Goal: Task Accomplishment & Management: Manage account settings

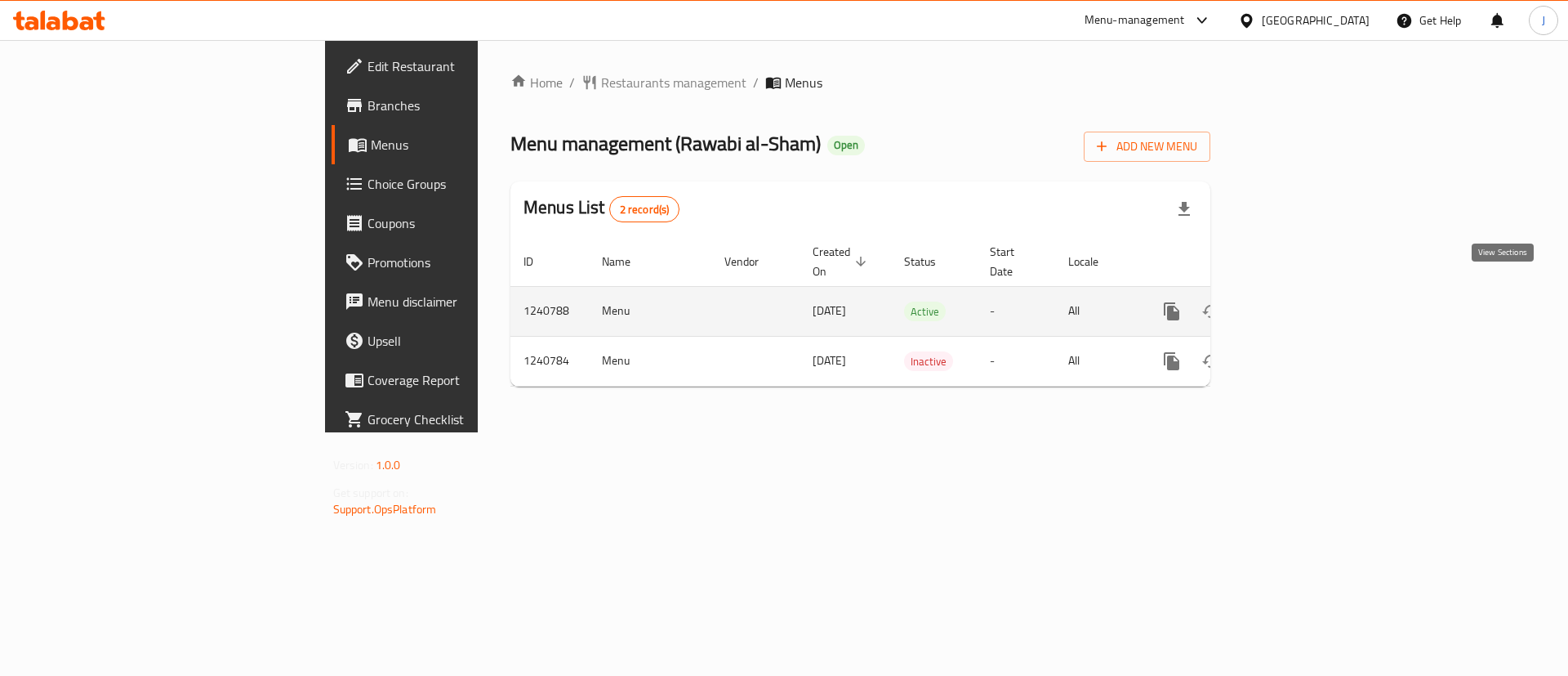
click at [1299, 302] on icon "enhanced table" at bounding box center [1289, 311] width 19 height 19
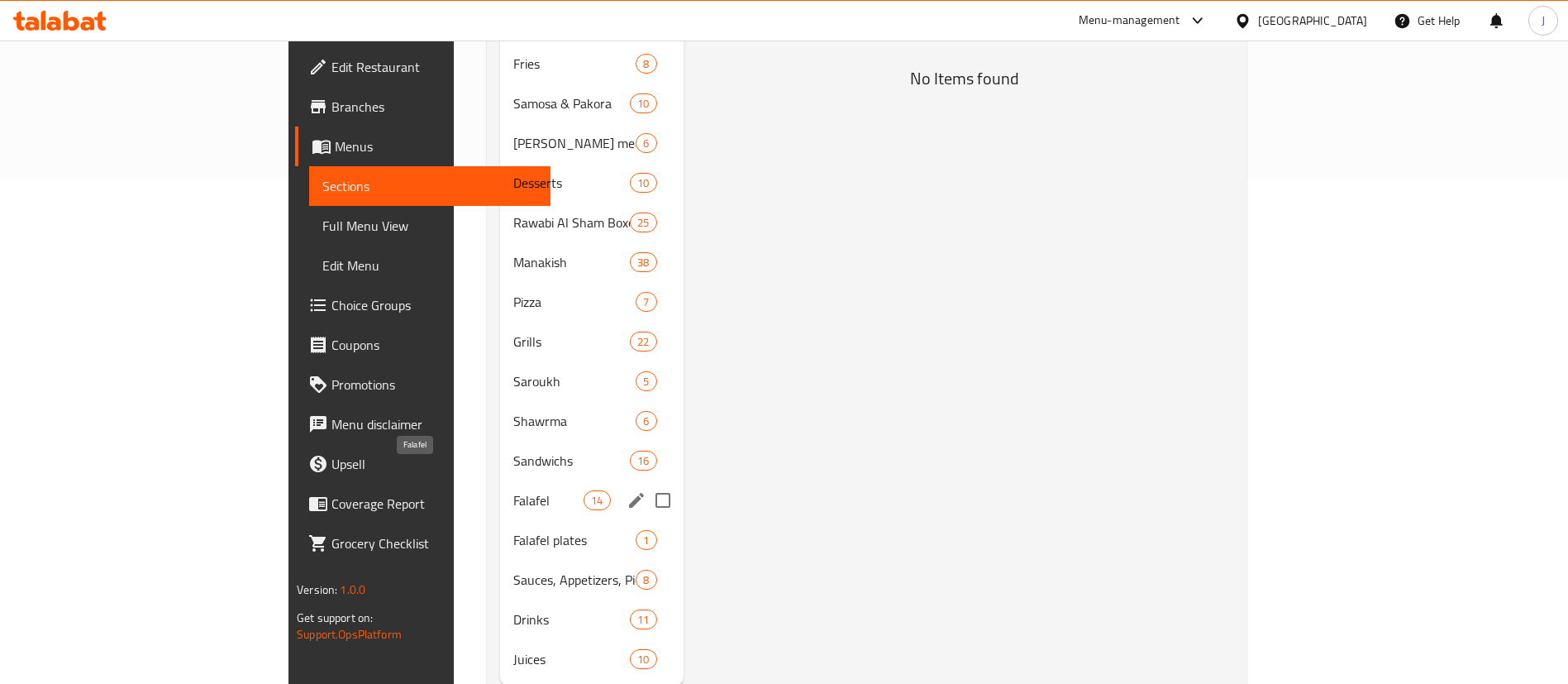
scroll to position [528, 0]
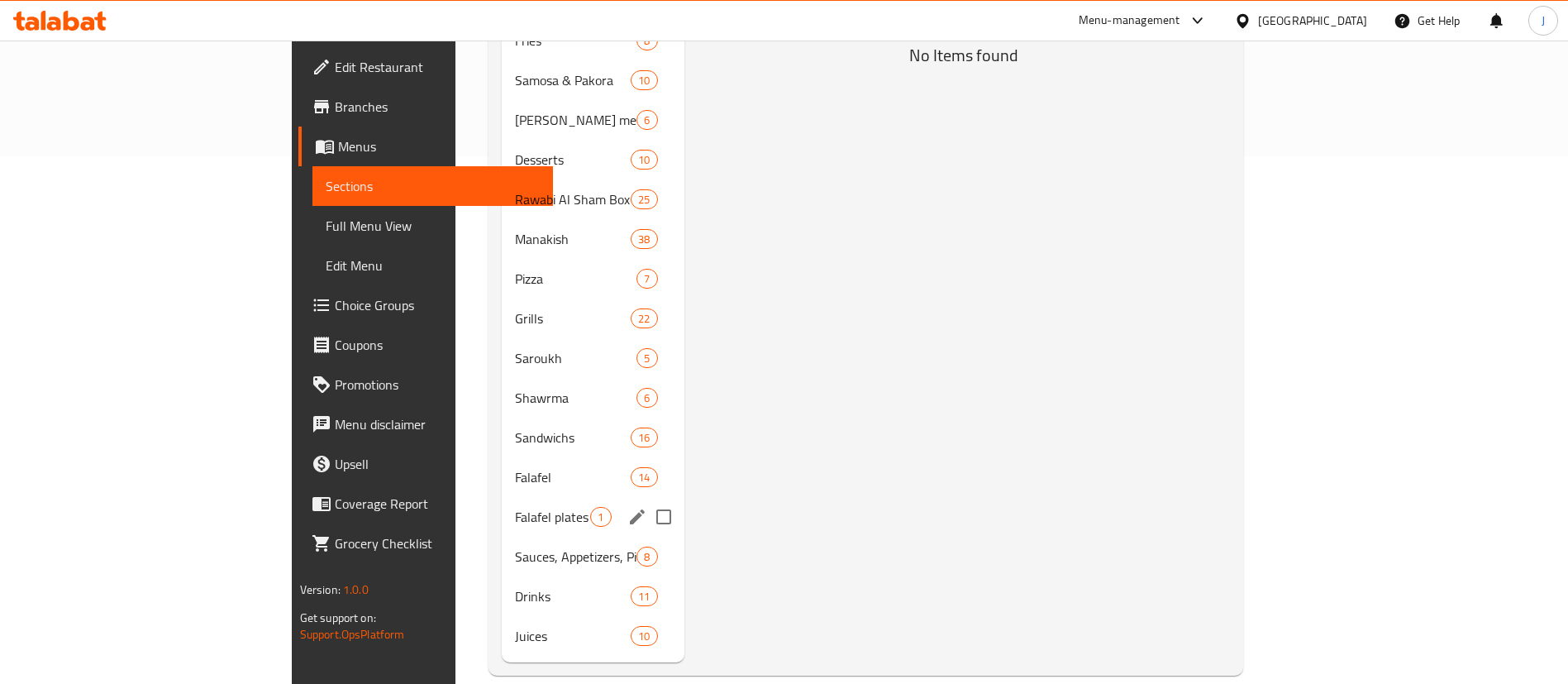
click at [502, 503] on div "Falafel plates 1" at bounding box center [592, 516] width 181 height 40
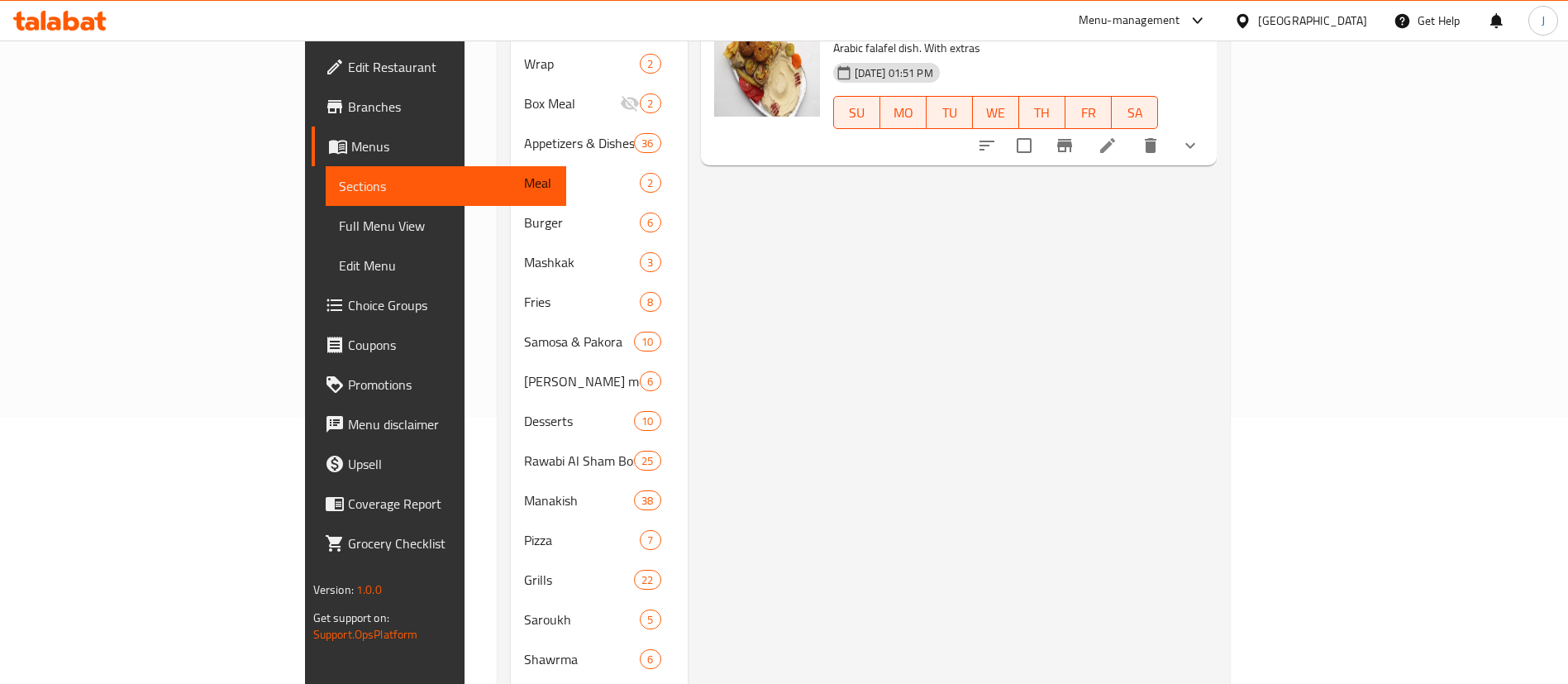
scroll to position [372, 0]
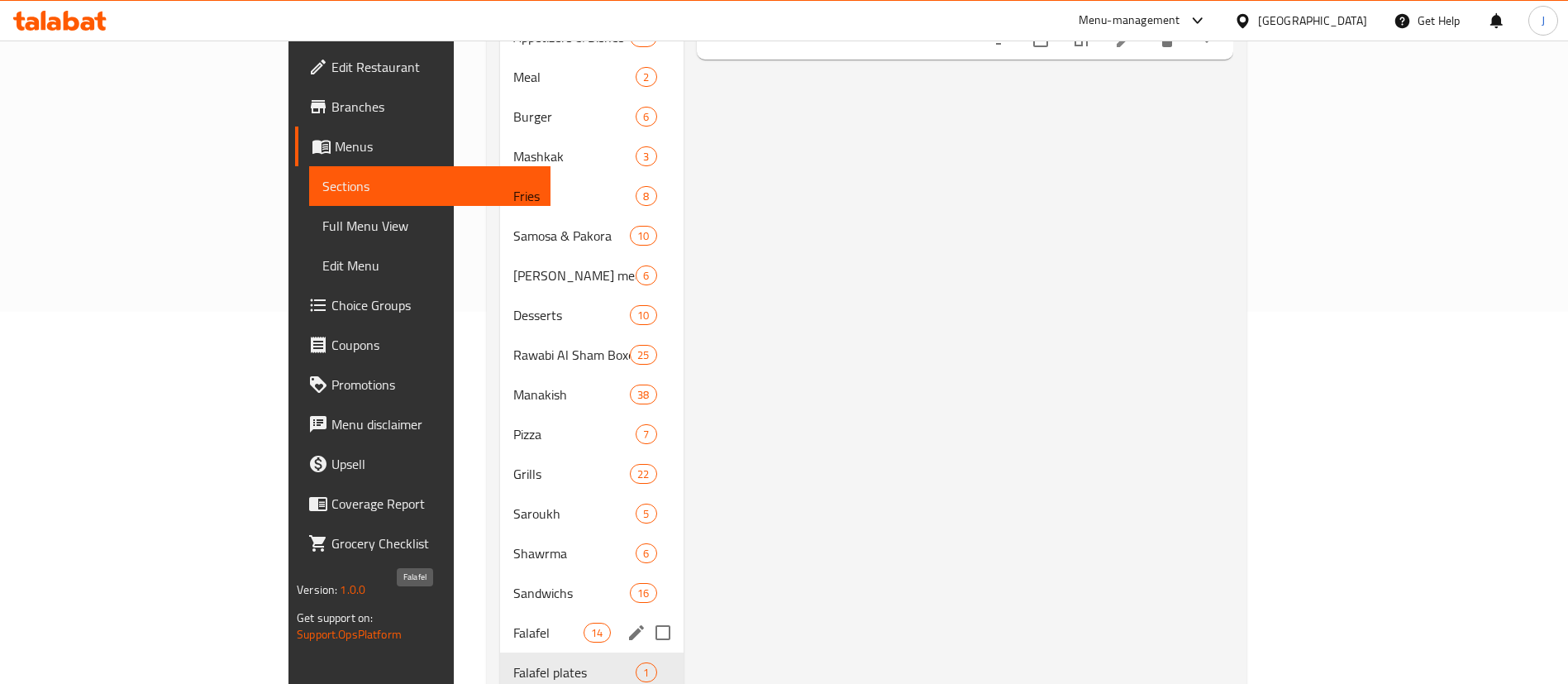
click at [514, 623] on span "Falafel" at bounding box center [549, 632] width 71 height 20
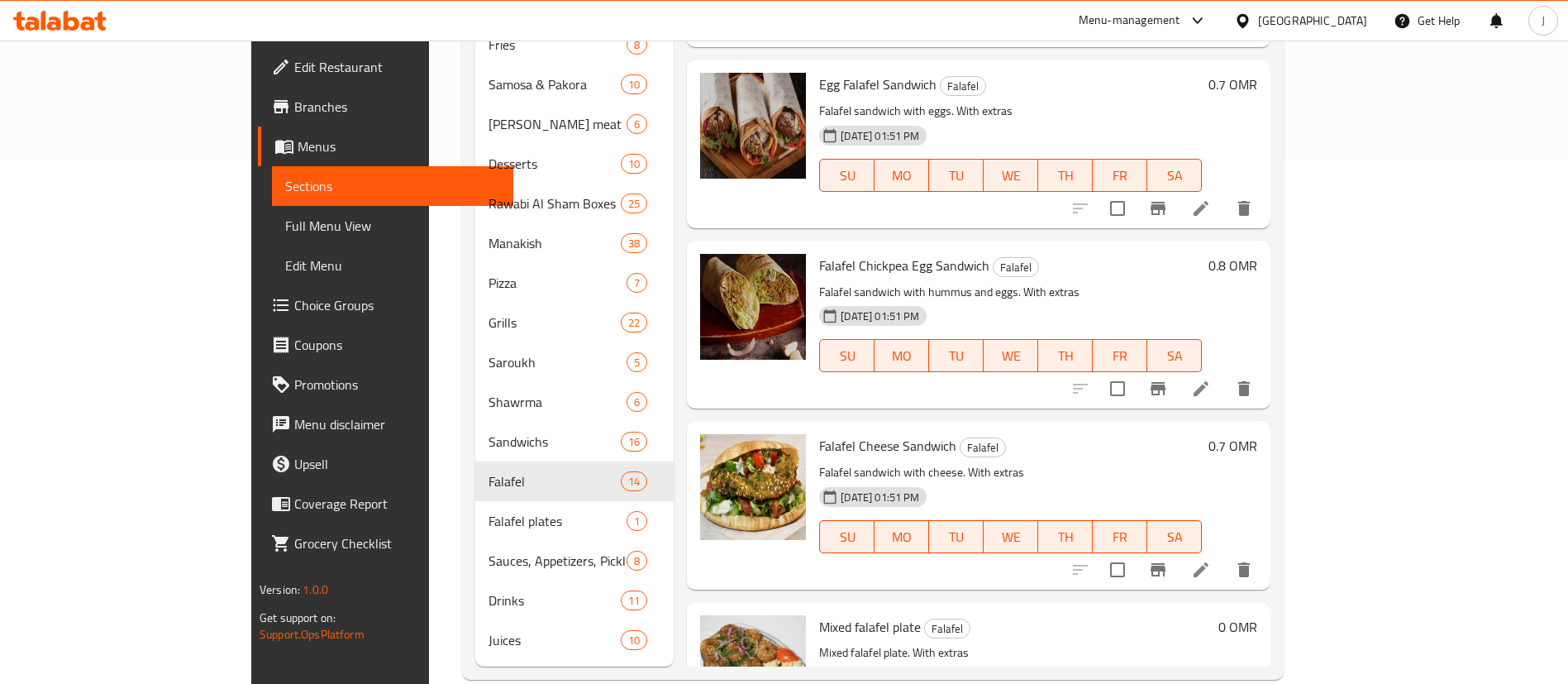
scroll to position [528, 0]
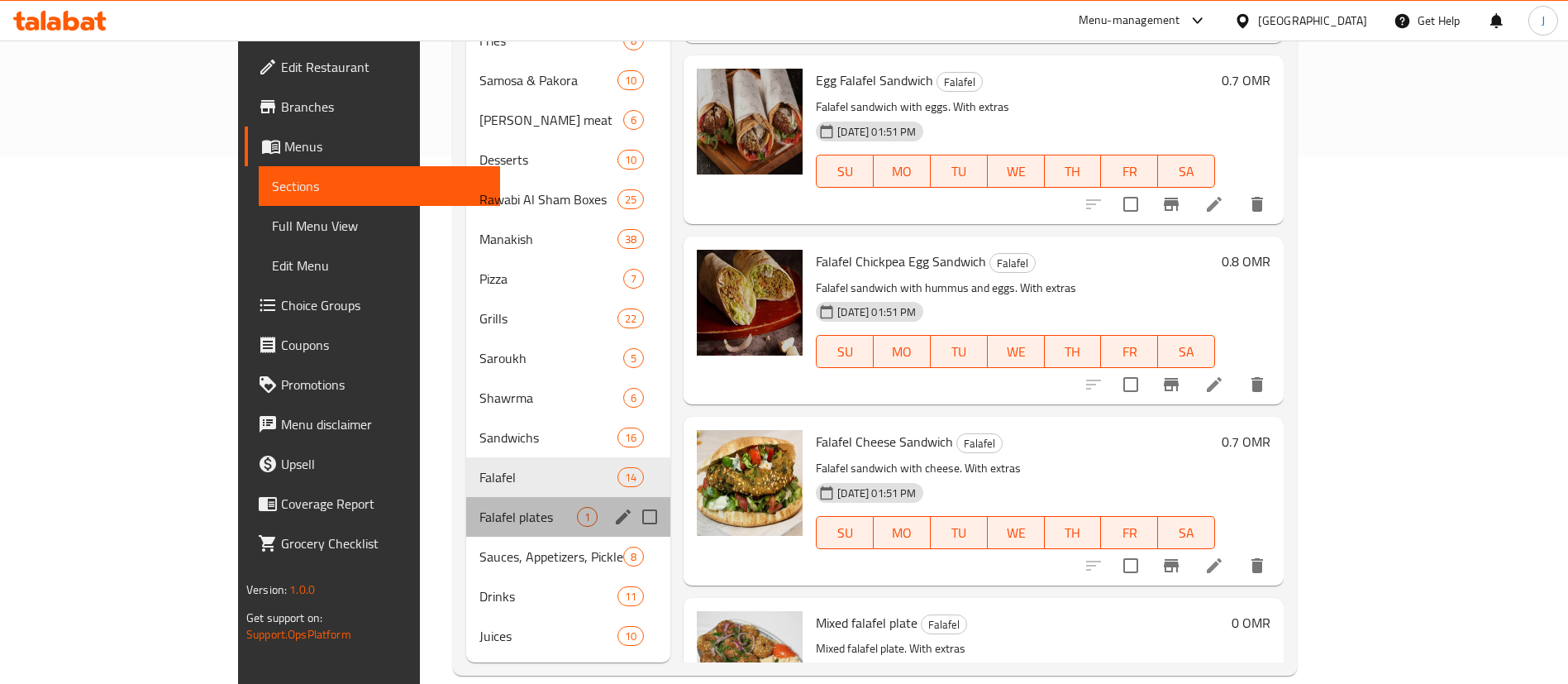
click at [466, 497] on div "Falafel plates 1" at bounding box center [568, 516] width 204 height 40
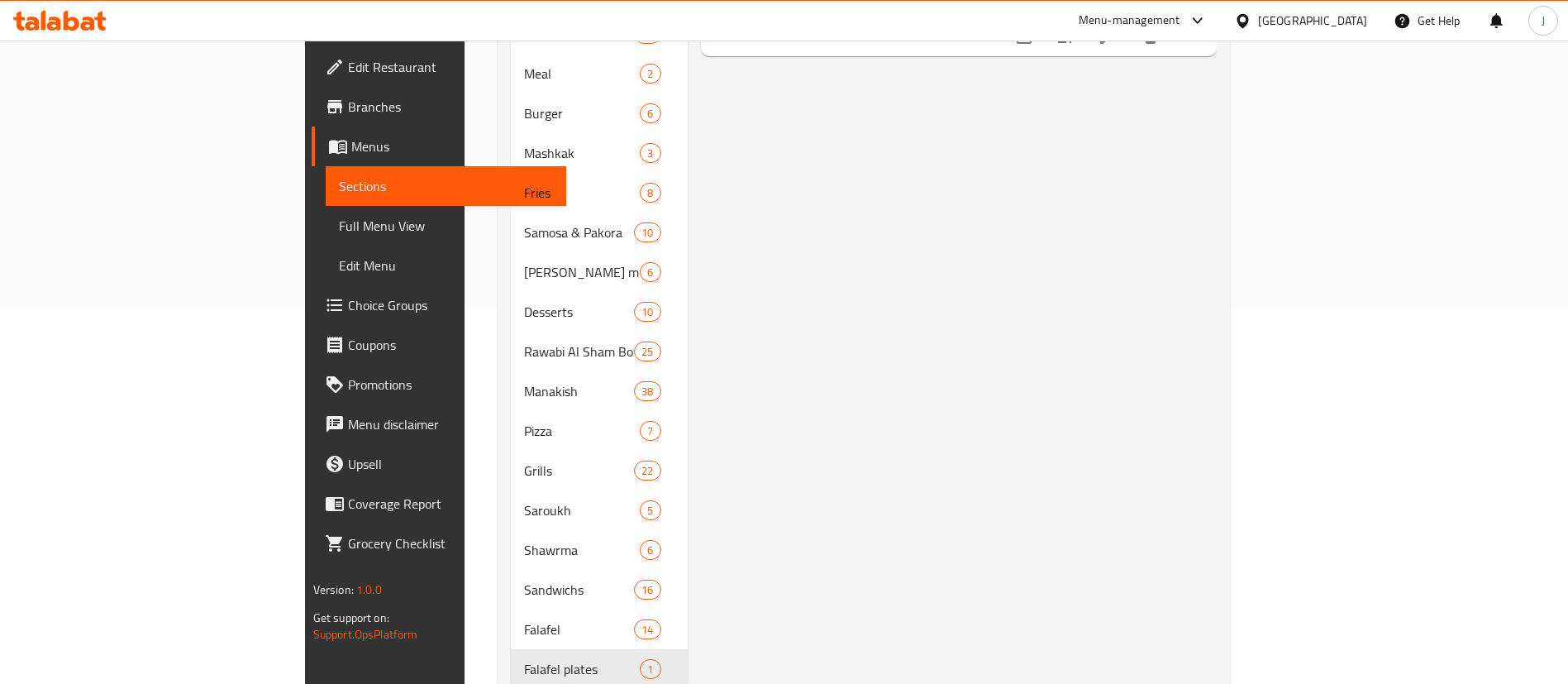
scroll to position [496, 0]
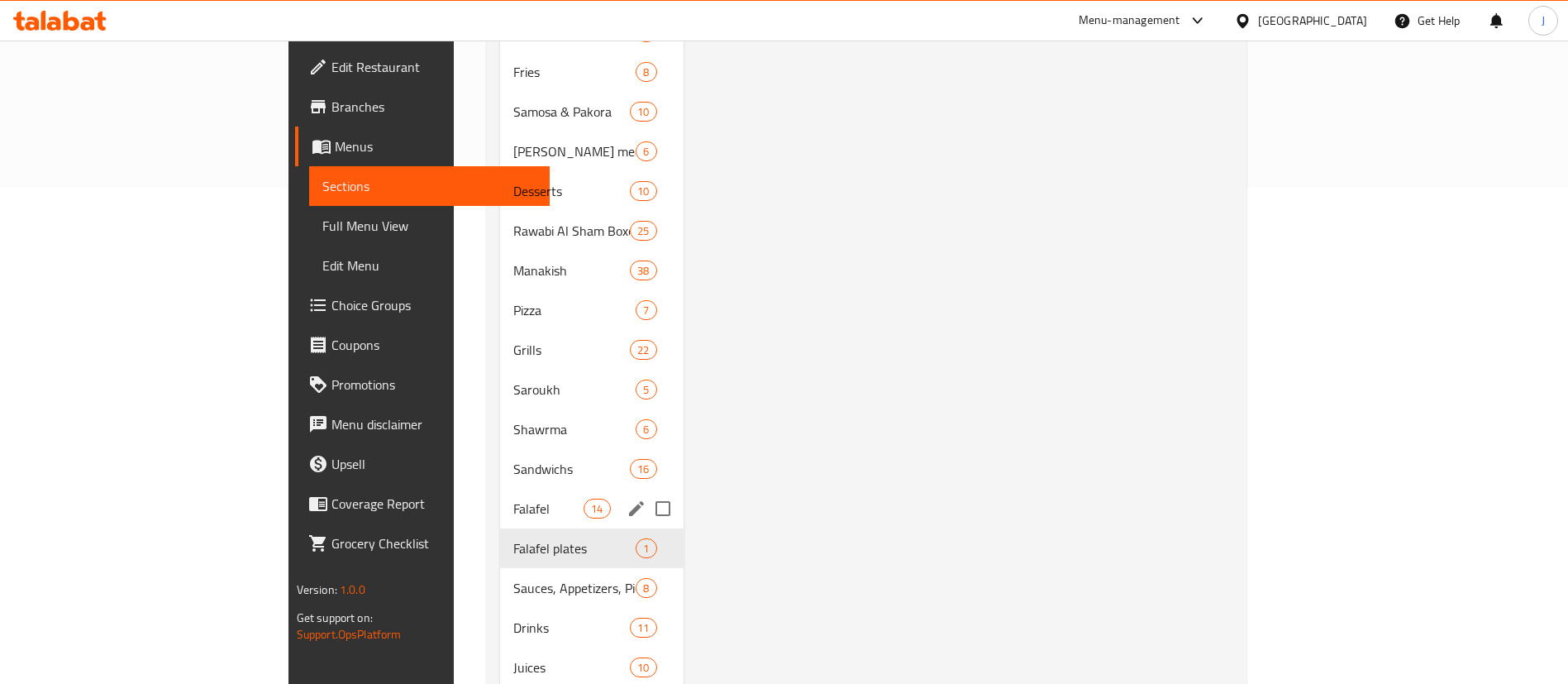
click at [500, 495] on div "Falafel 14" at bounding box center [591, 508] width 183 height 40
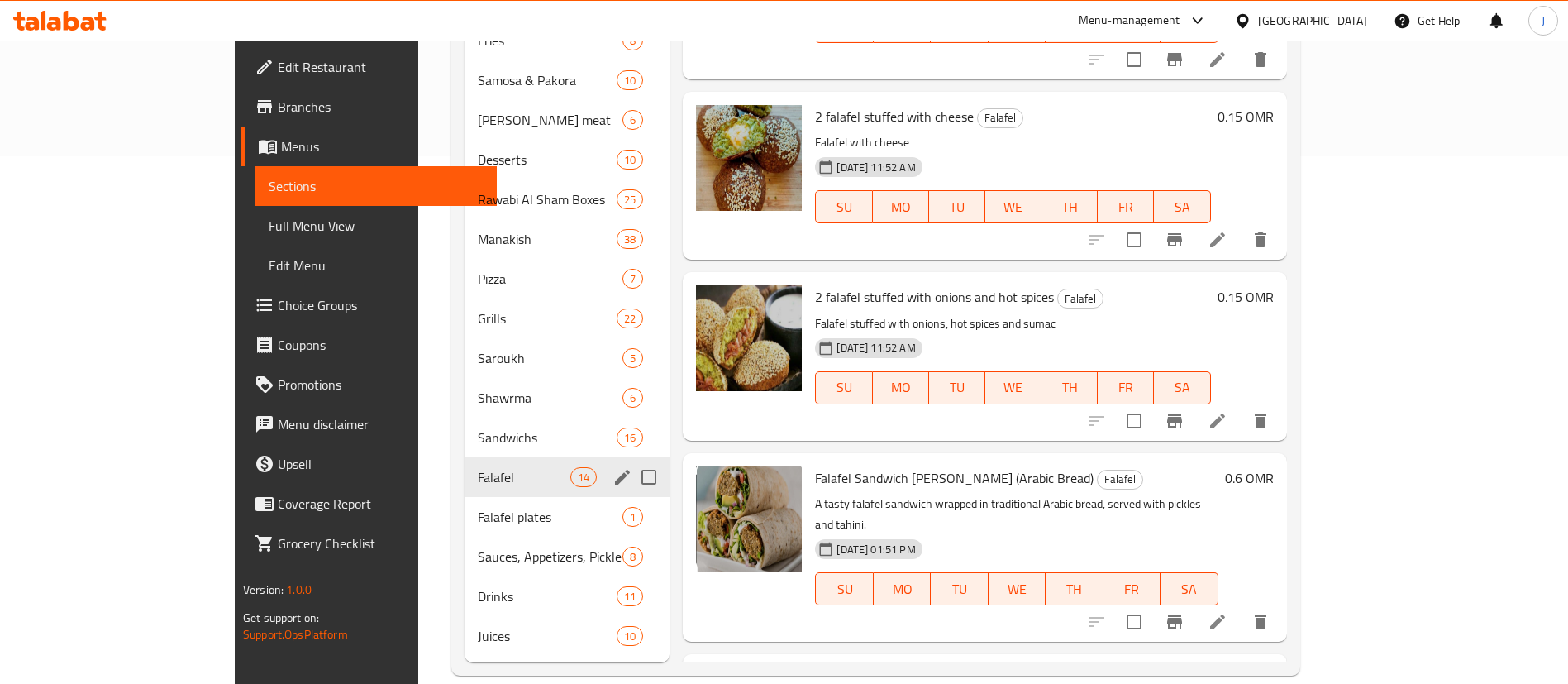
scroll to position [620, 0]
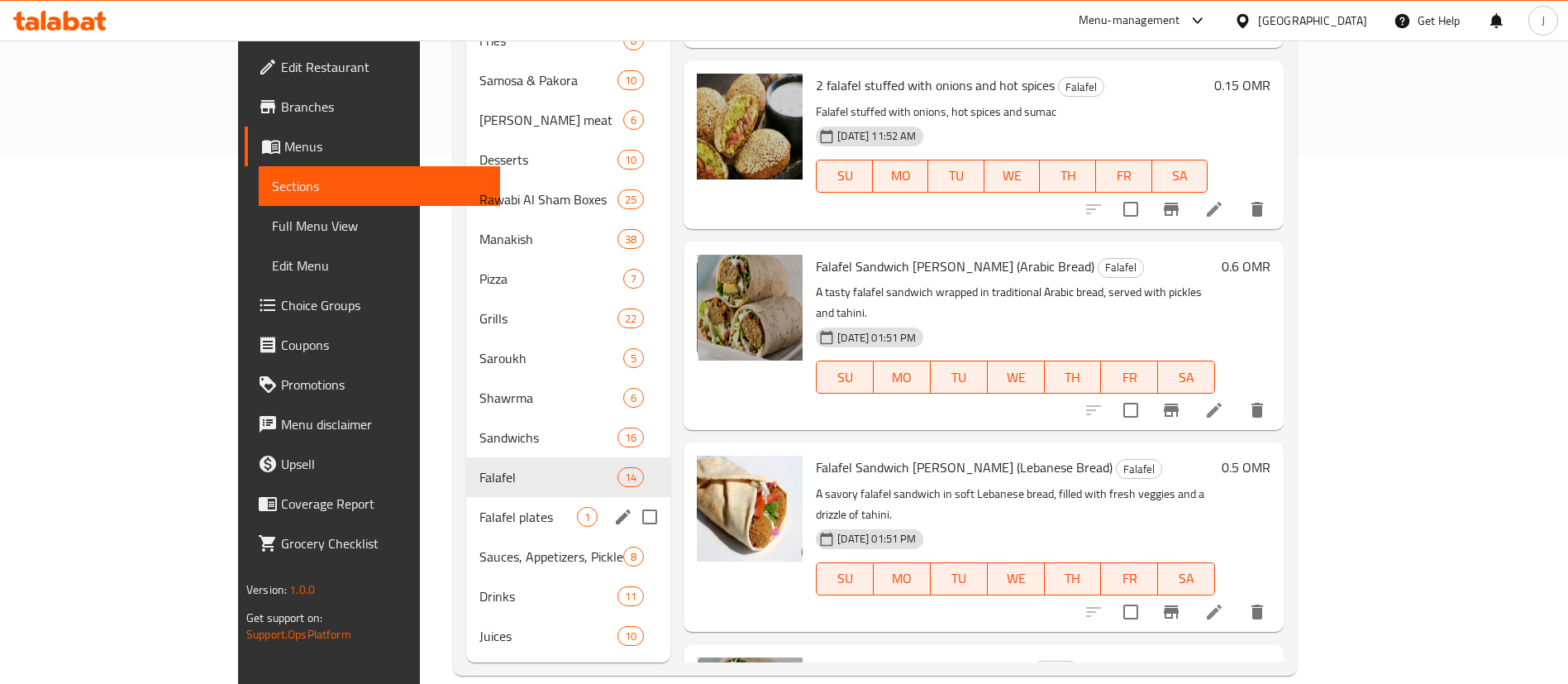
click at [466, 497] on div "Falafel plates 1" at bounding box center [568, 516] width 204 height 40
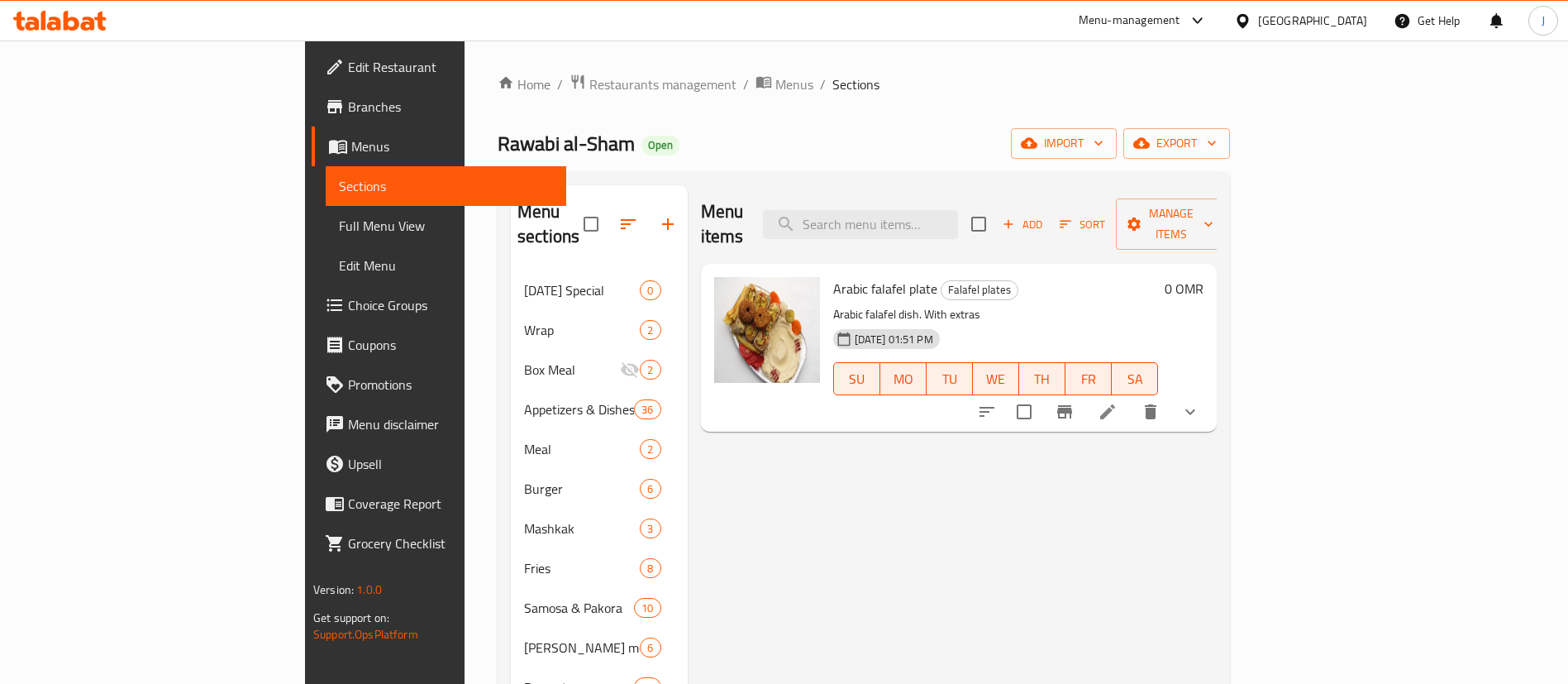
click at [1118, 402] on icon at bounding box center [1107, 411] width 20 height 20
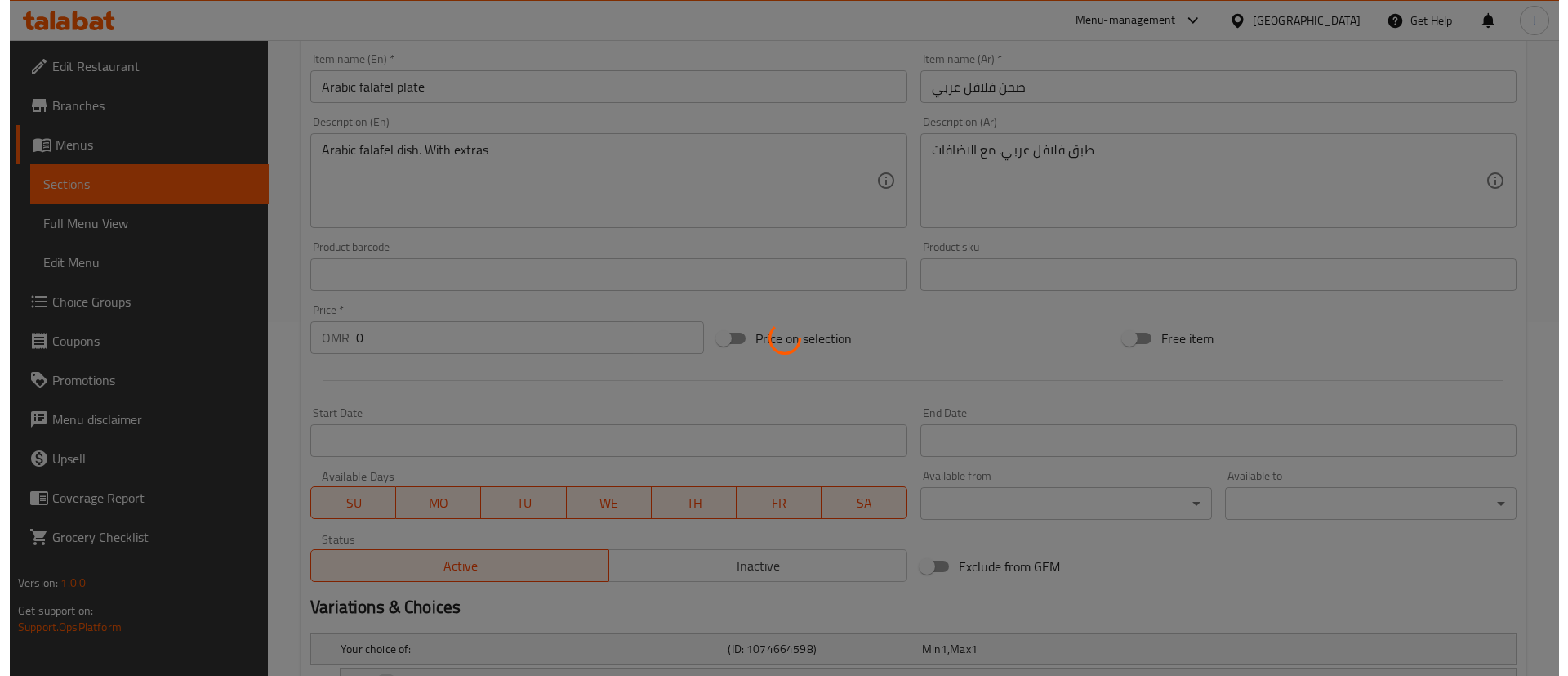
scroll to position [705, 0]
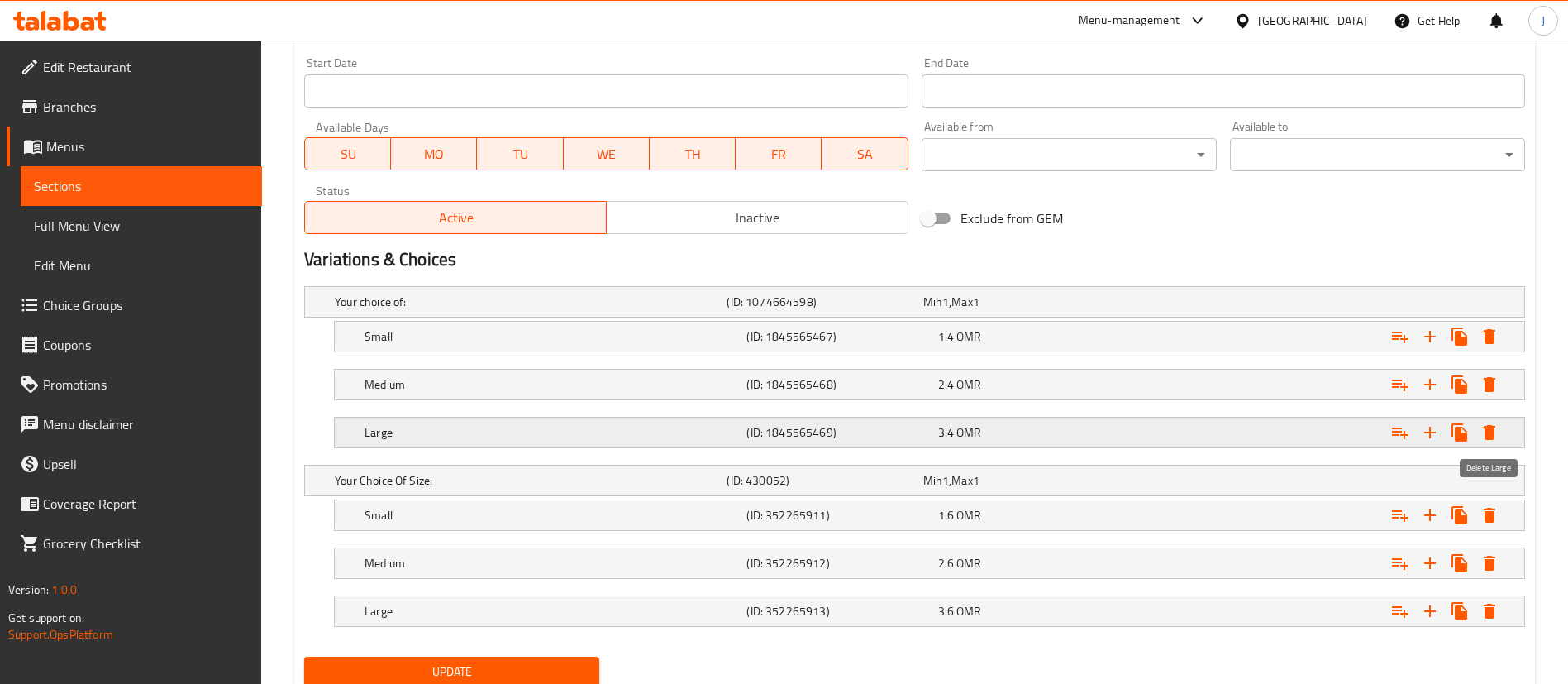
click at [1493, 424] on icon "Expand" at bounding box center [1489, 432] width 20 height 20
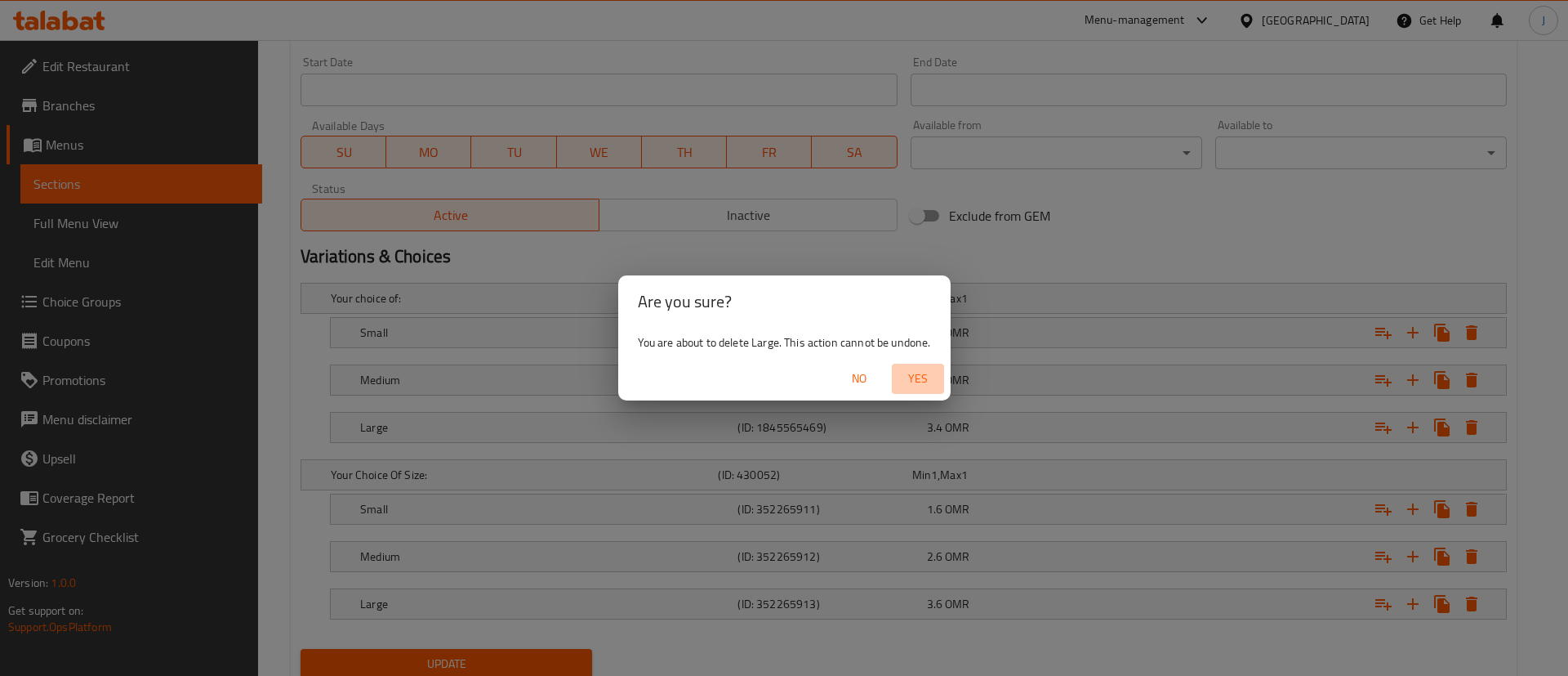
click at [915, 369] on span "Yes" at bounding box center [917, 379] width 40 height 20
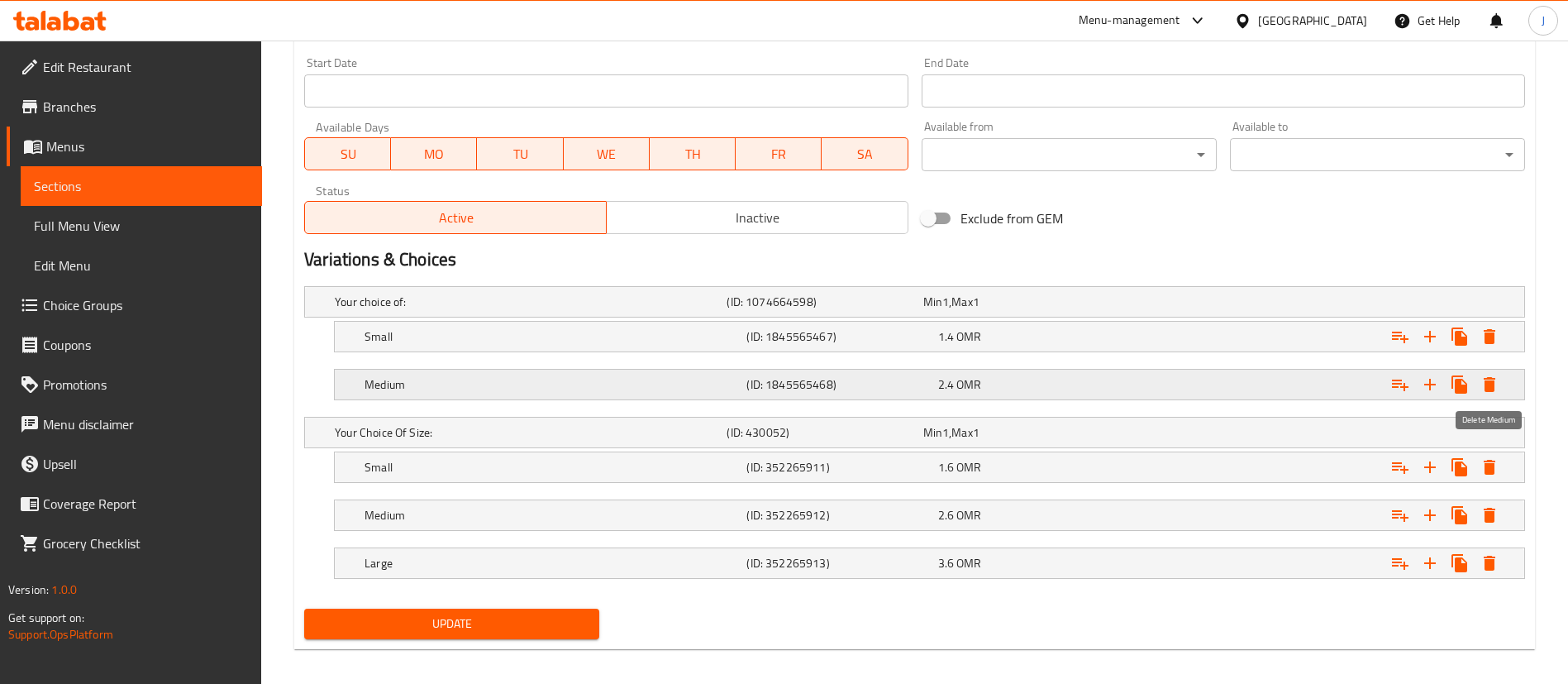
click at [1482, 388] on icon "Expand" at bounding box center [1489, 383] width 20 height 20
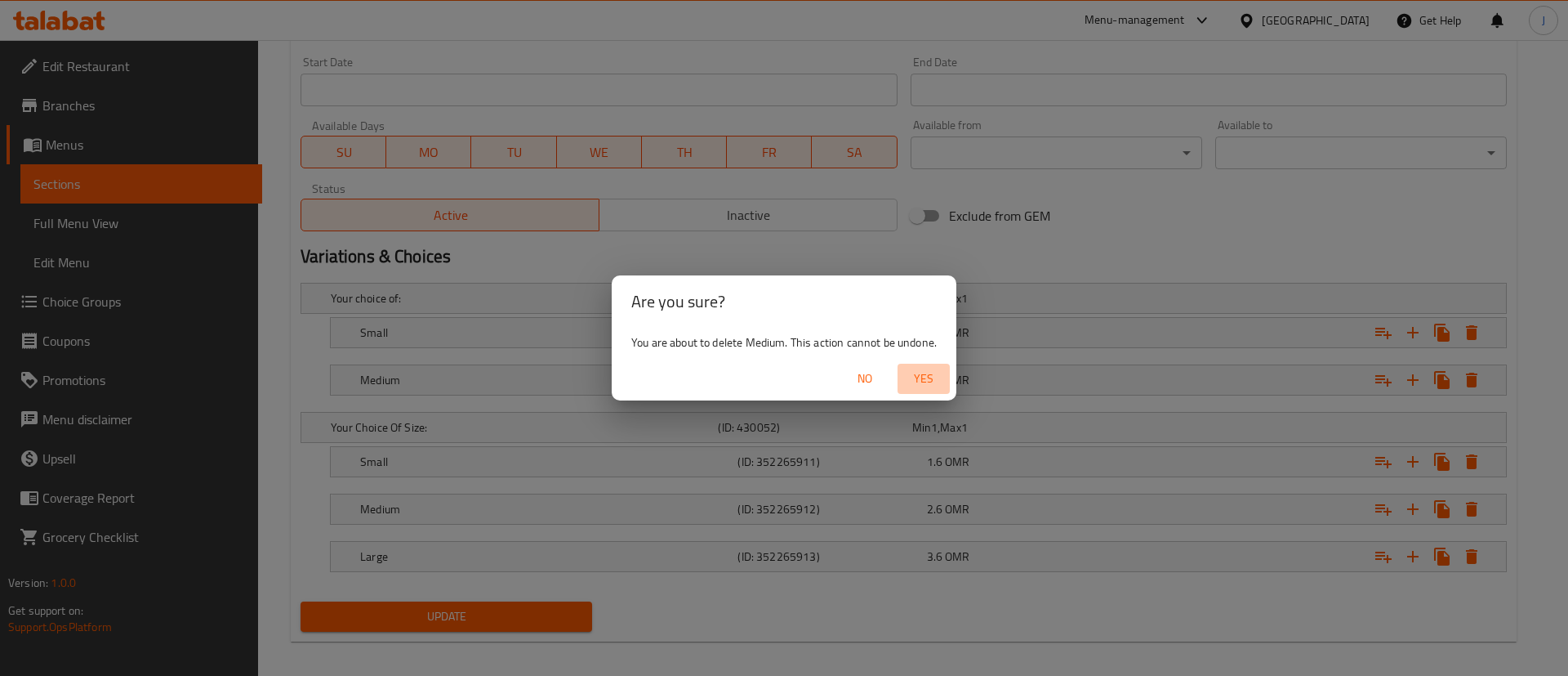
click at [924, 386] on span "Yes" at bounding box center [923, 379] width 40 height 20
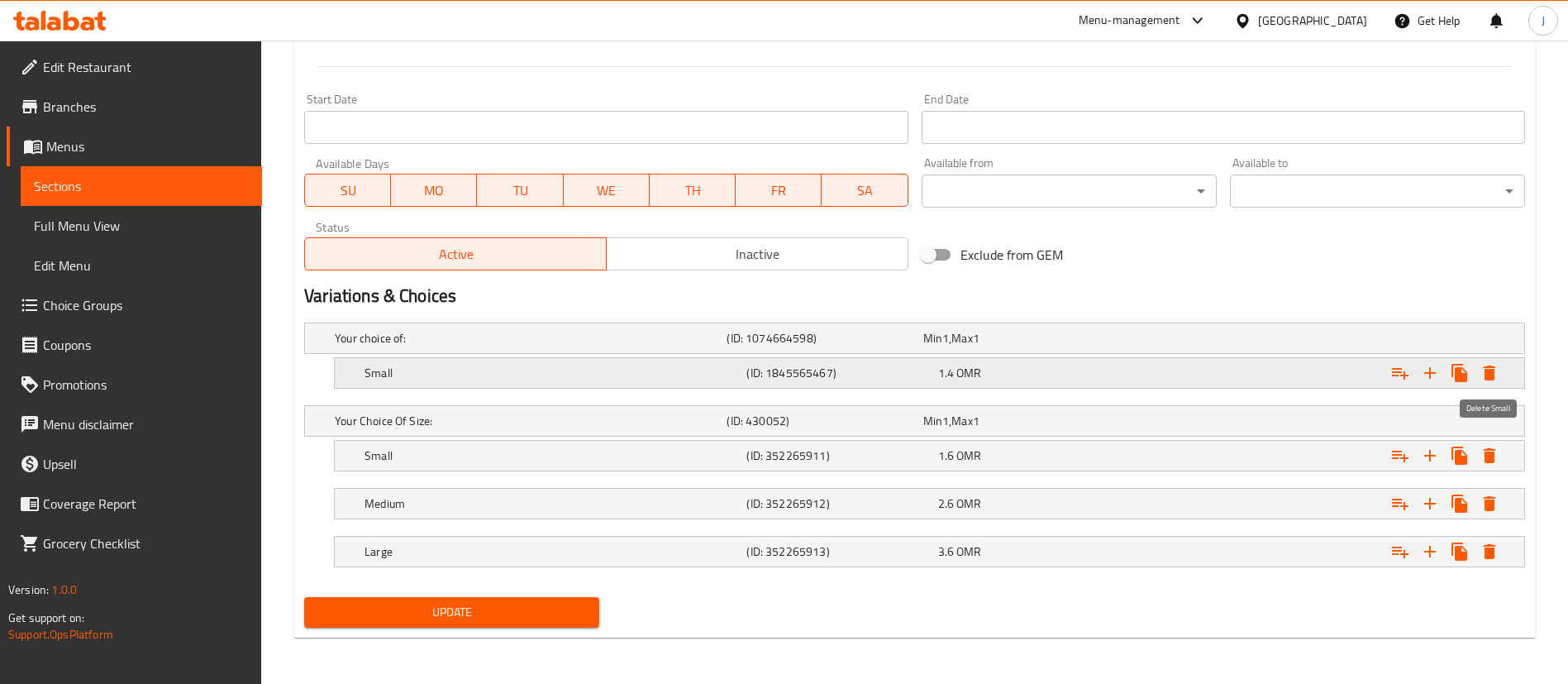
click at [1485, 374] on icon "Expand" at bounding box center [1490, 373] width 11 height 15
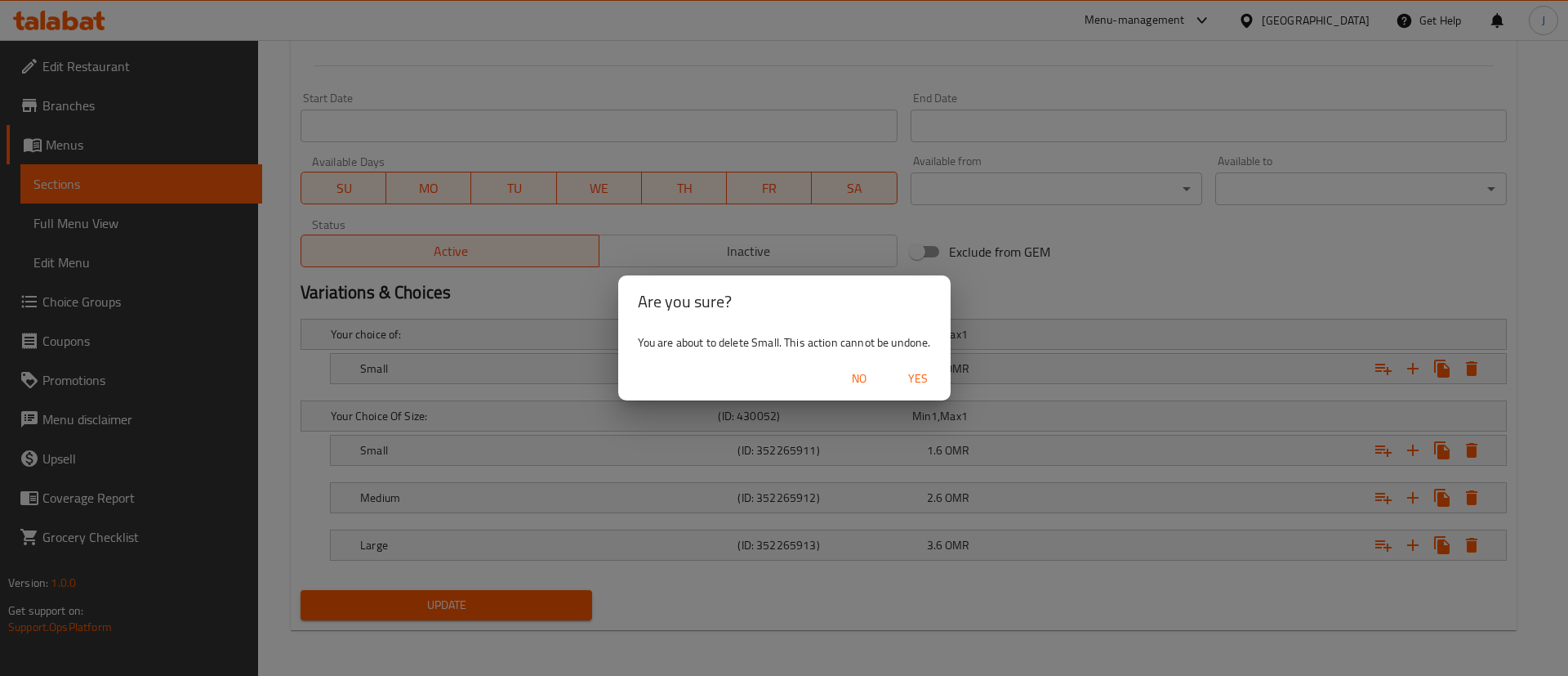
click at [916, 369] on span "Yes" at bounding box center [917, 379] width 40 height 20
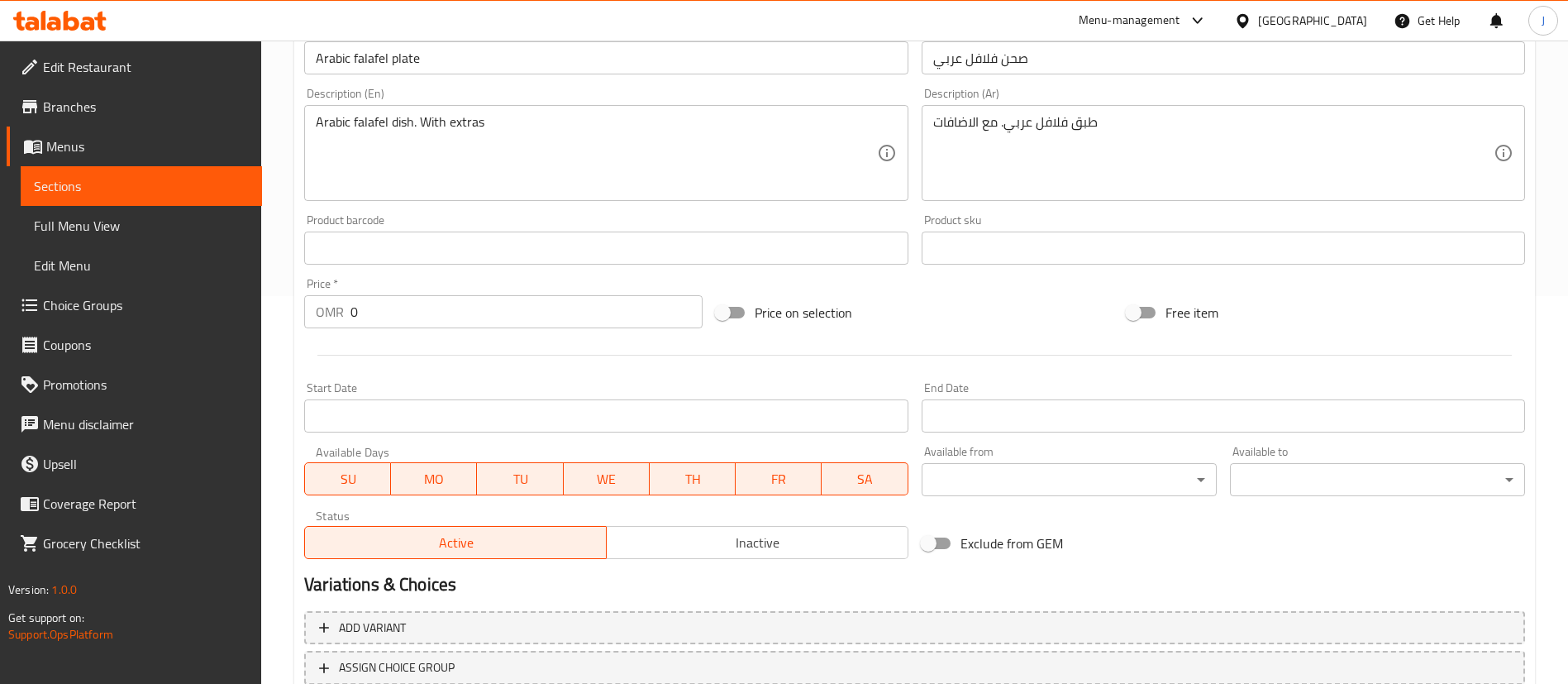
scroll to position [508, 0]
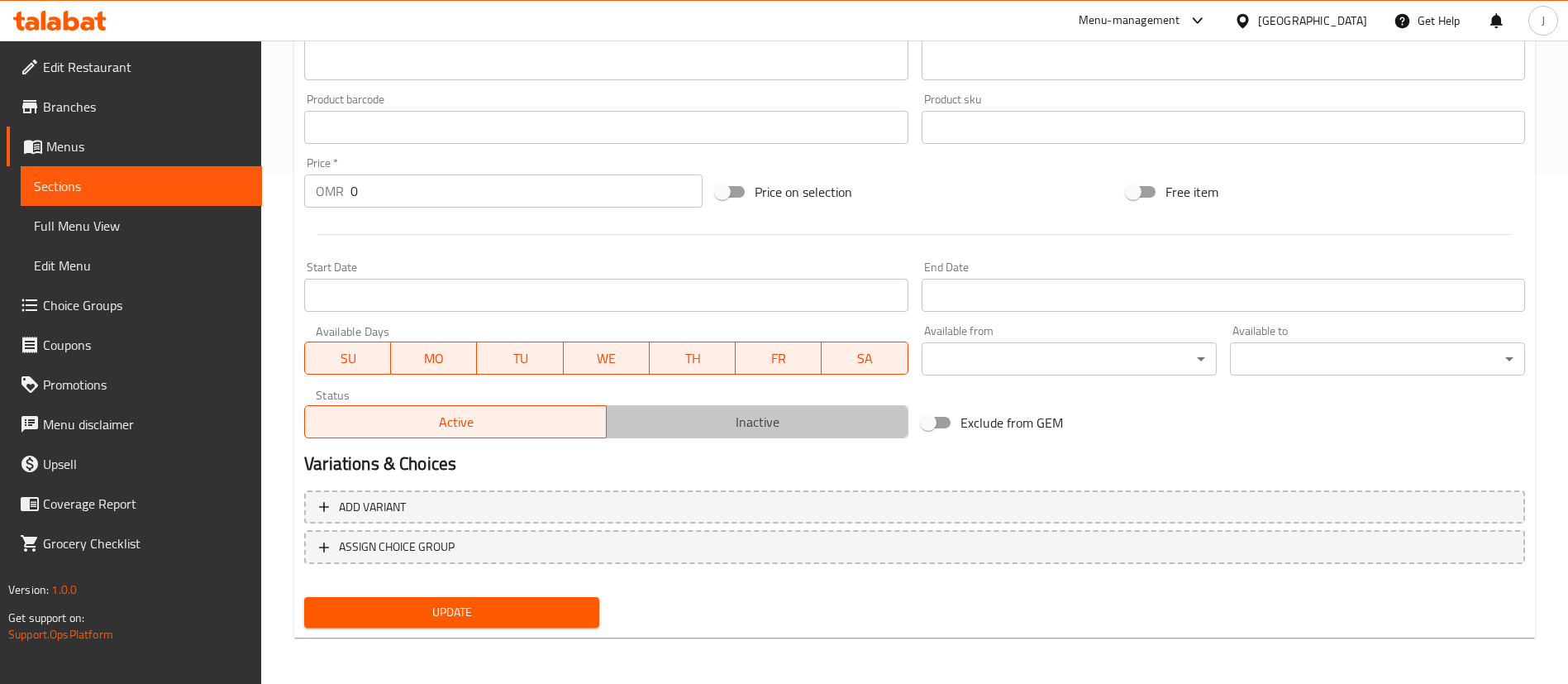
click at [674, 405] on button "Inactive" at bounding box center [757, 422] width 302 height 34
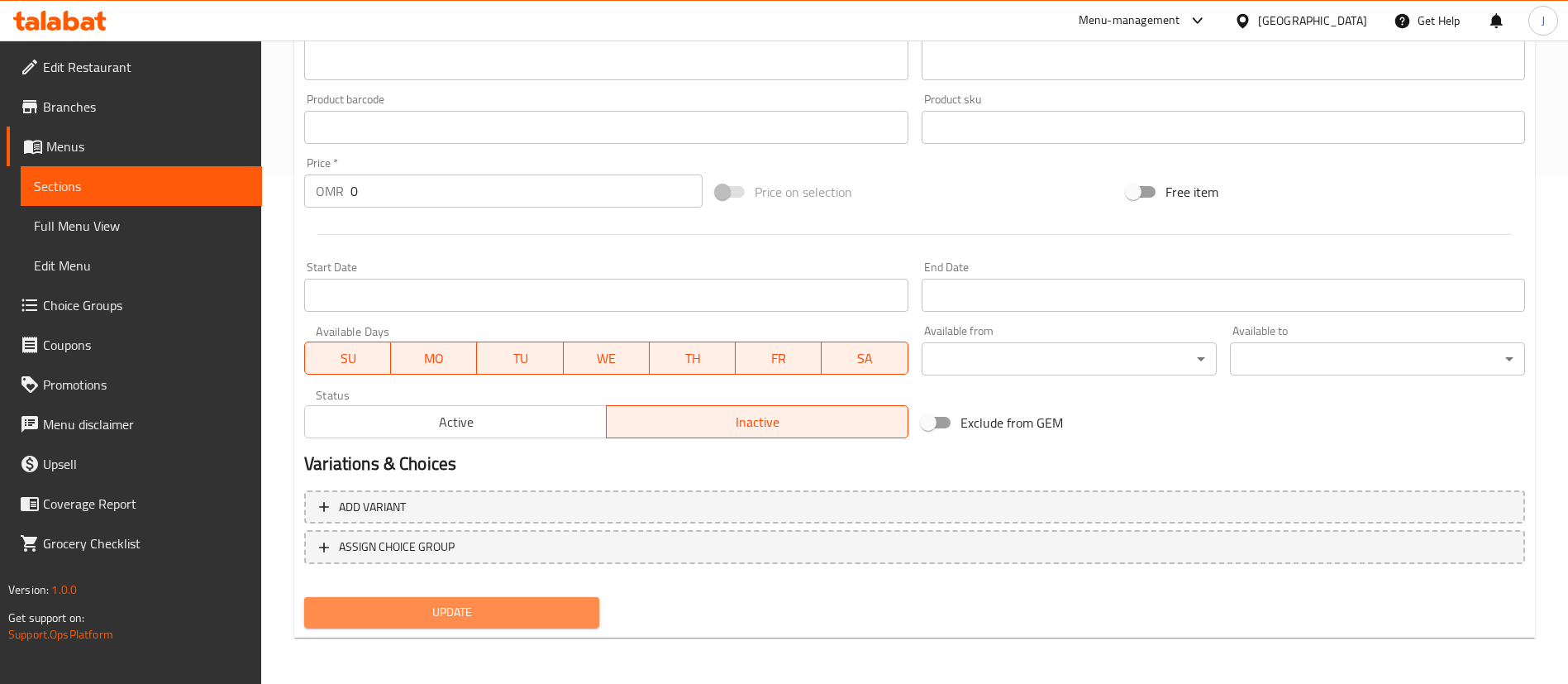
drag, startPoint x: 529, startPoint y: 600, endPoint x: 543, endPoint y: 592, distance: 16.1
click at [531, 600] on button "Update" at bounding box center [451, 611] width 295 height 31
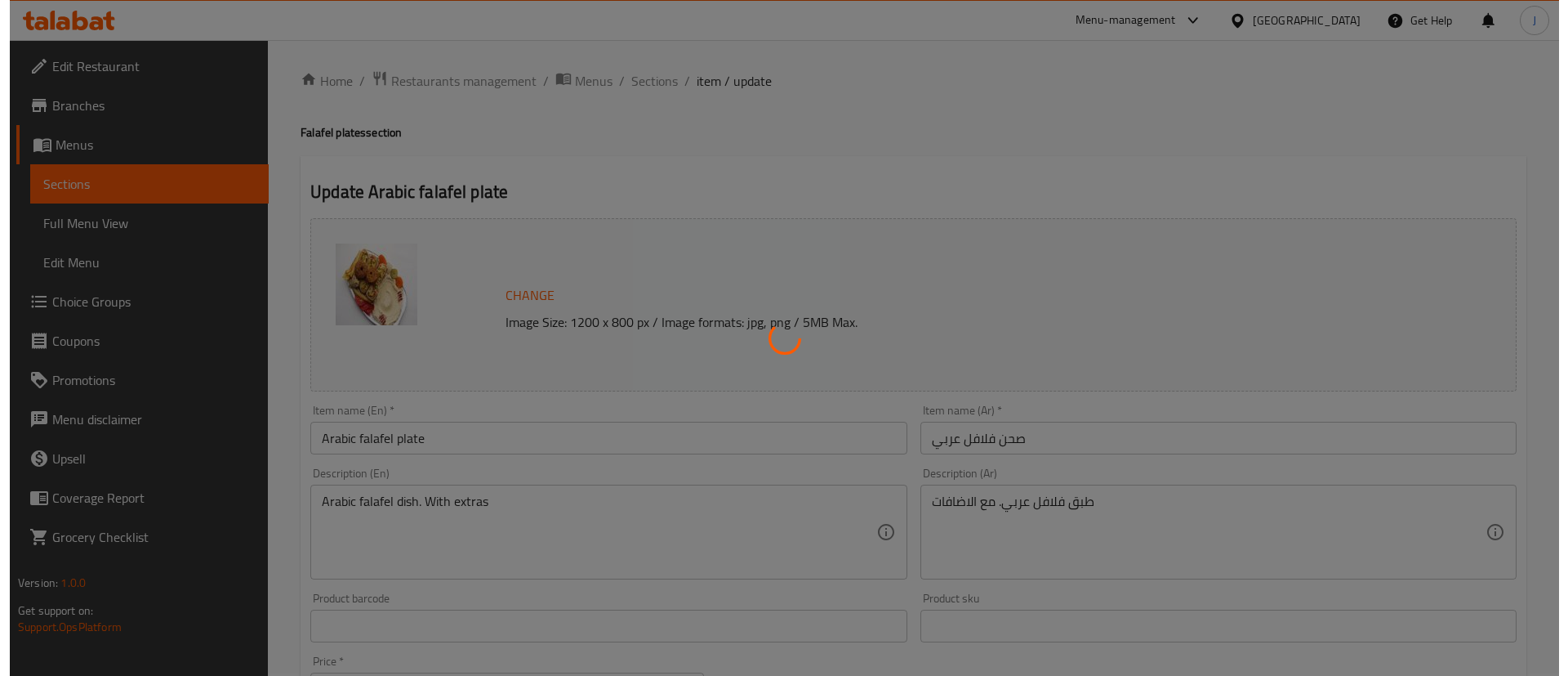
scroll to position [0, 0]
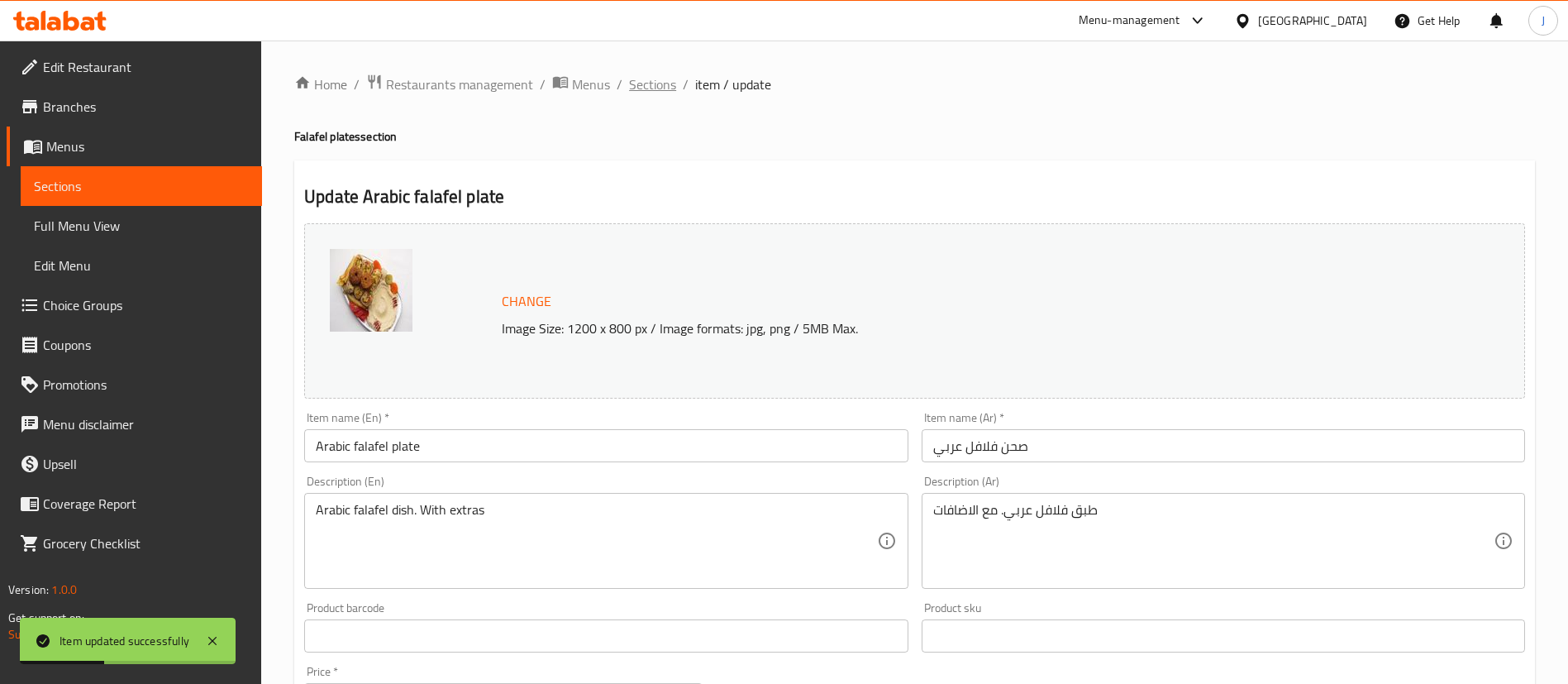
click at [658, 81] on span "Sections" at bounding box center [652, 84] width 47 height 20
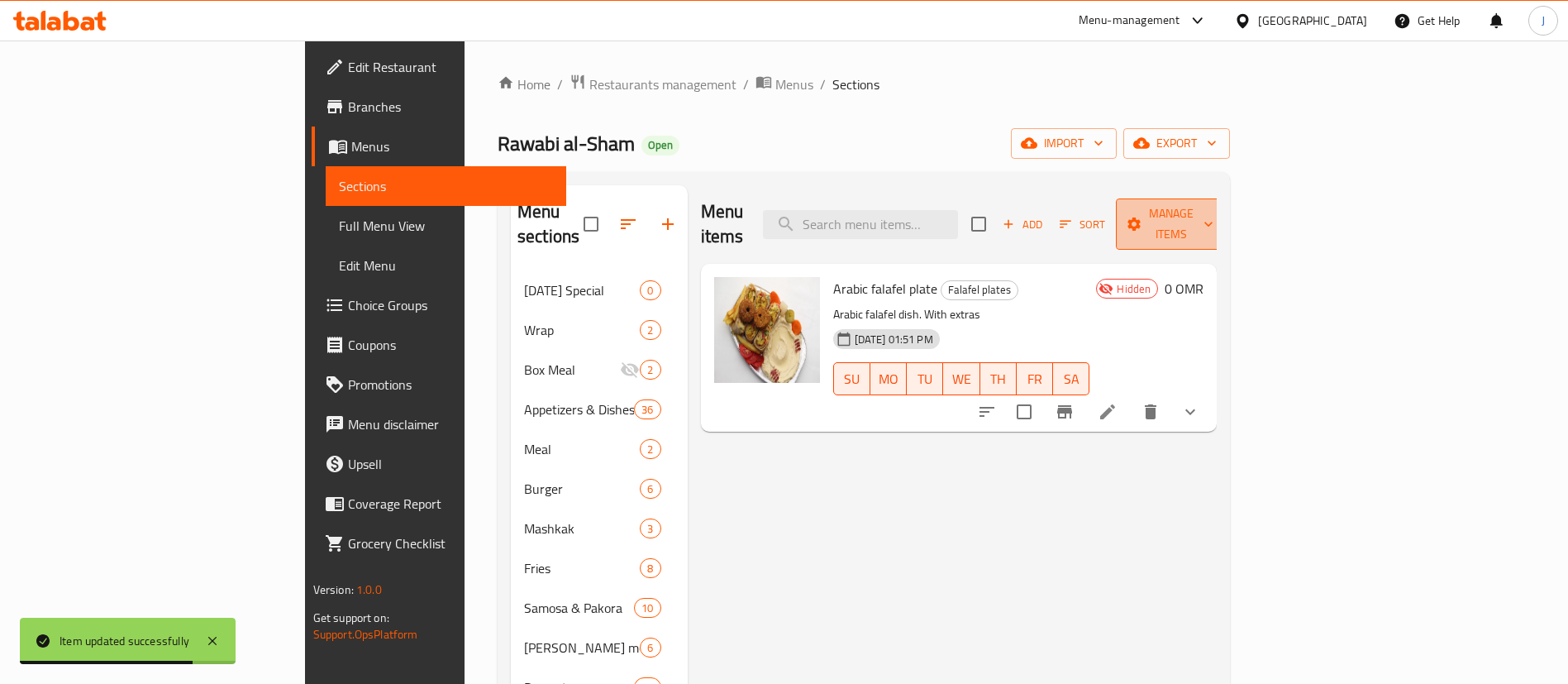
click at [1213, 210] on span "Manage items" at bounding box center [1172, 224] width 85 height 41
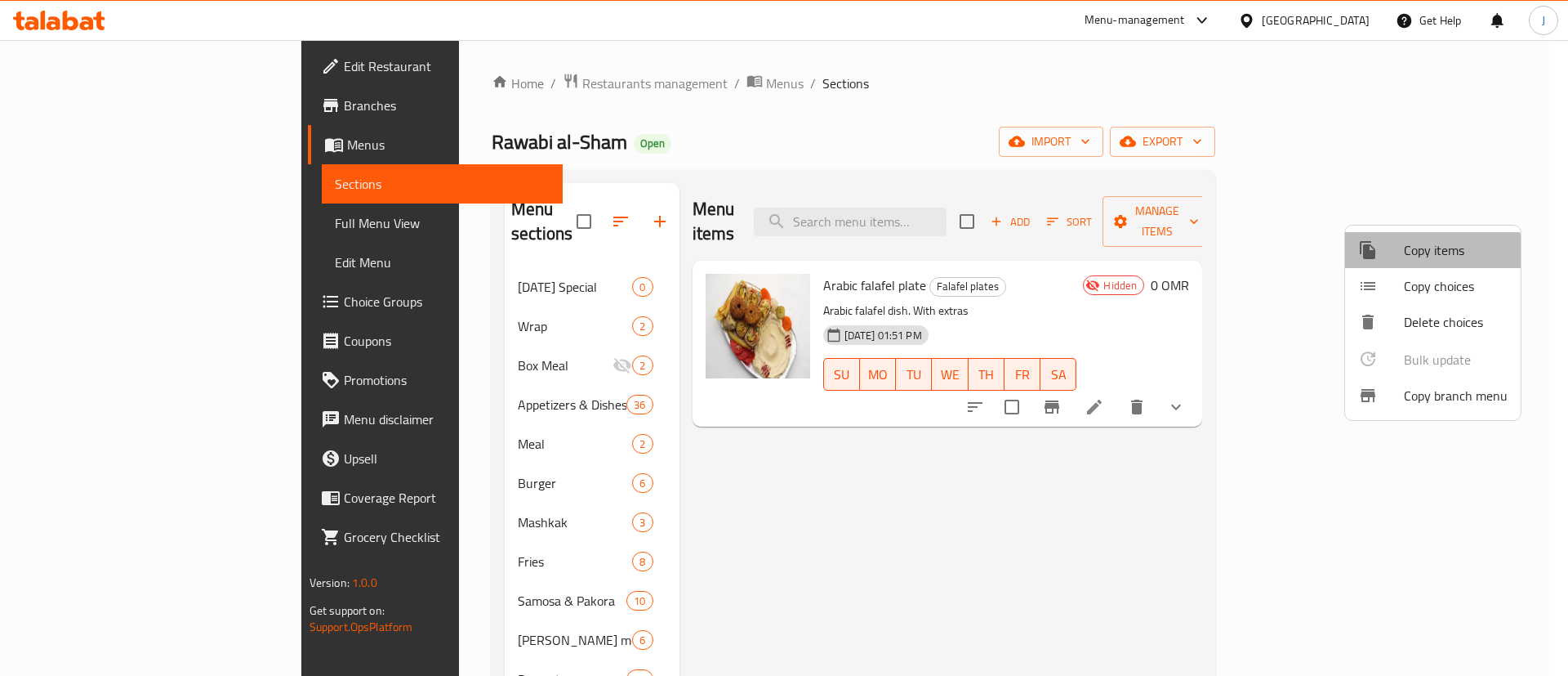
click at [1401, 263] on li "Copy items" at bounding box center [1432, 249] width 176 height 36
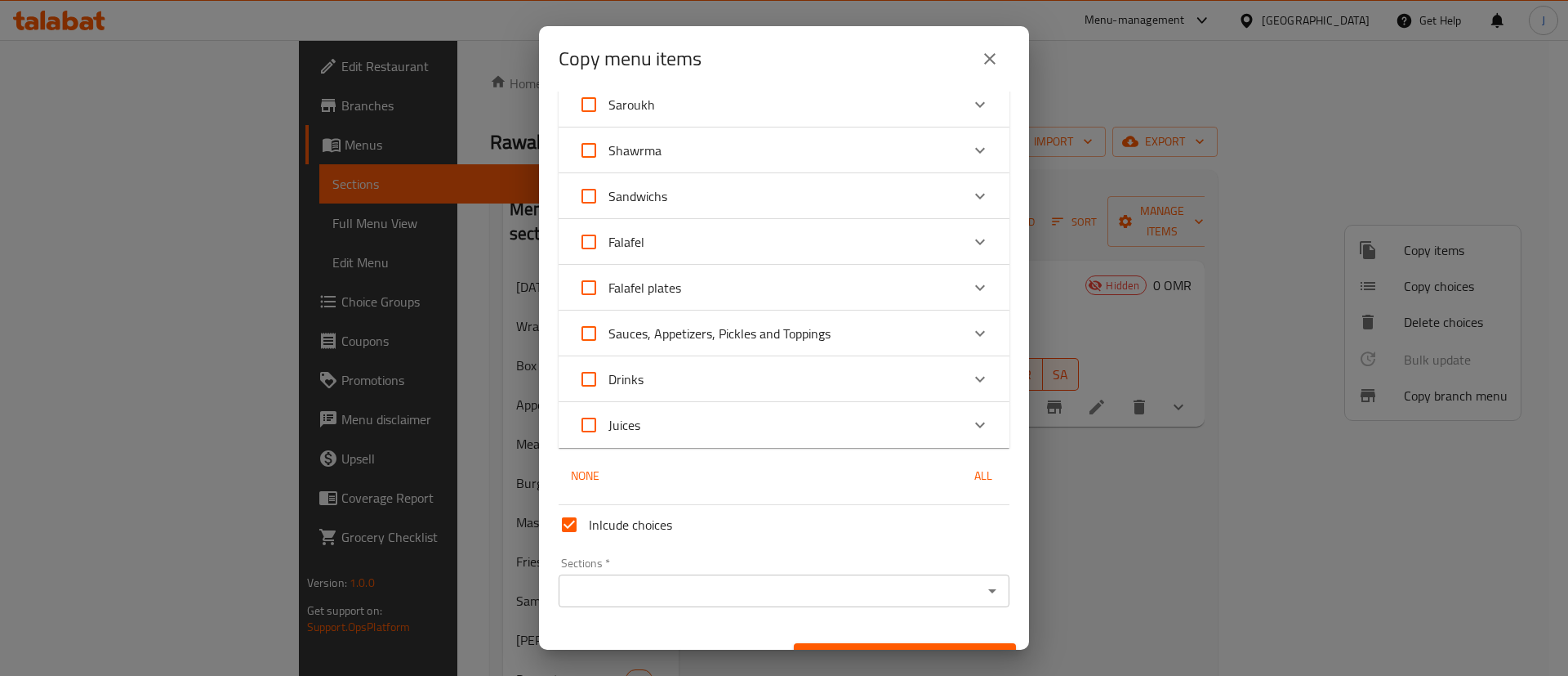
scroll to position [736, 0]
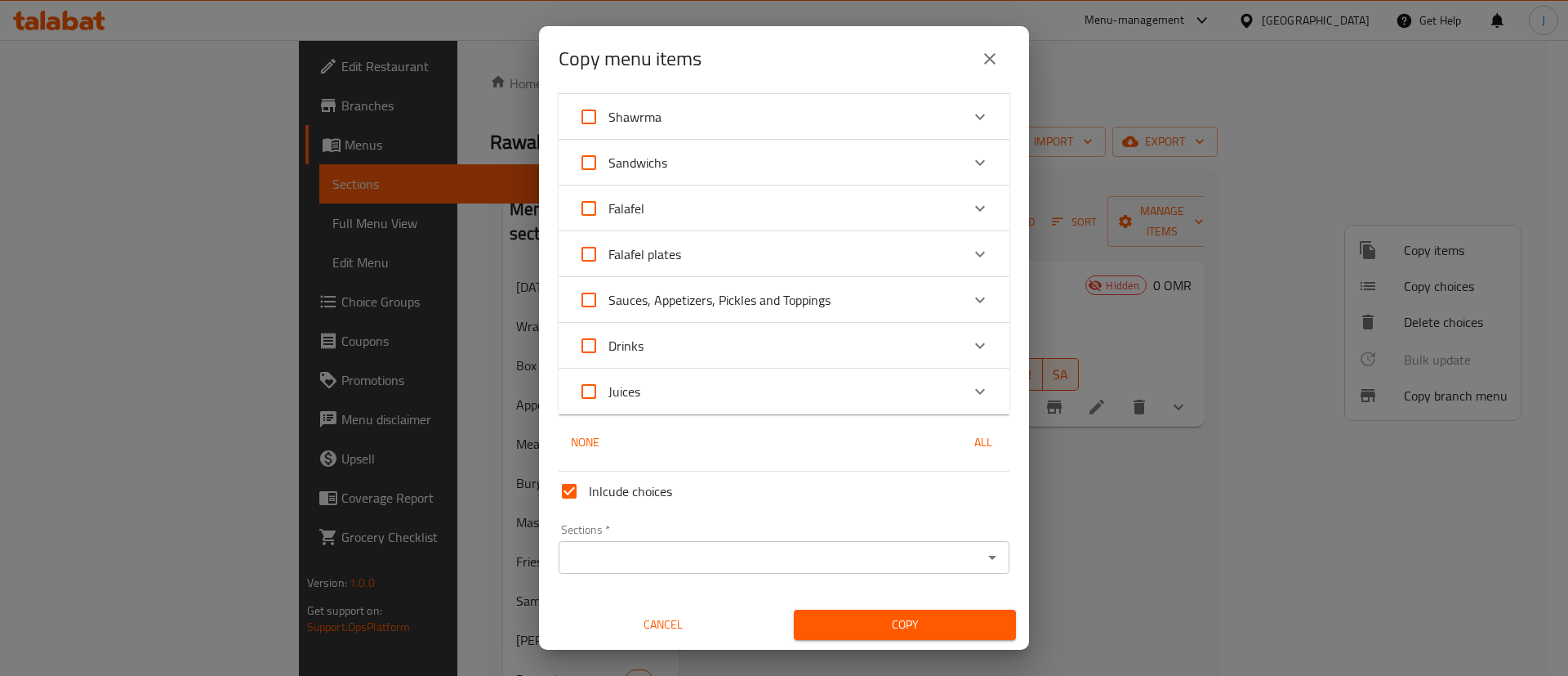
click at [970, 253] on icon "Expand" at bounding box center [979, 254] width 19 height 19
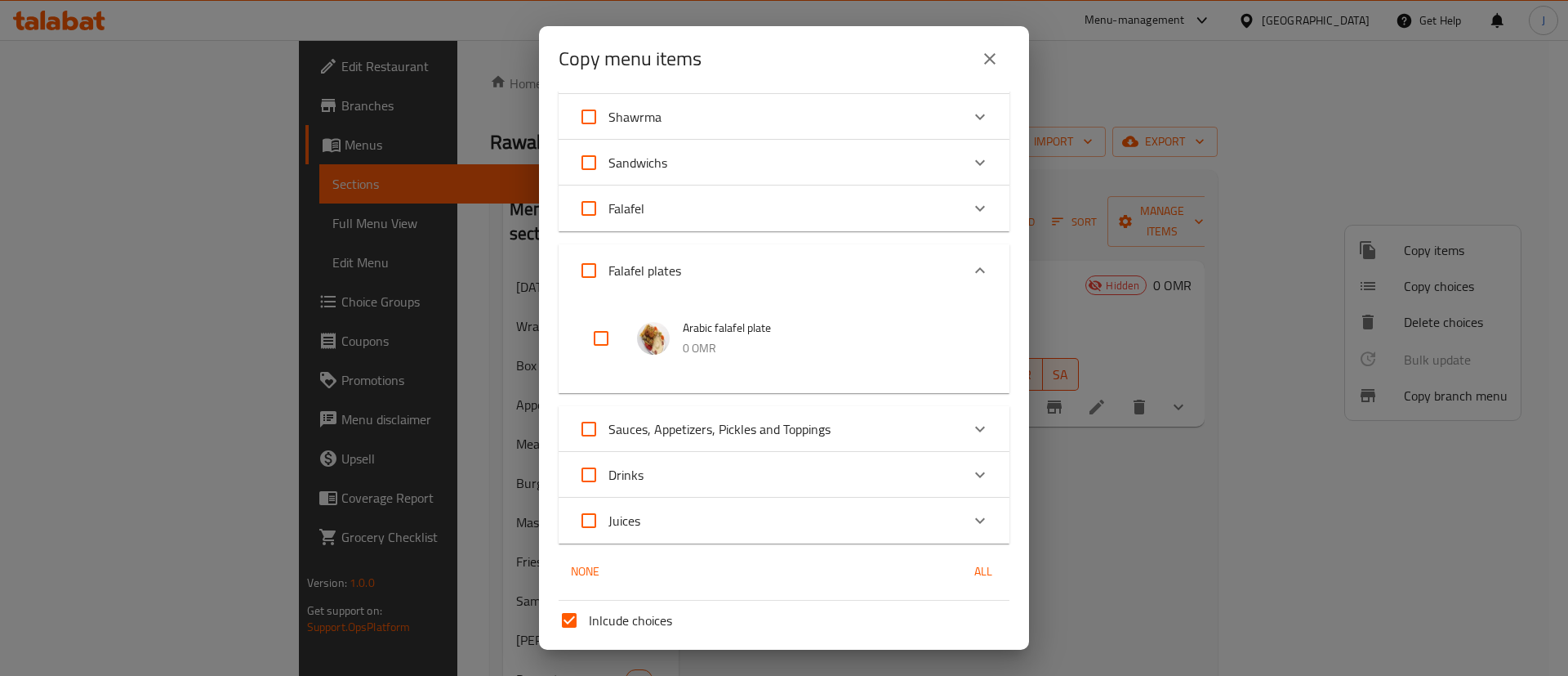
click at [600, 338] on input "checkbox" at bounding box center [601, 338] width 40 height 40
checkbox input "true"
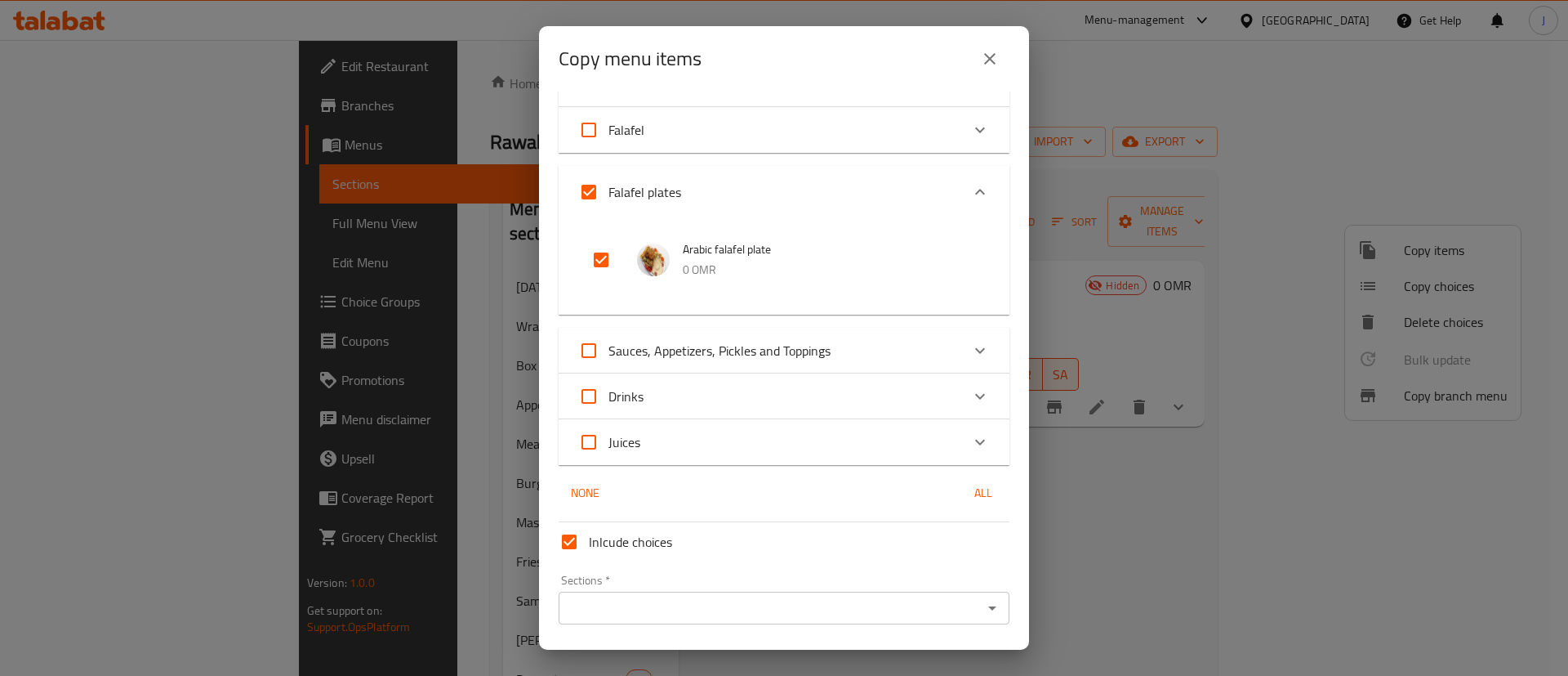
scroll to position [865, 0]
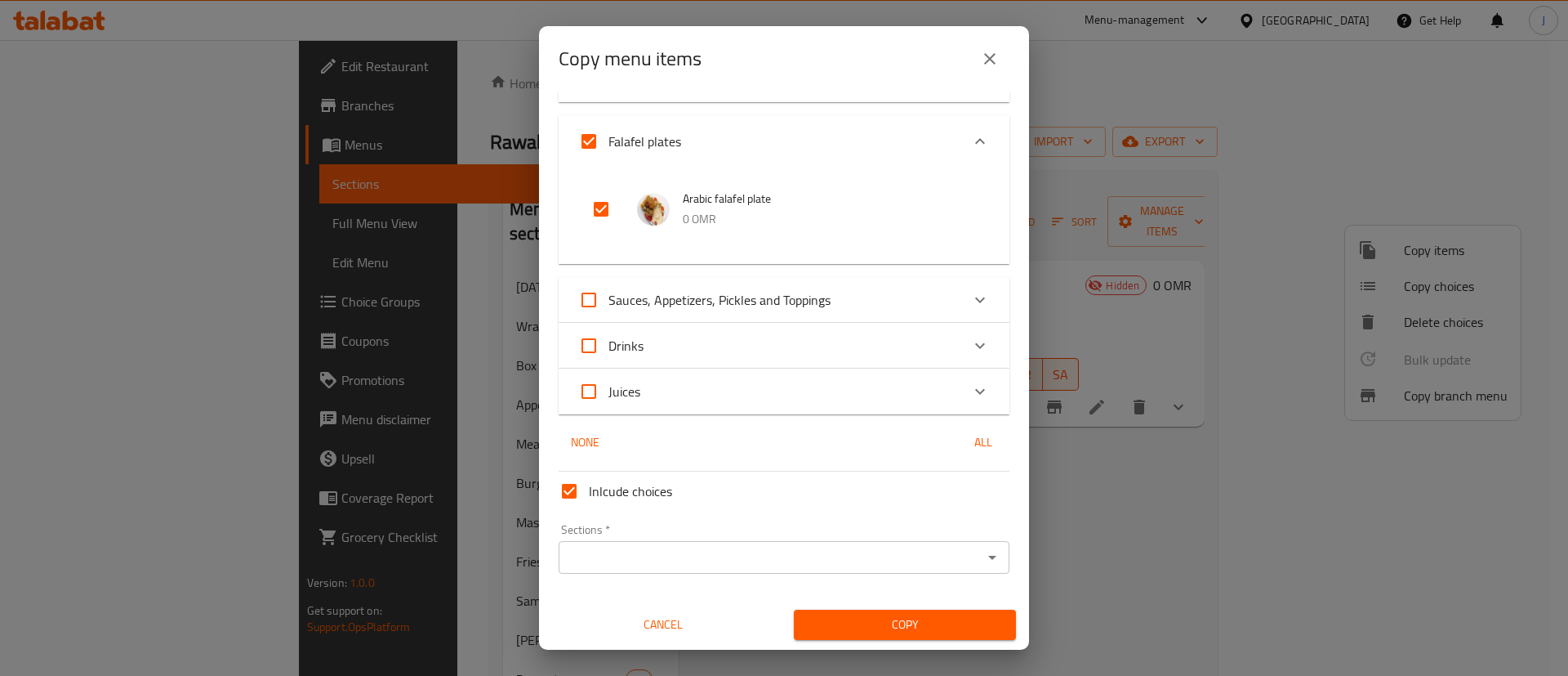
click at [744, 550] on input "Sections   *" at bounding box center [770, 556] width 414 height 23
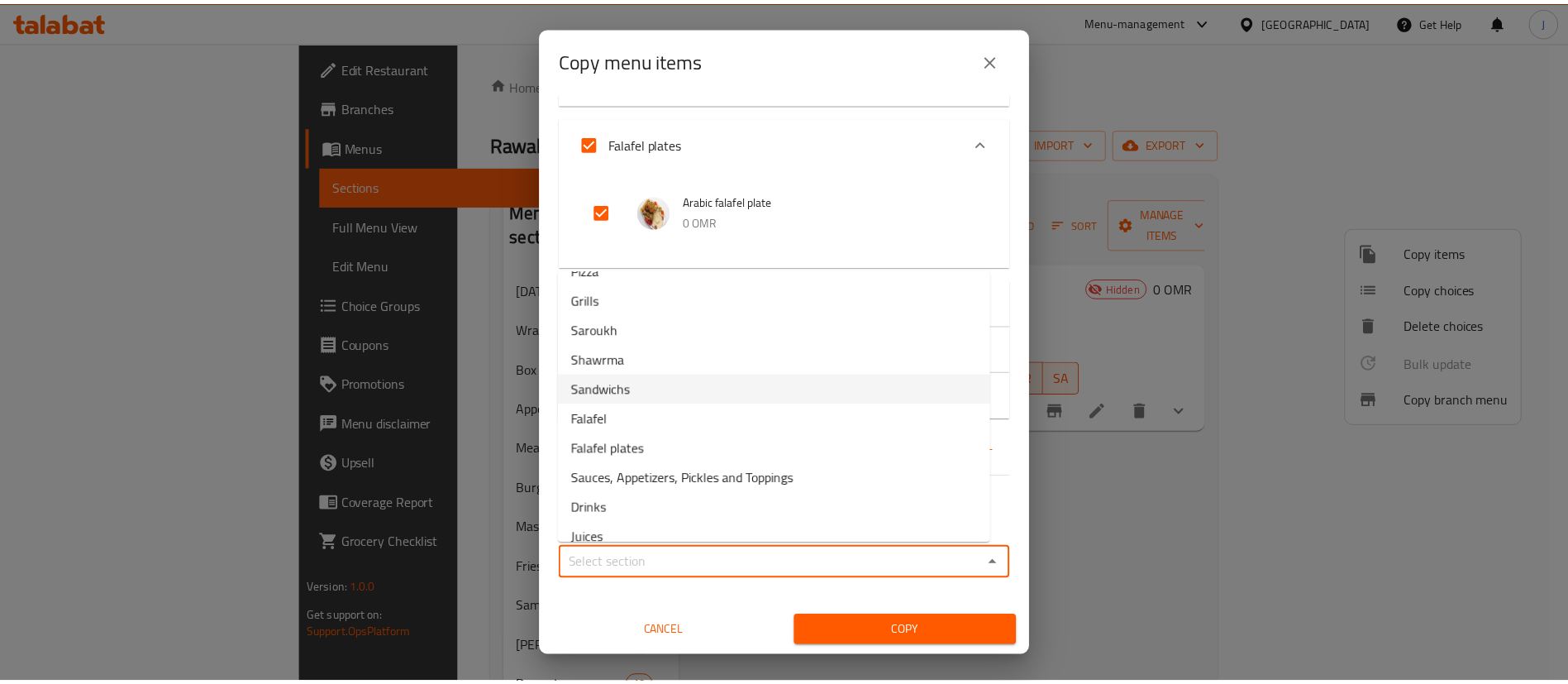
scroll to position [424, 0]
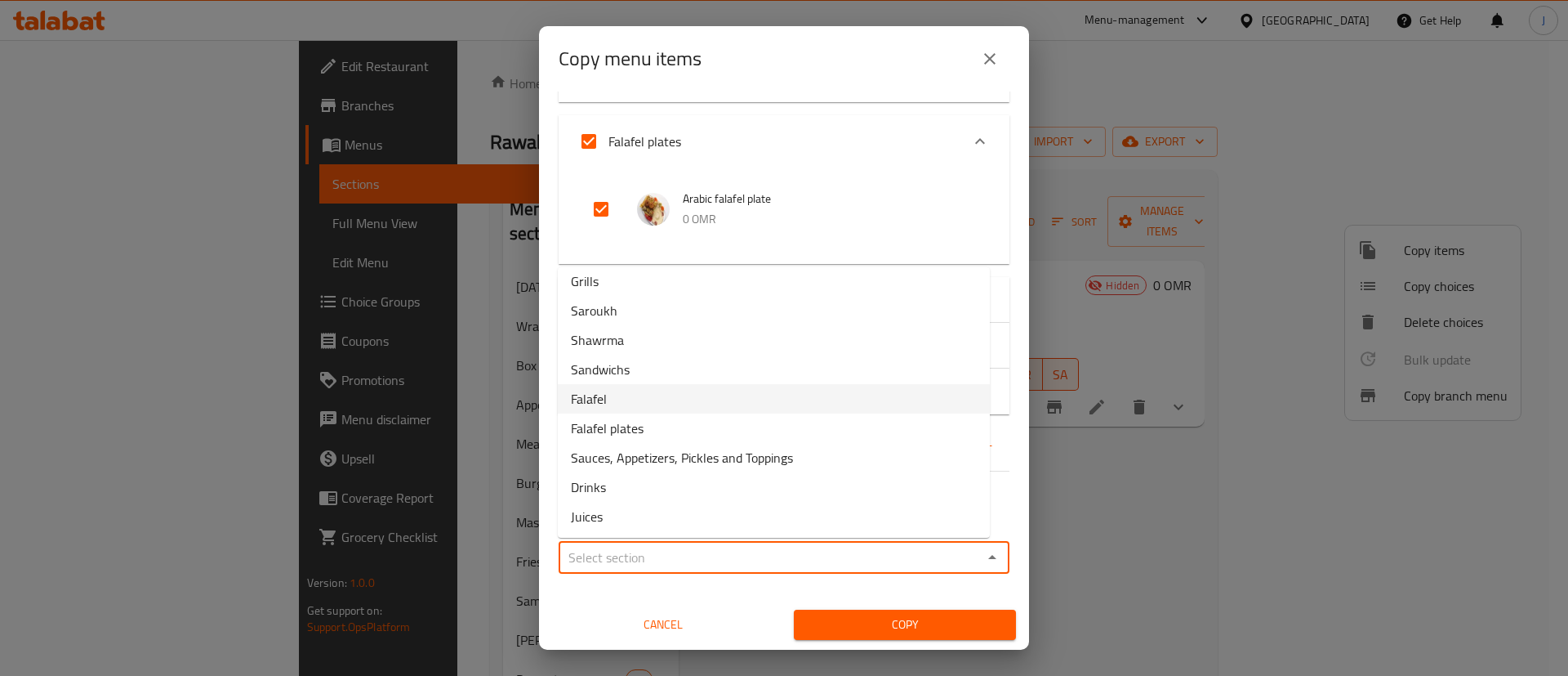
click at [628, 397] on li "Falafel" at bounding box center [774, 399] width 432 height 29
type input "Falafel"
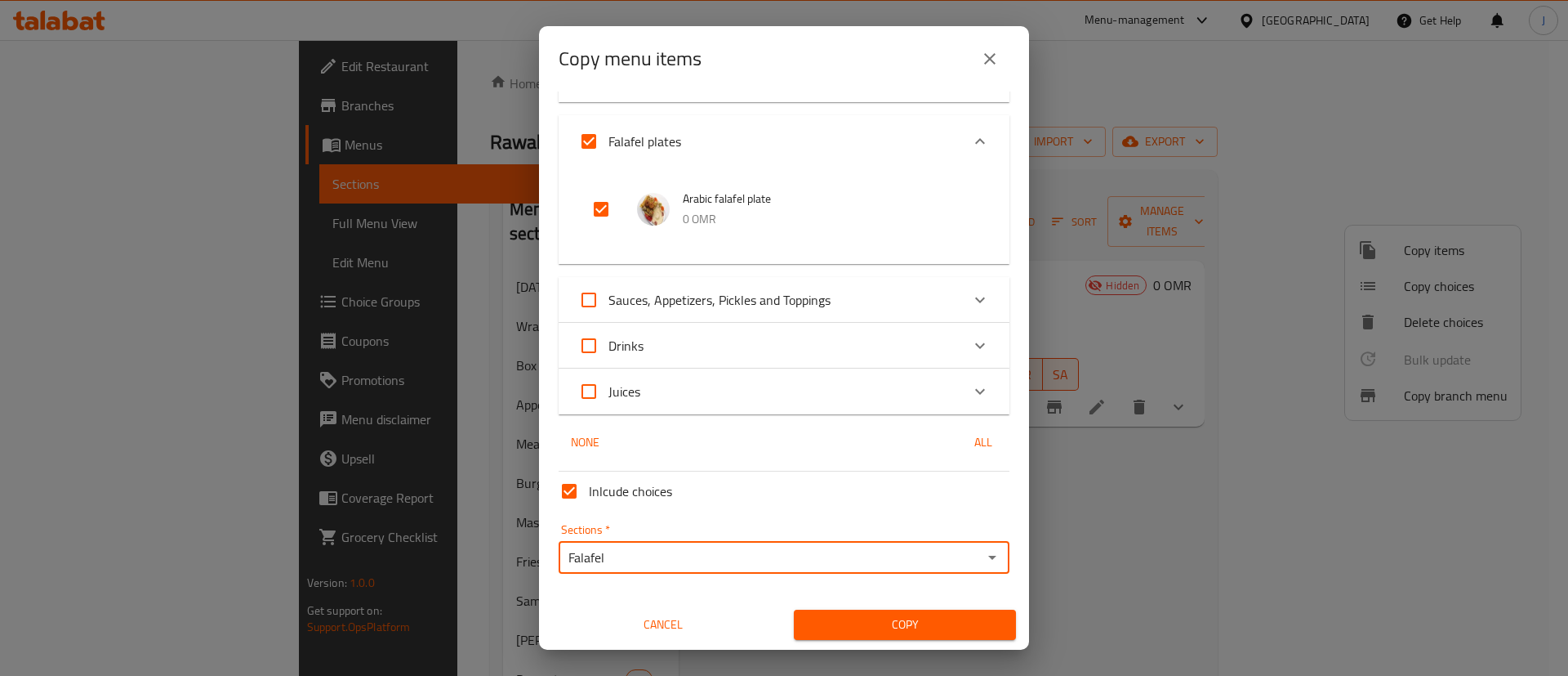
click at [570, 487] on input "Inlcude choices" at bounding box center [569, 491] width 40 height 40
checkbox input "false"
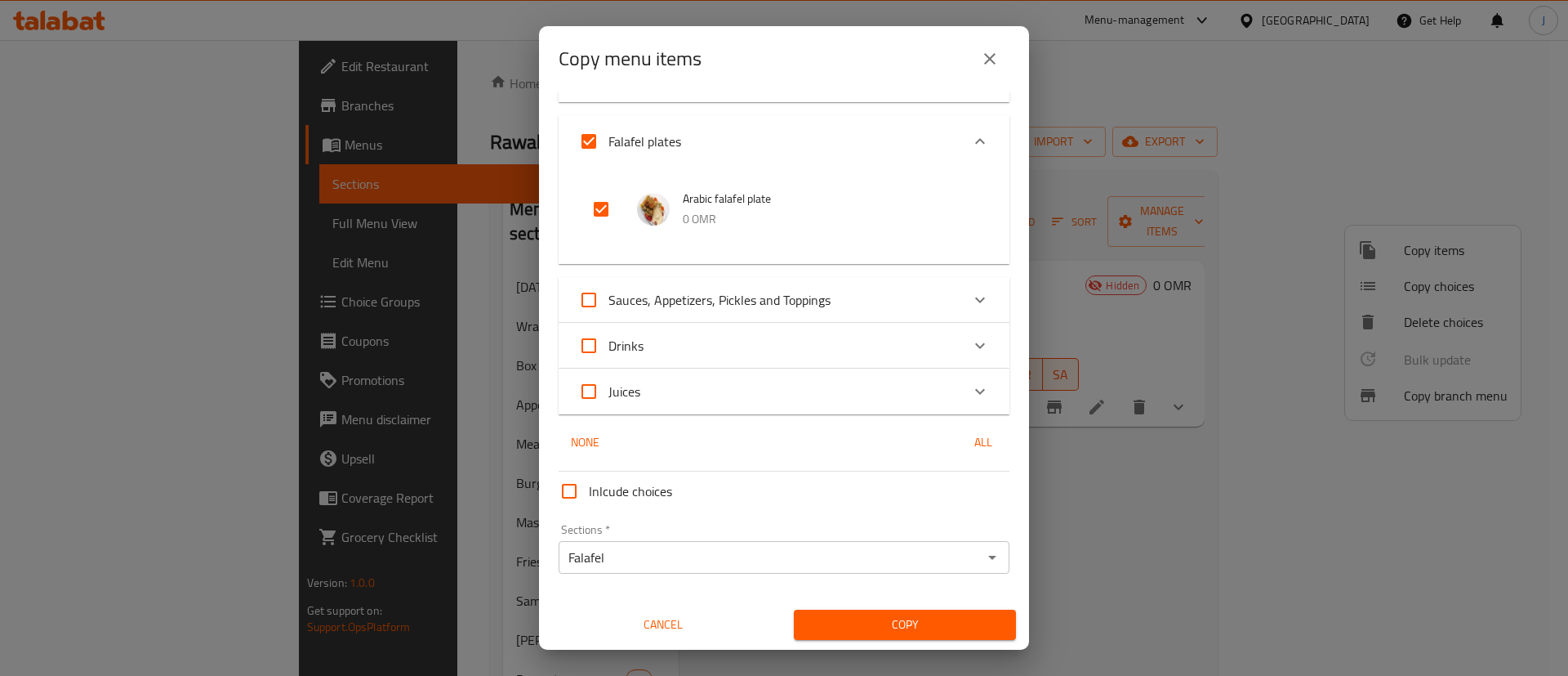
click at [881, 622] on span "Copy" at bounding box center [904, 624] width 196 height 20
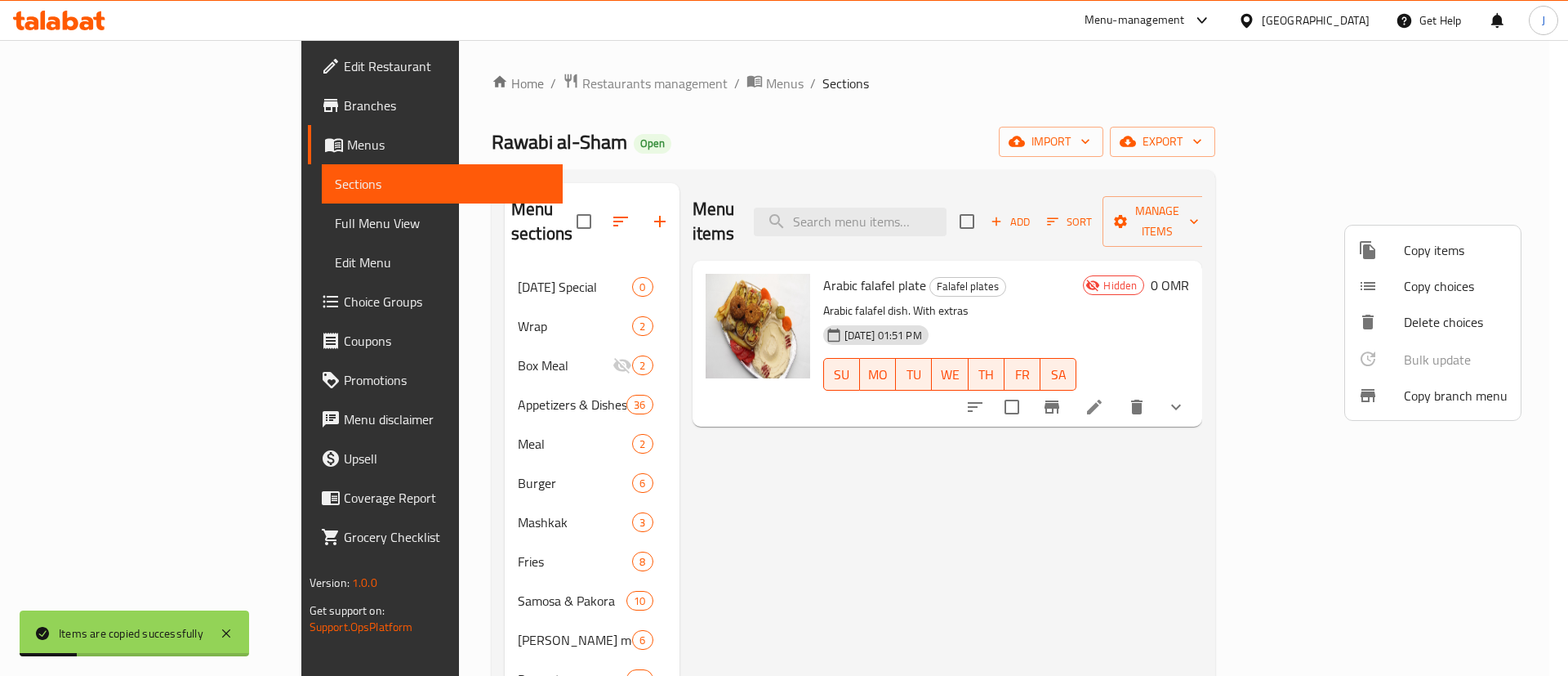
click at [970, 552] on div at bounding box center [784, 338] width 1568 height 676
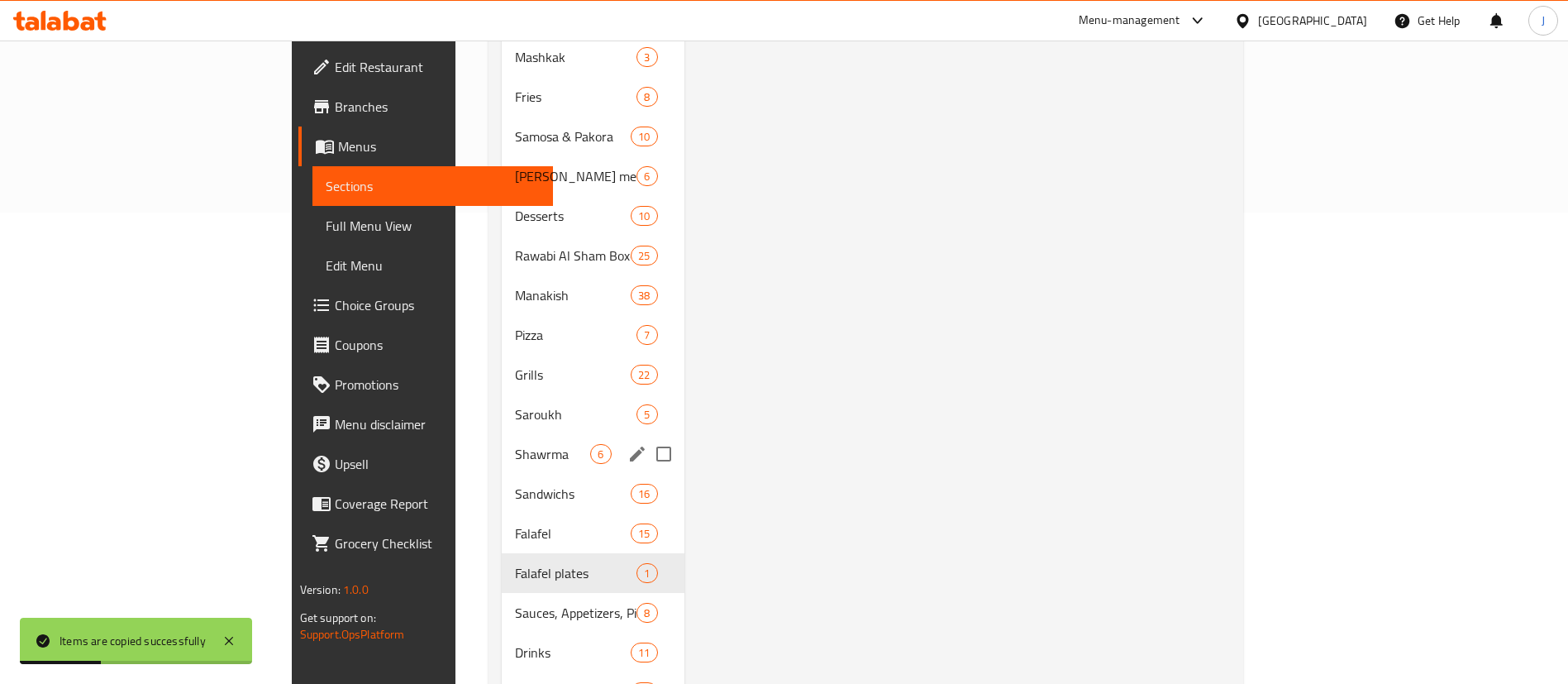
scroll to position [528, 0]
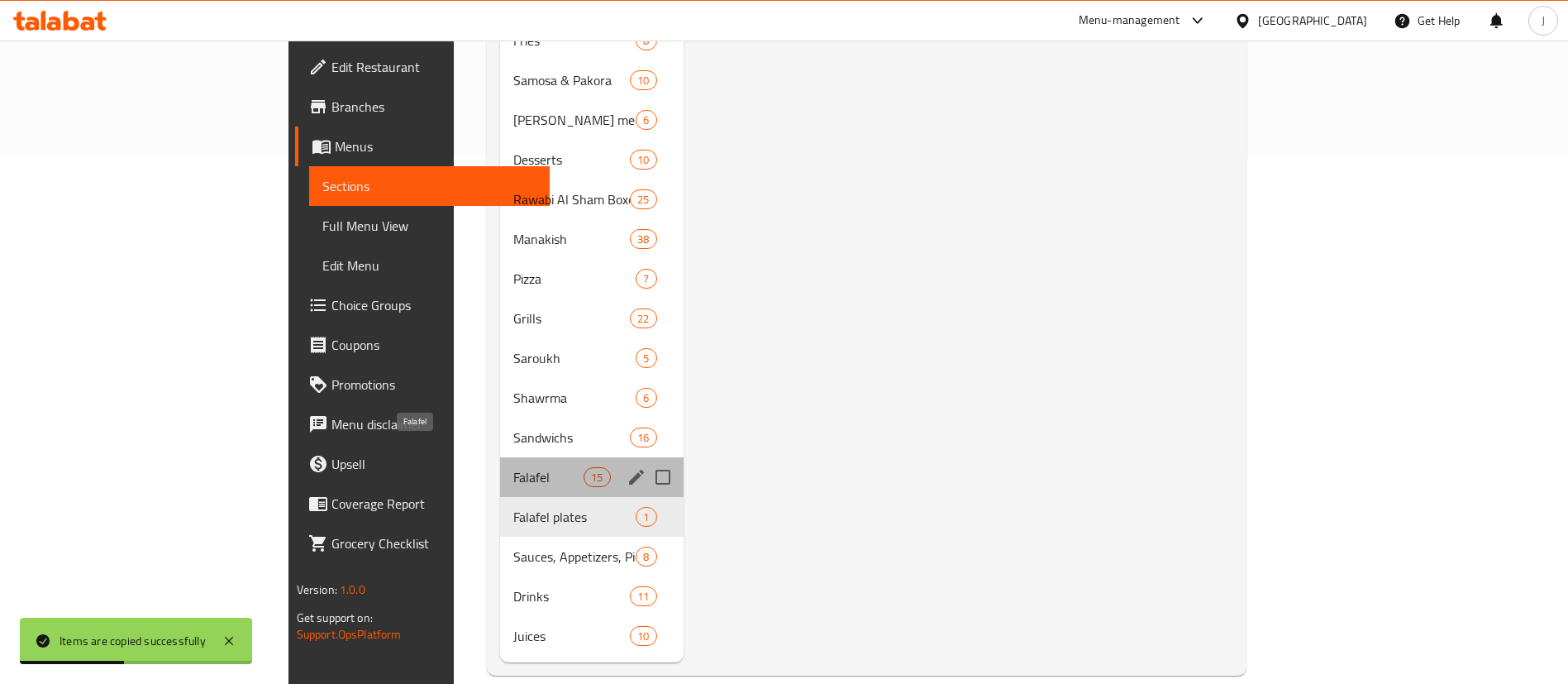
click at [514, 467] on span "Falafel" at bounding box center [549, 476] width 71 height 20
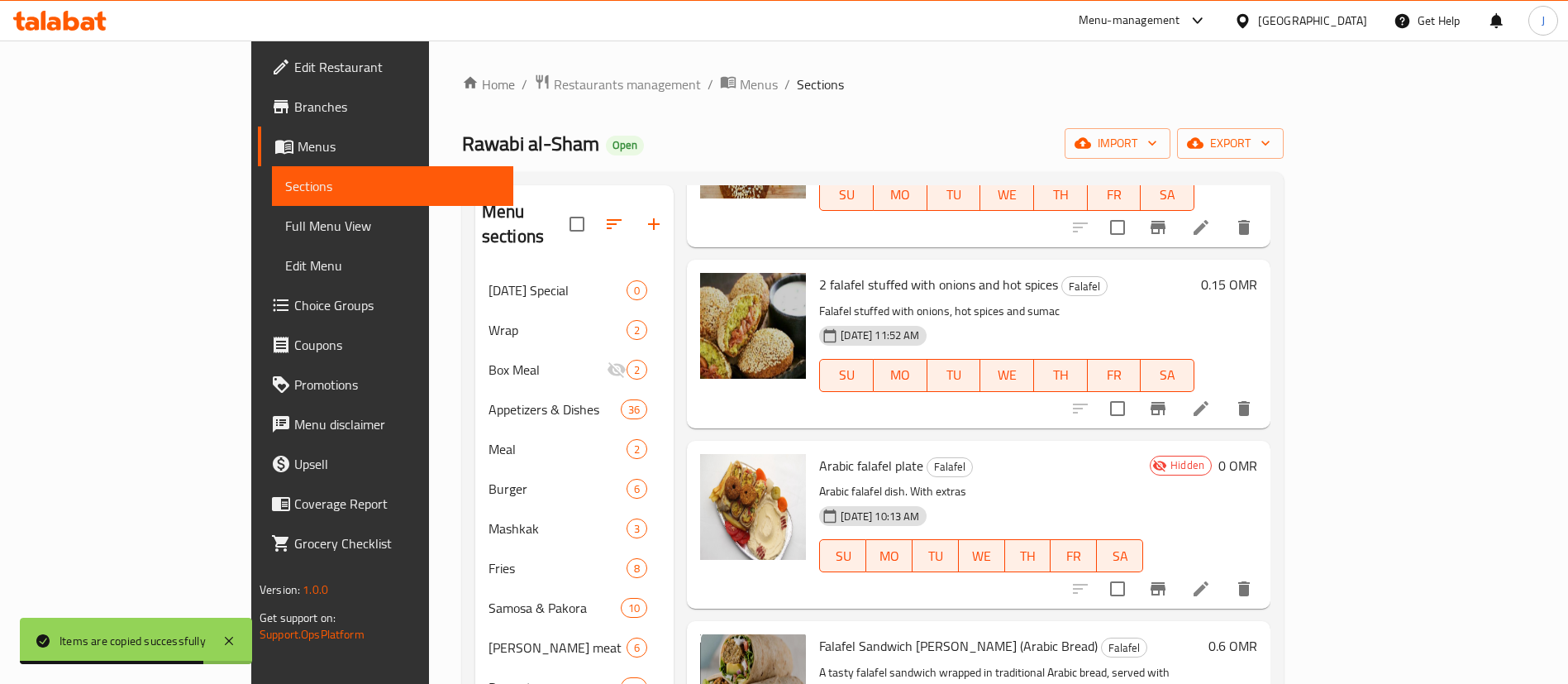
scroll to position [868, 0]
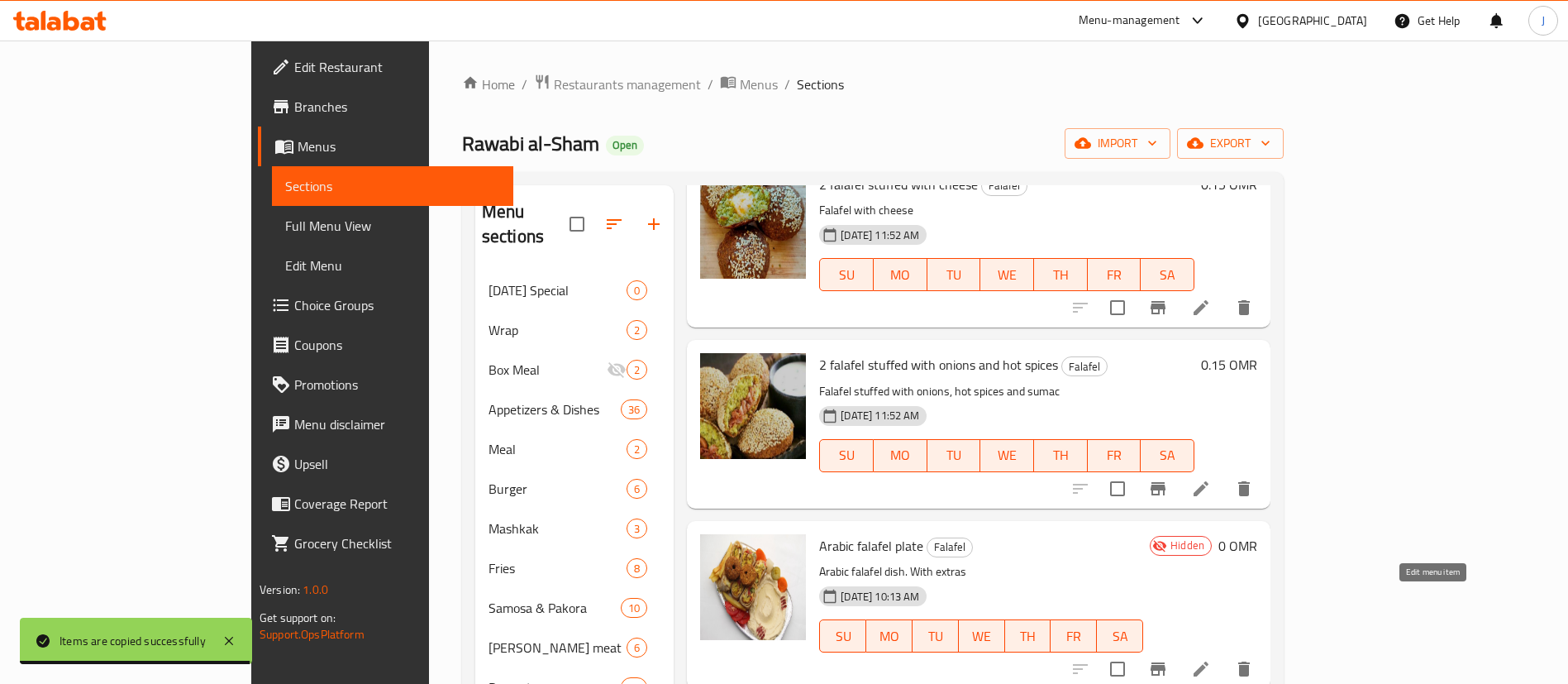
click at [1211, 659] on icon at bounding box center [1200, 668] width 20 height 20
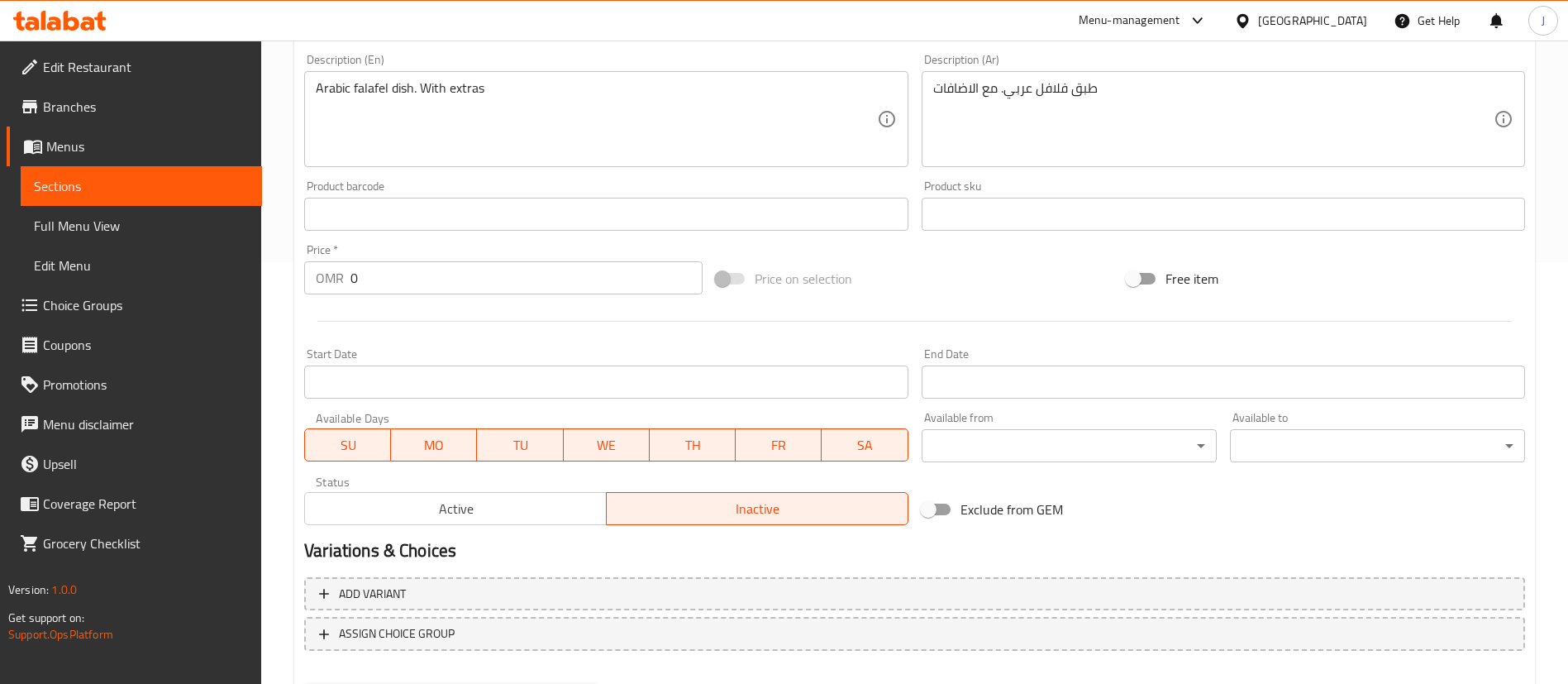
scroll to position [372, 0]
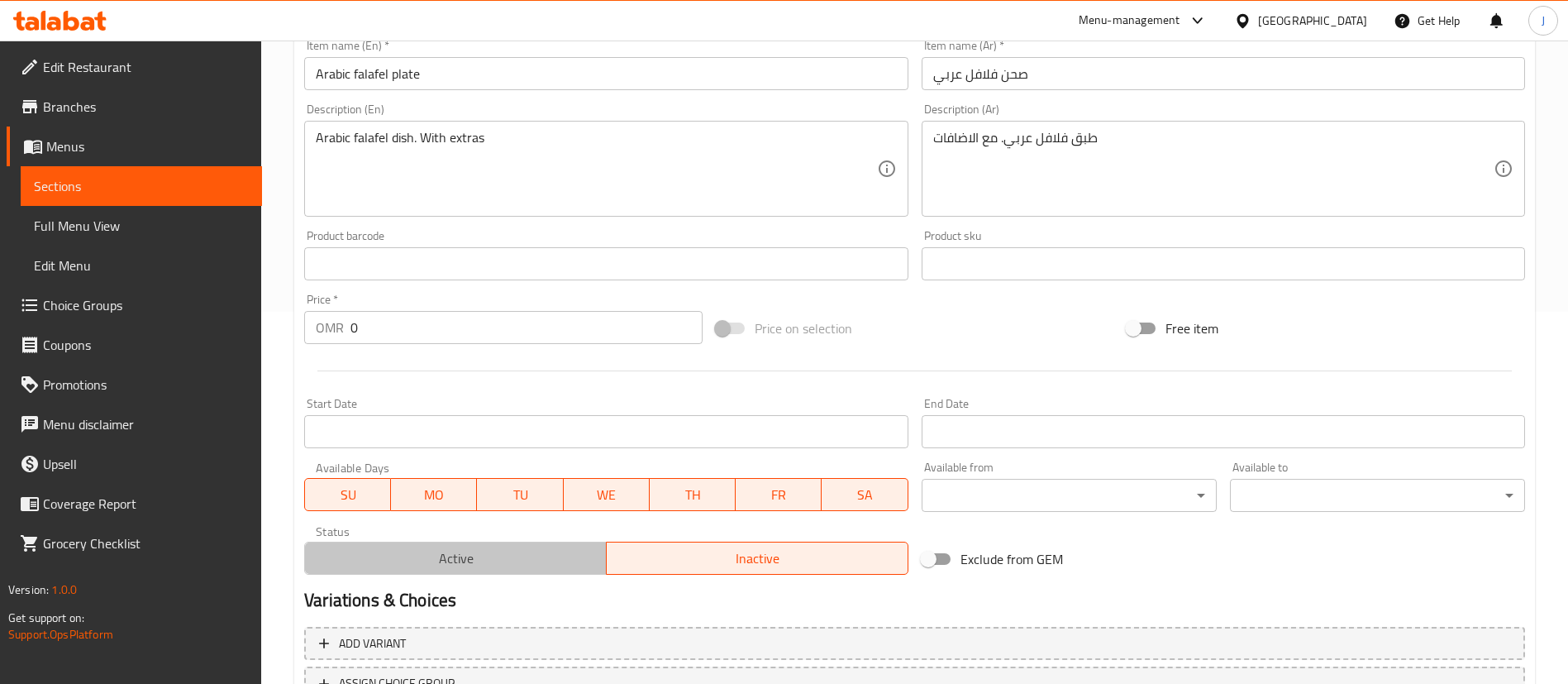
click at [414, 560] on span "Active" at bounding box center [456, 558] width 288 height 24
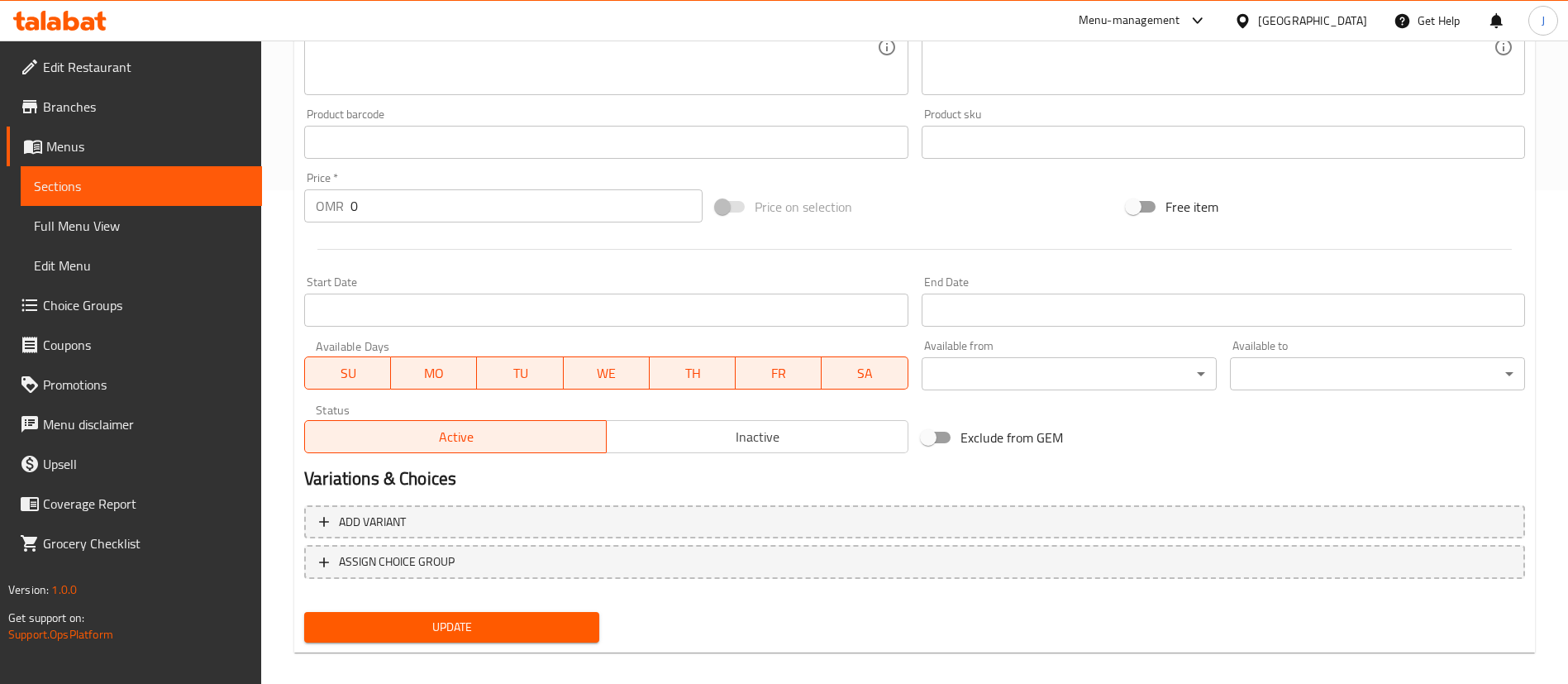
scroll to position [508, 0]
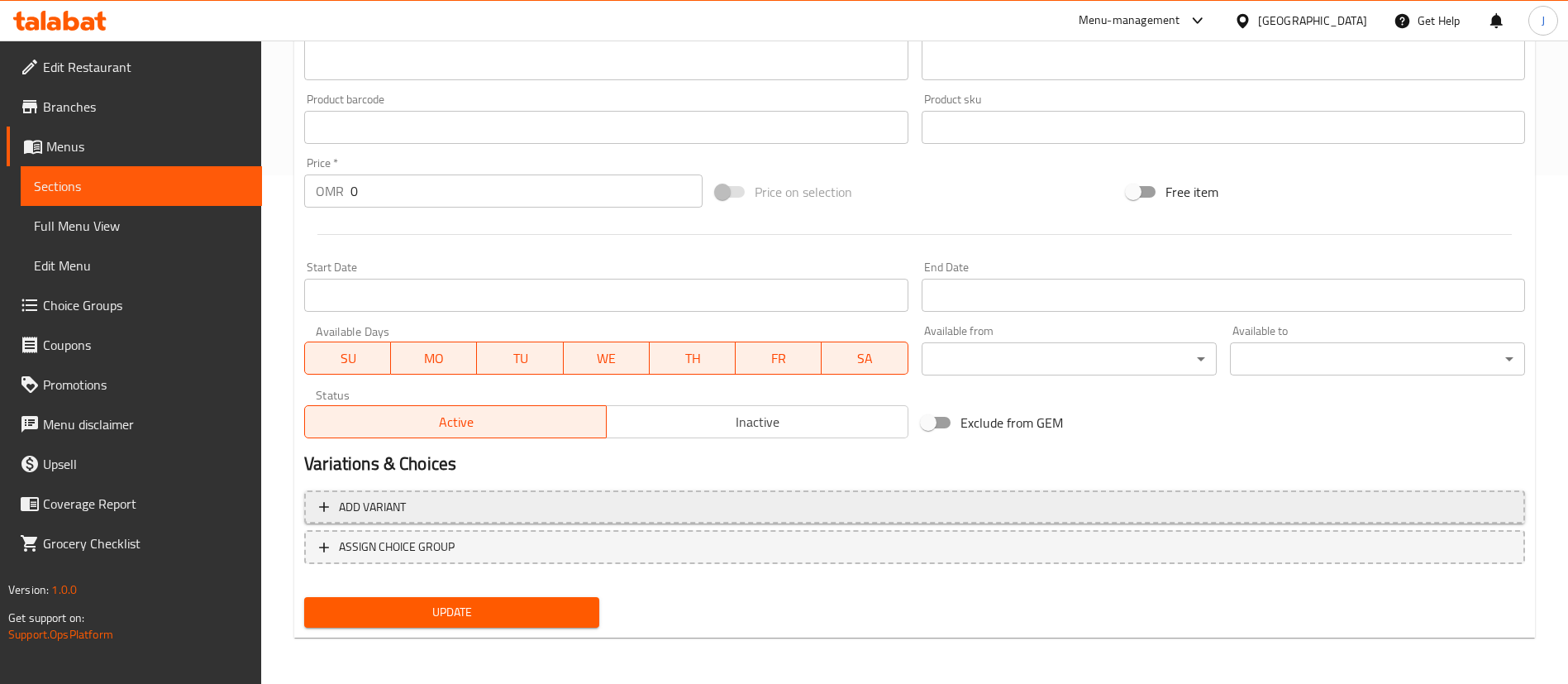
click at [663, 501] on span "Add variant" at bounding box center [915, 507] width 1191 height 20
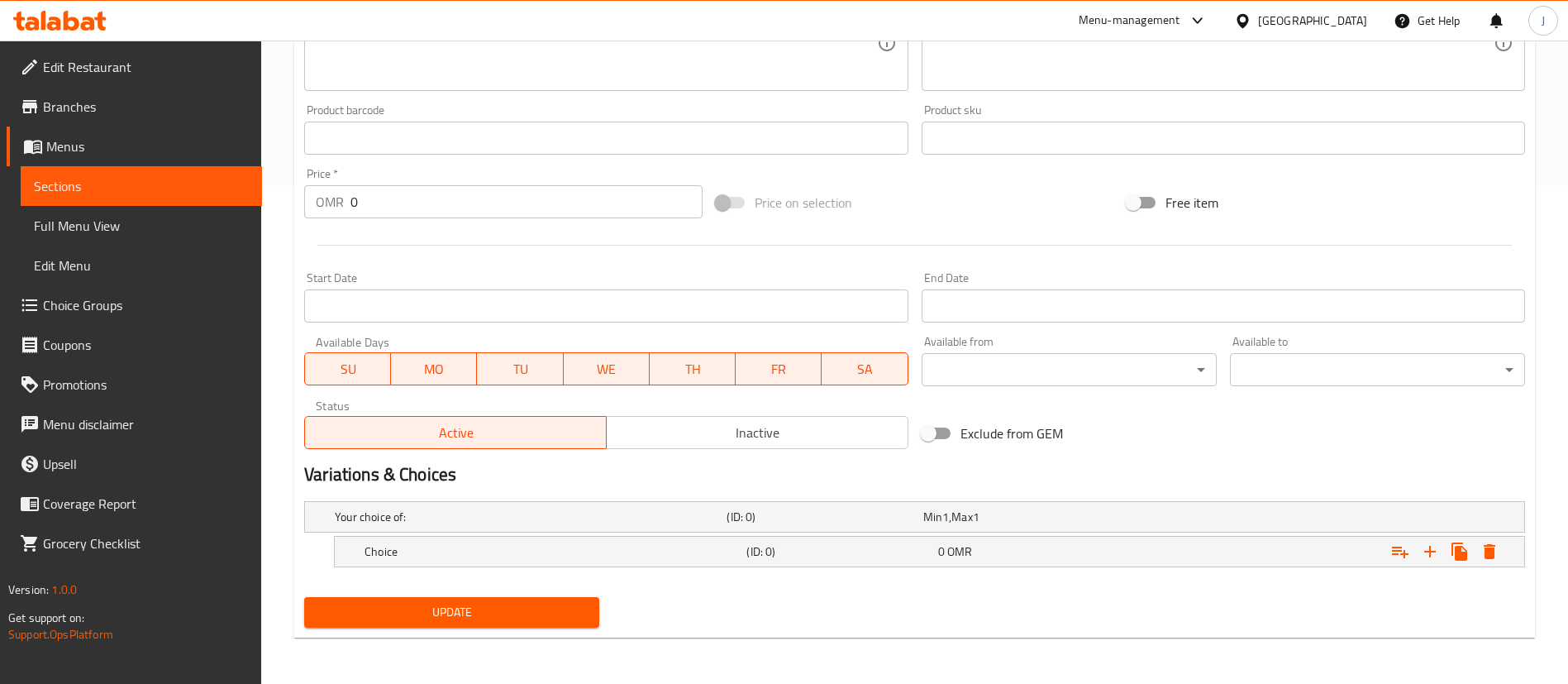
scroll to position [498, 0]
click at [698, 525] on h5 "Choice" at bounding box center [528, 516] width 385 height 17
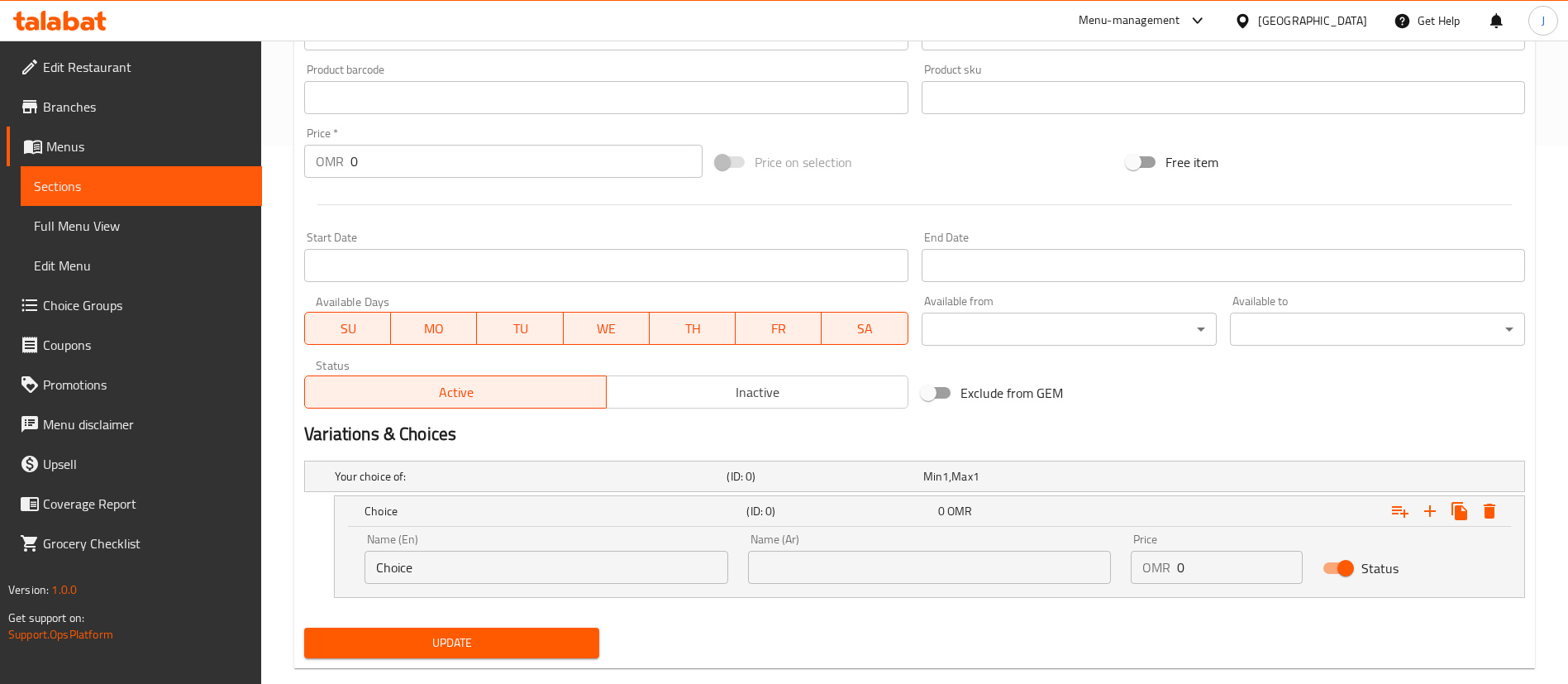
scroll to position [569, 0]
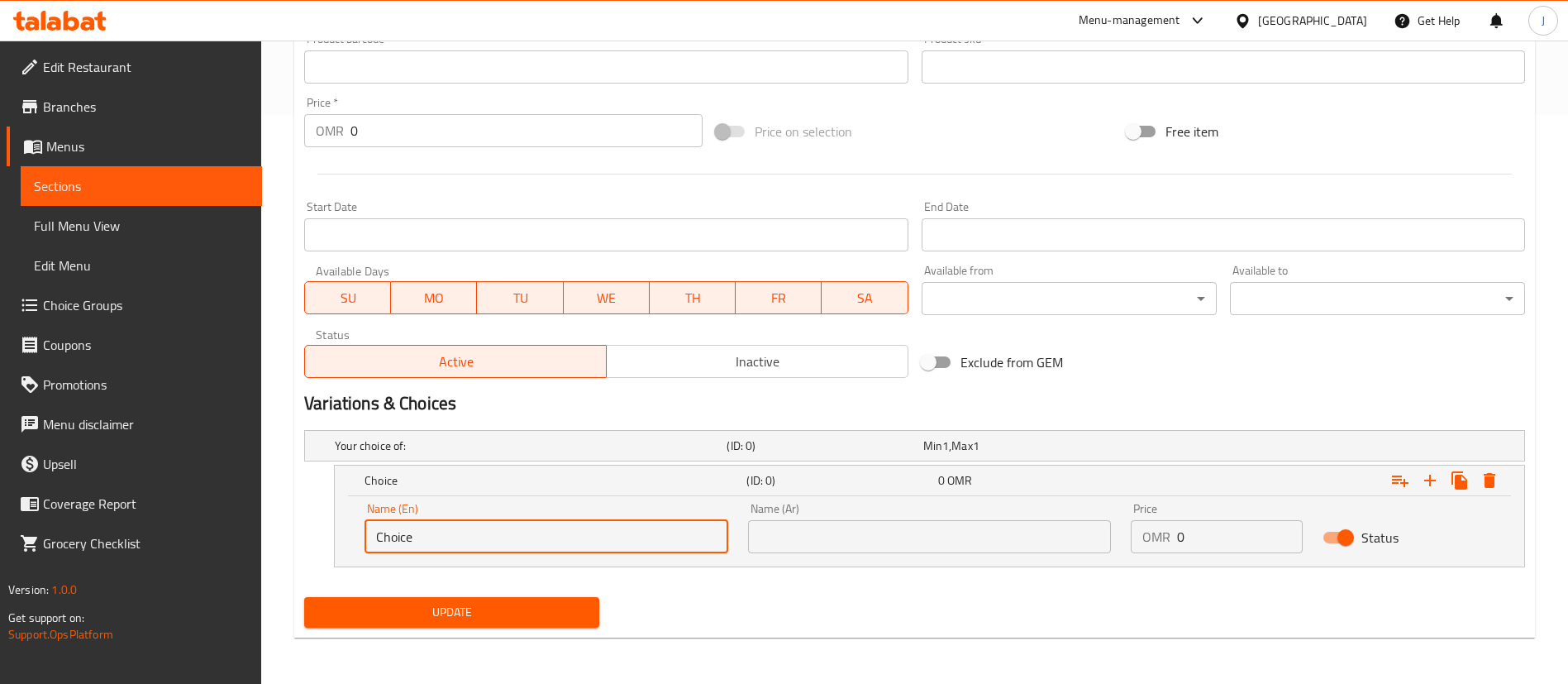
drag, startPoint x: 570, startPoint y: 532, endPoint x: 252, endPoint y: 424, distance: 335.8
click at [262, 469] on div "Home / Restaurants management / Menus / Sections / item / update Falafel sectio…" at bounding box center [915, 77] width 1307 height 1212
type input "Small"
click at [804, 531] on input "text" at bounding box center [930, 537] width 364 height 34
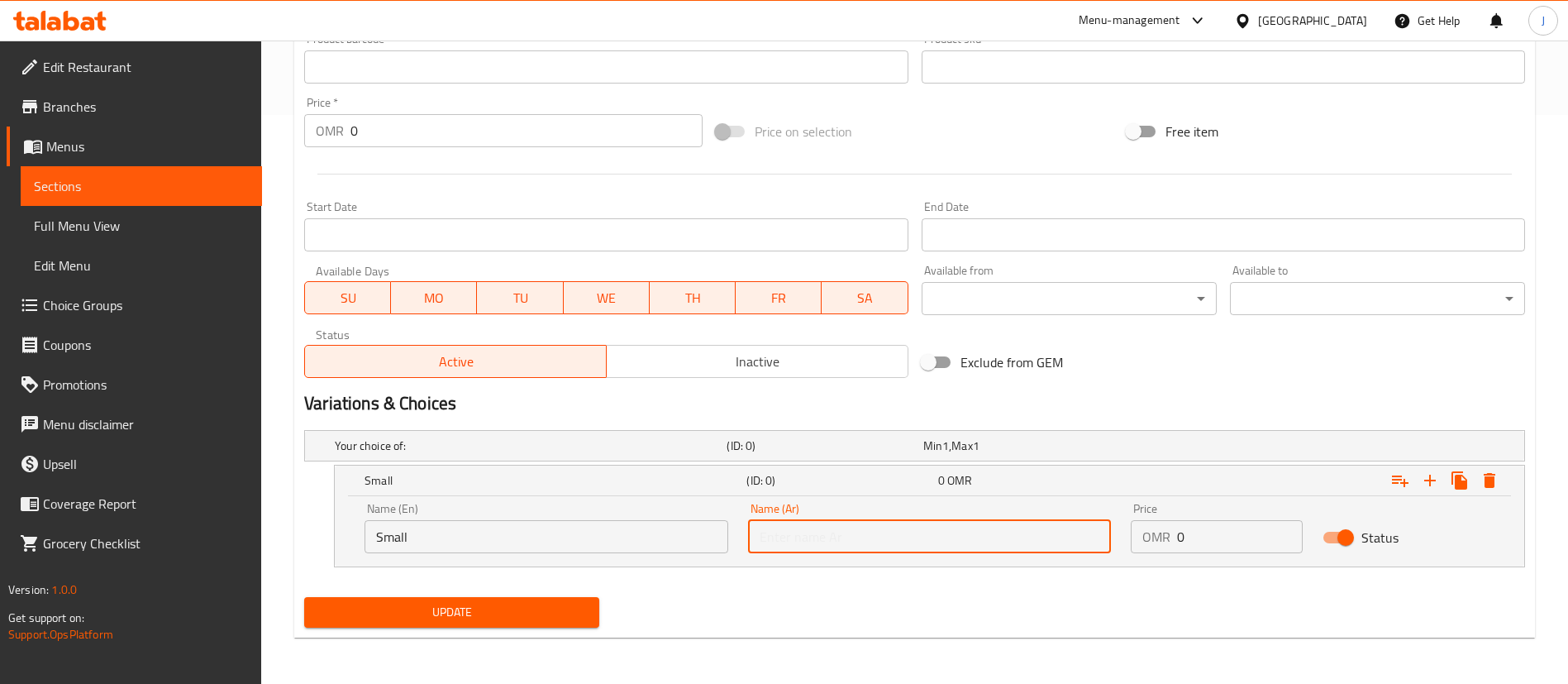
type input "صغير"
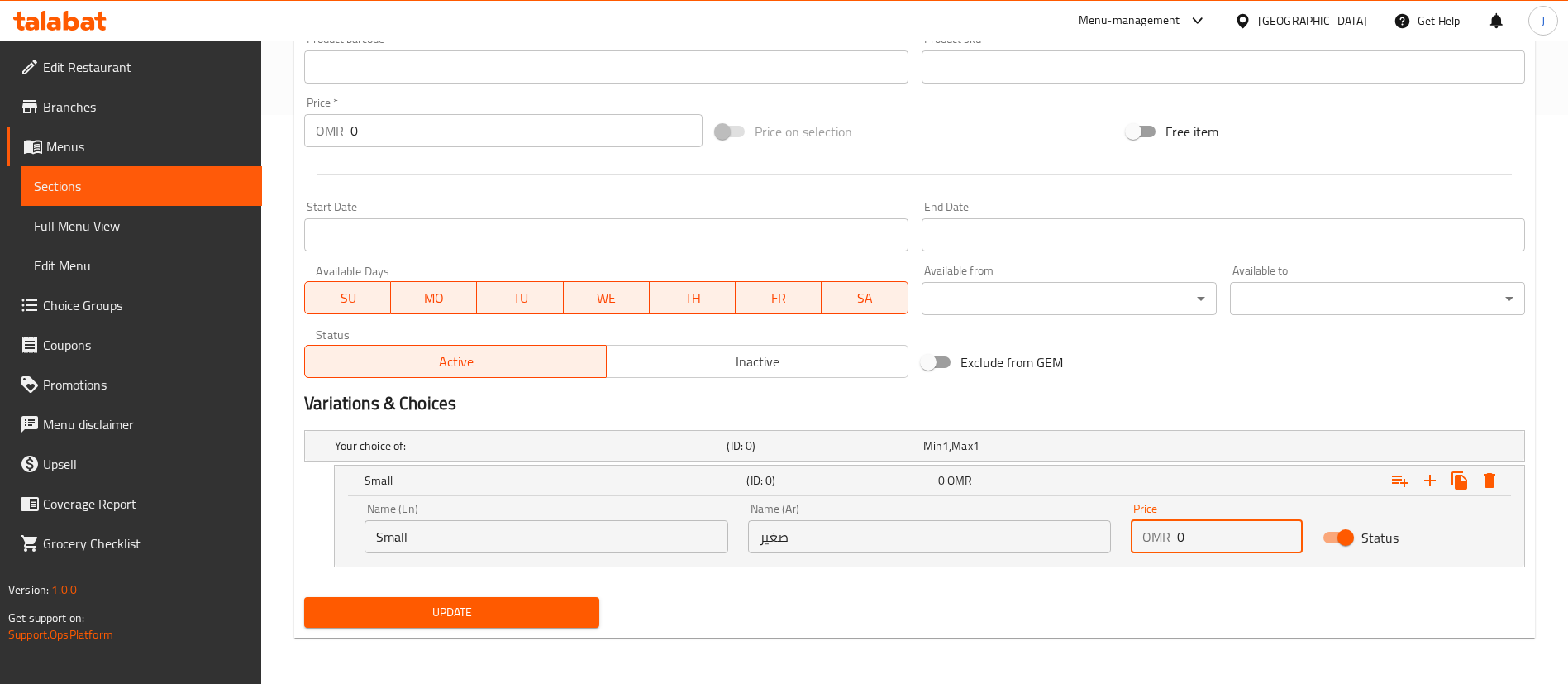
drag, startPoint x: 1231, startPoint y: 544, endPoint x: 1117, endPoint y: 504, distance: 120.8
click at [1133, 518] on div "Price OMR 0 Price" at bounding box center [1216, 528] width 172 height 50
type input "1.6"
click at [1427, 483] on icon "Expand" at bounding box center [1429, 479] width 20 height 20
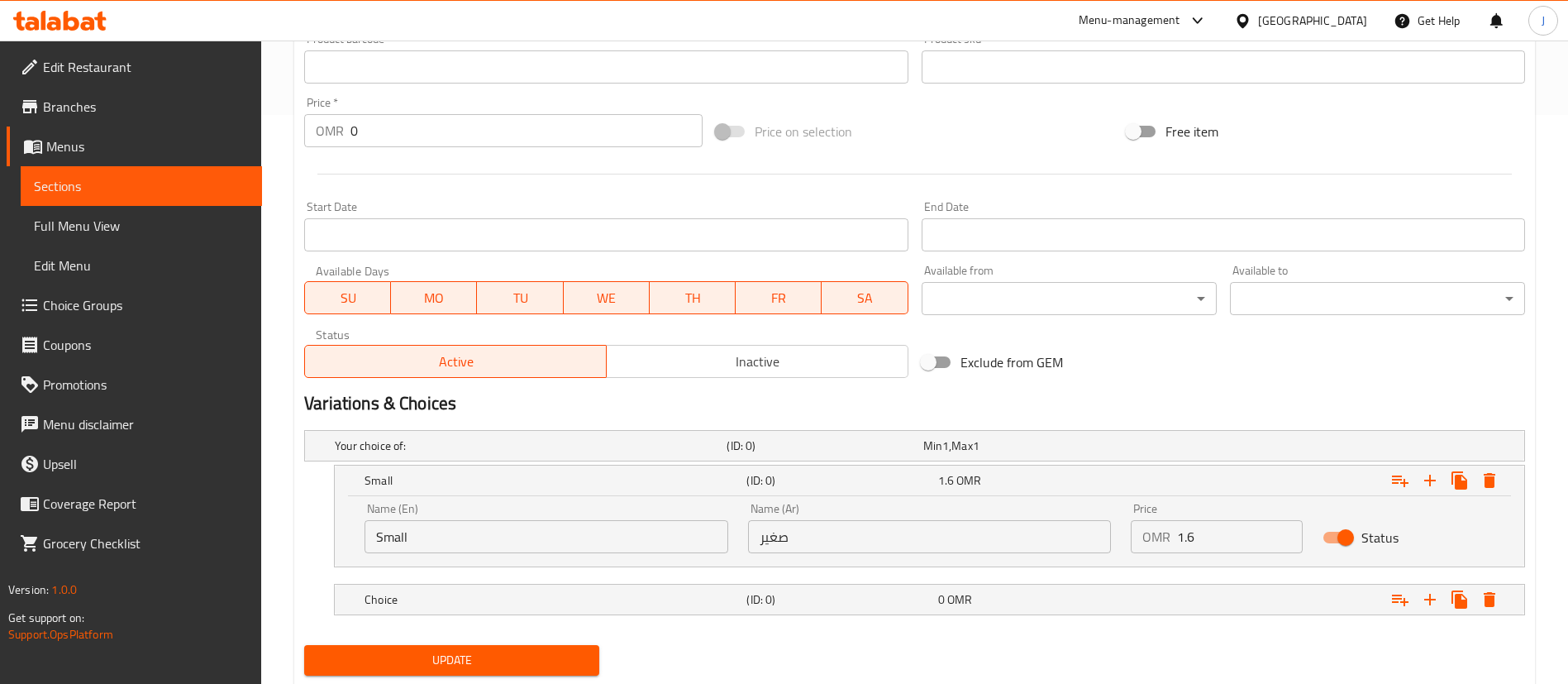
scroll to position [617, 0]
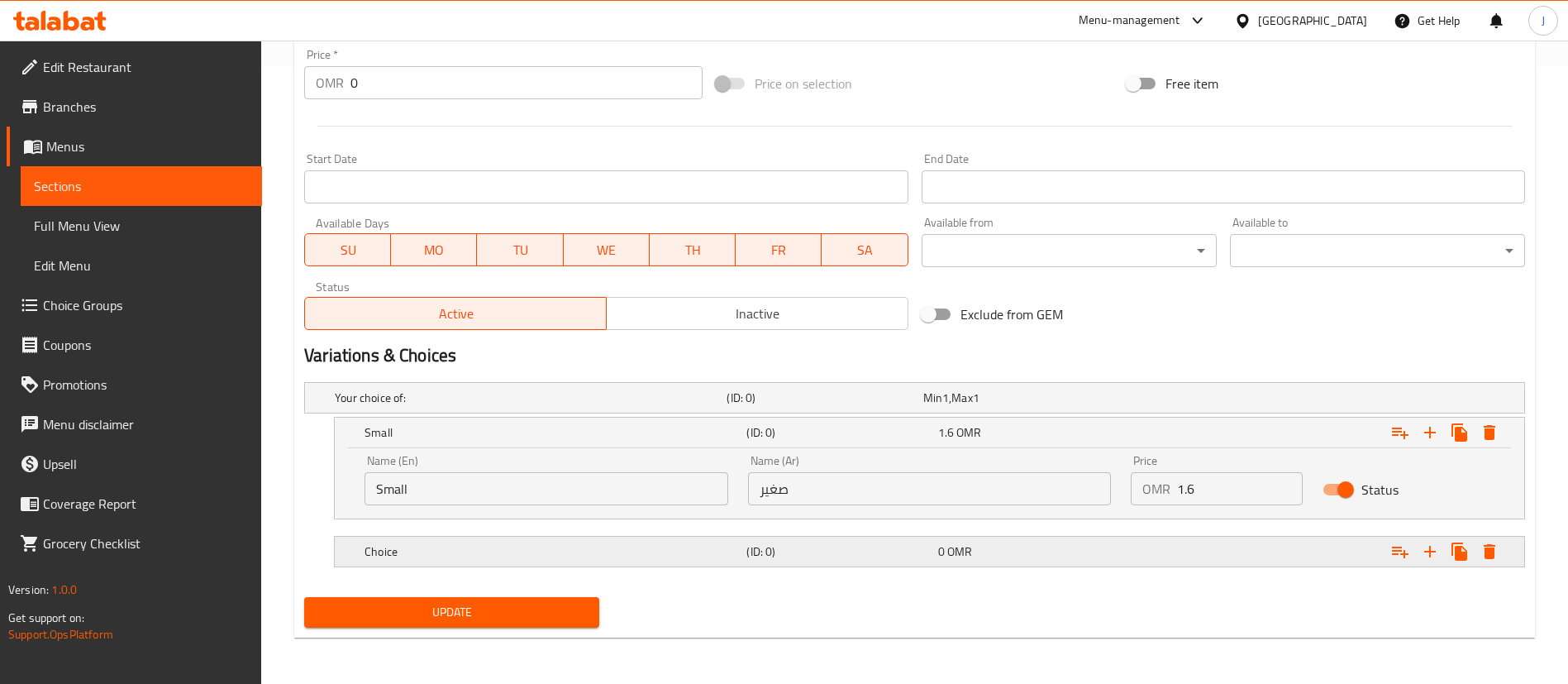
click at [634, 406] on h5 "Choice" at bounding box center [528, 397] width 385 height 17
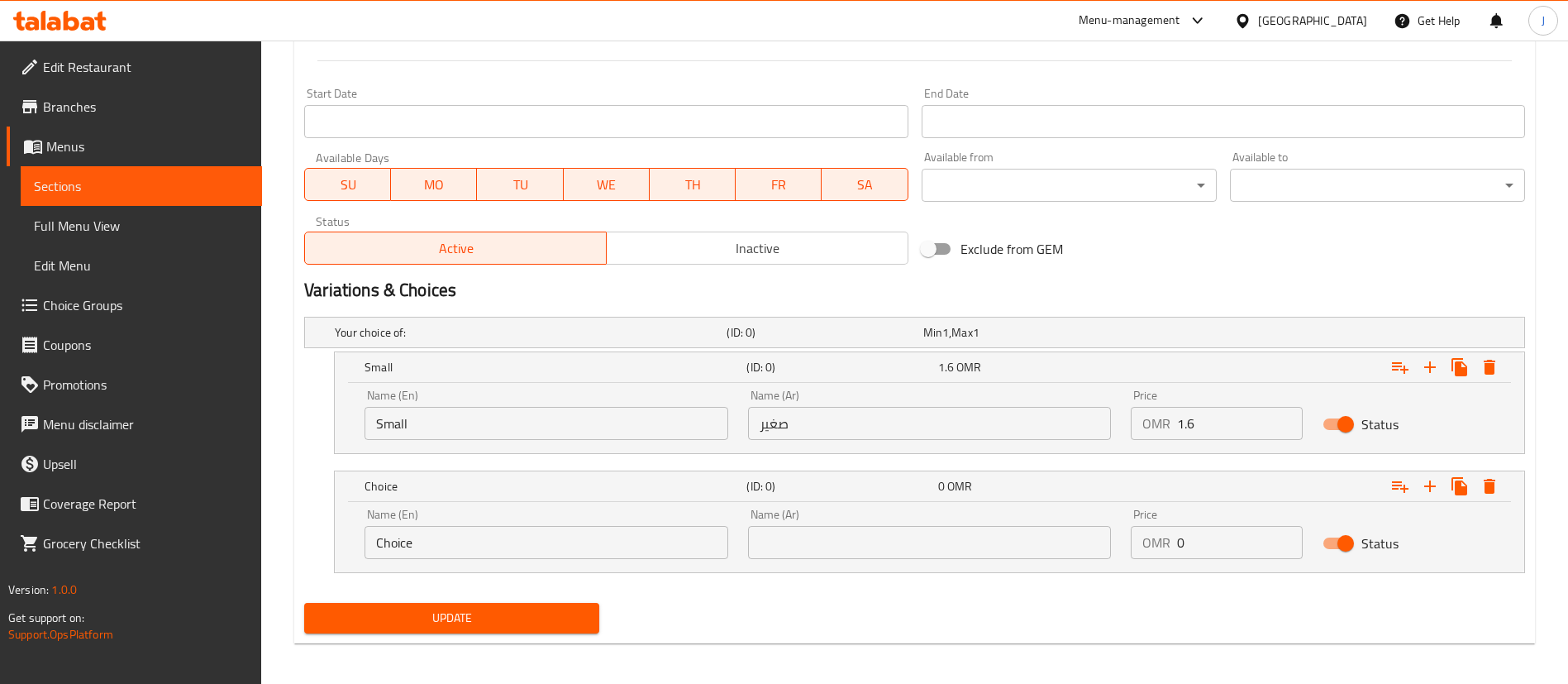
scroll to position [688, 0]
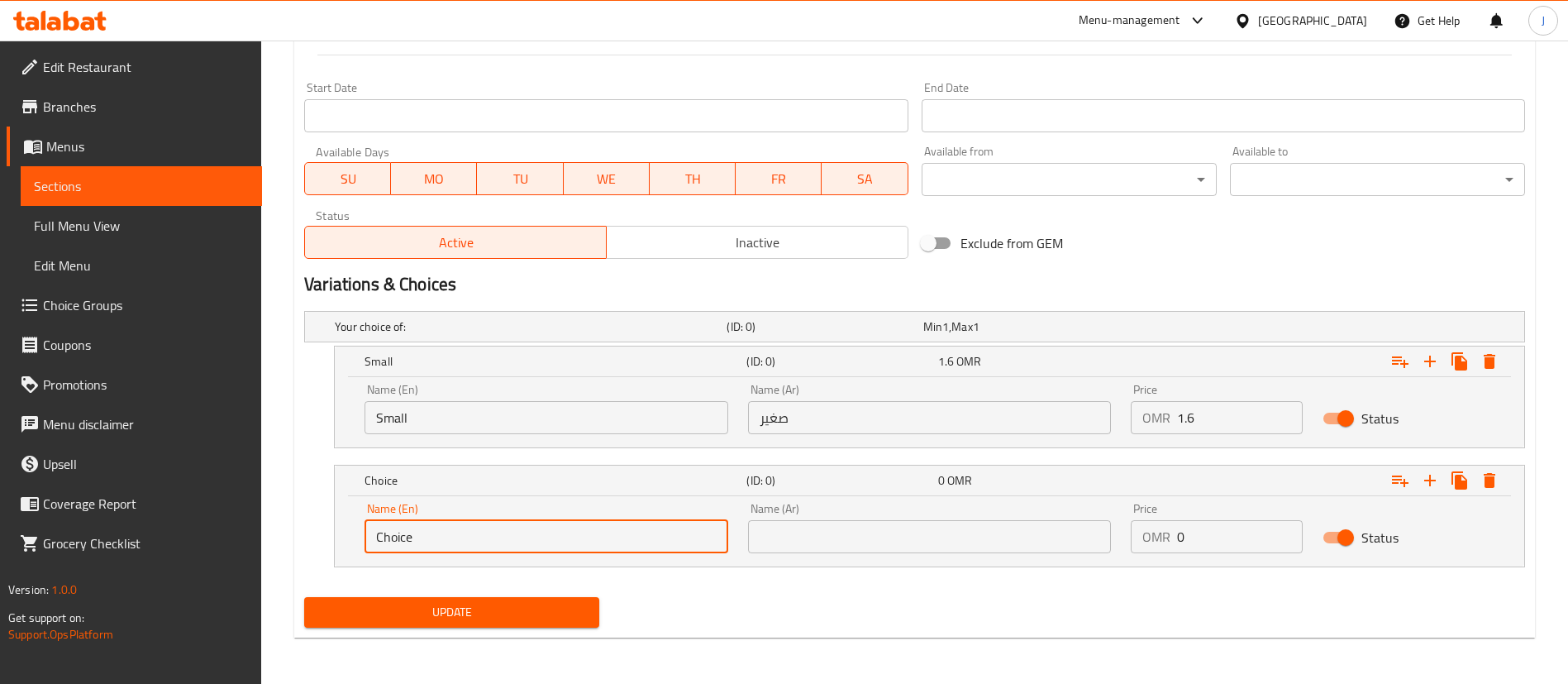
drag, startPoint x: 559, startPoint y: 544, endPoint x: 230, endPoint y: 514, distance: 330.4
click at [240, 520] on div "Edit Restaurant Branches Menus Sections Full Menu View Edit Menu Choice Groups …" at bounding box center [784, 18] width 1568 height 1331
type input "Medium"
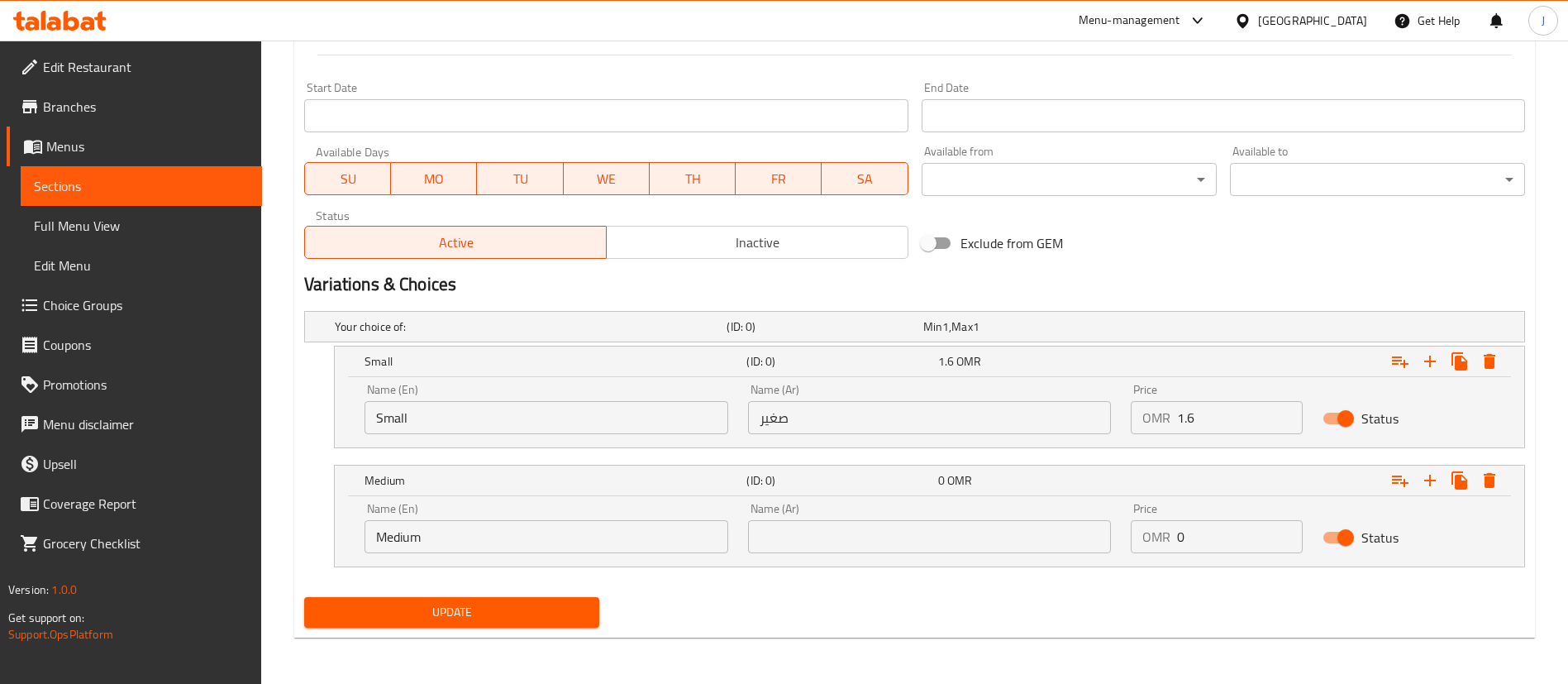
click at [789, 518] on div "Name (Ar) Name (Ar)" at bounding box center [930, 528] width 364 height 50
click at [788, 527] on input "text" at bounding box center [930, 537] width 364 height 34
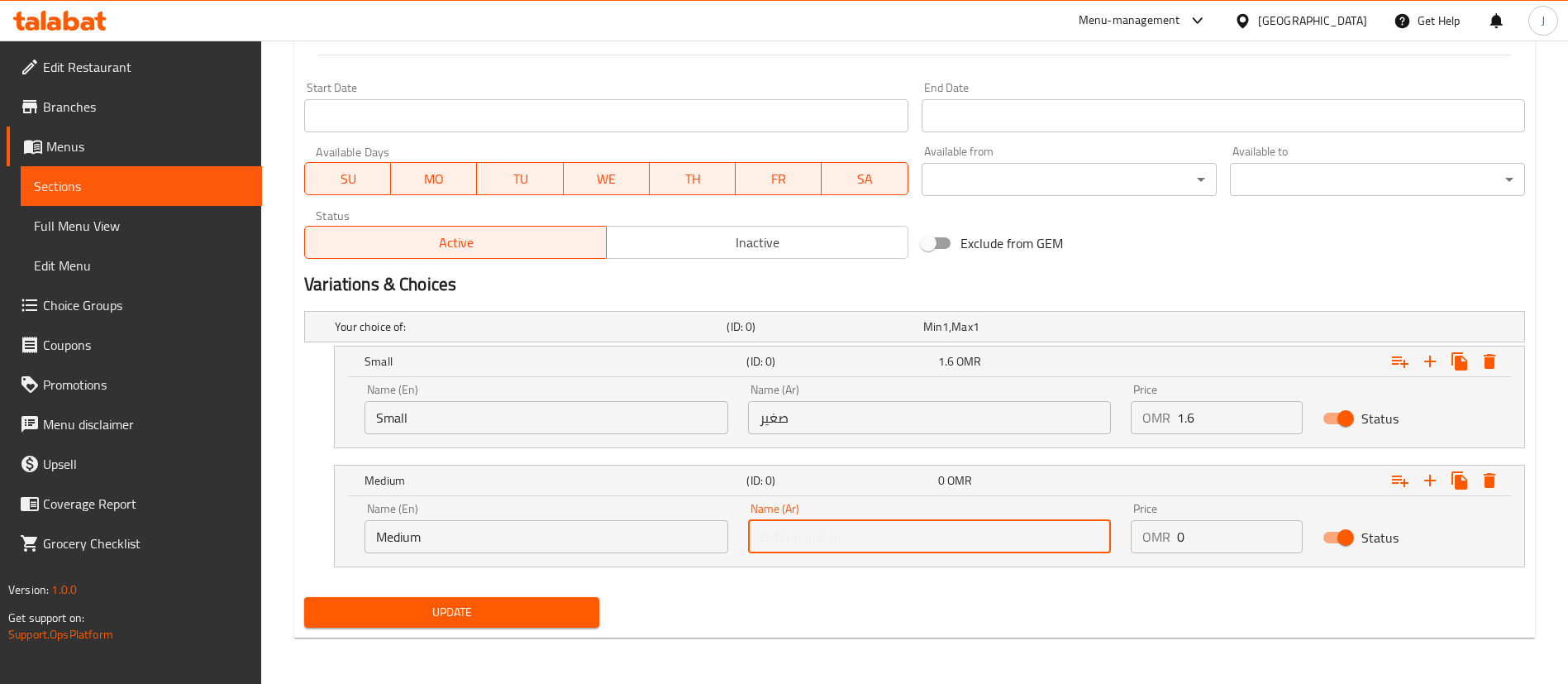
type input "وسط"
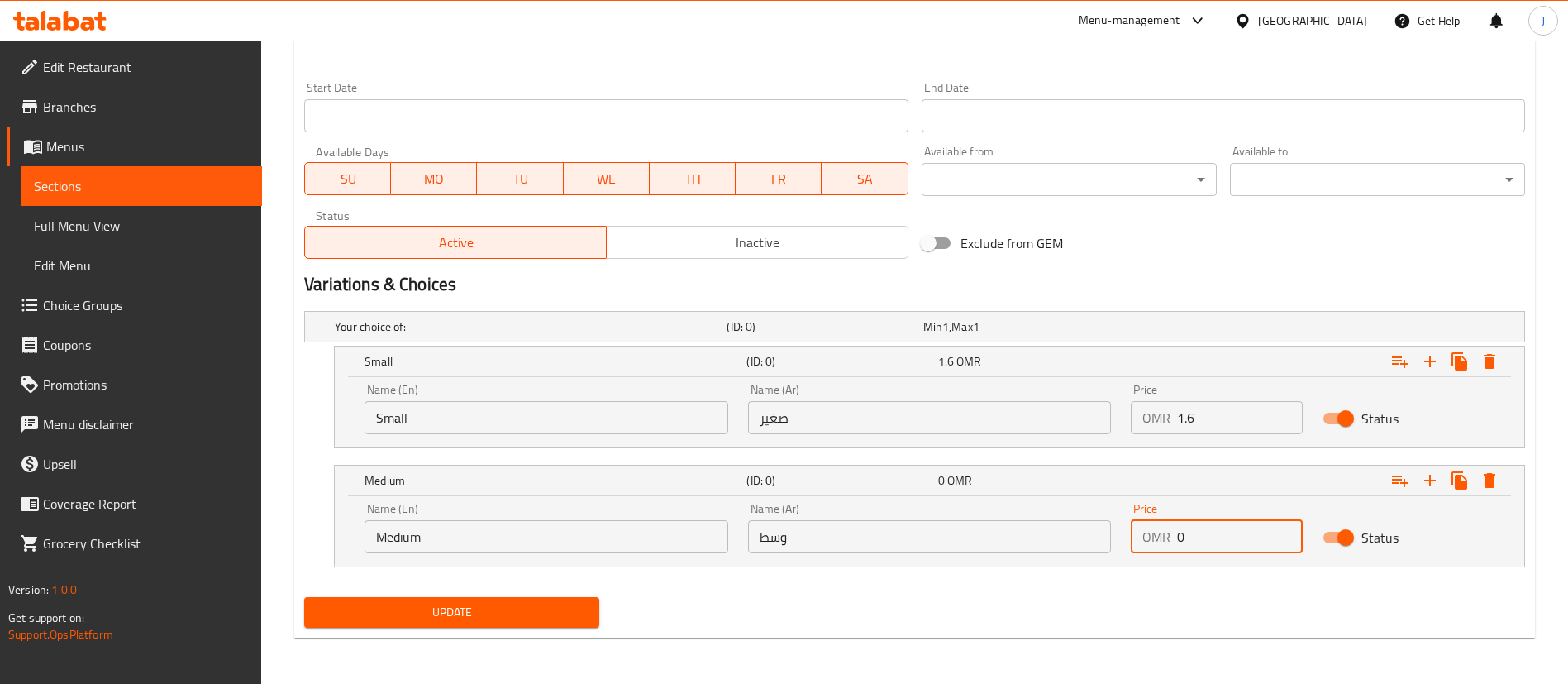
drag, startPoint x: 1196, startPoint y: 539, endPoint x: 1148, endPoint y: 543, distance: 48.2
click at [1148, 543] on div "OMR 0 Price" at bounding box center [1216, 537] width 172 height 34
type input "2.6"
click at [1124, 373] on div "2.6 OMR" at bounding box center [1030, 361] width 191 height 23
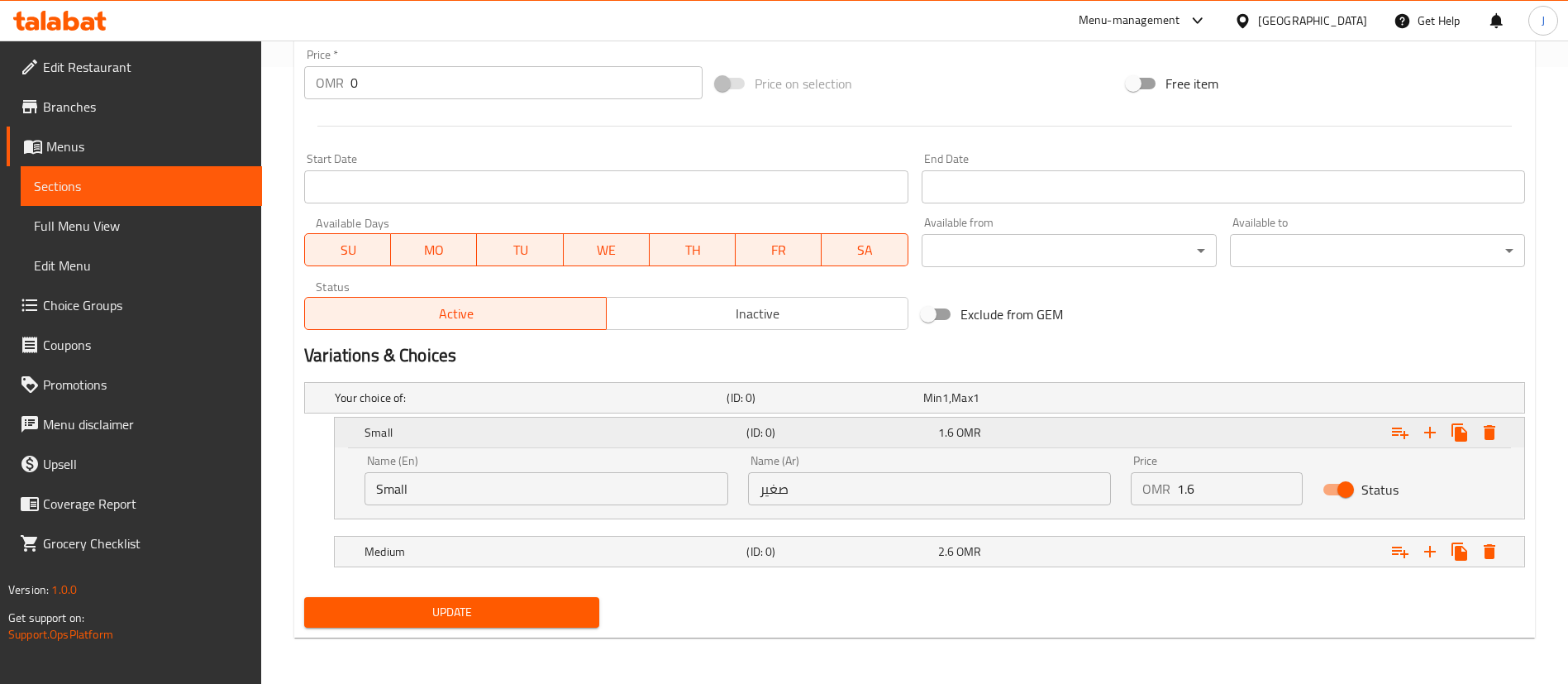
click at [989, 436] on div "1.6 OMR" at bounding box center [1030, 433] width 184 height 17
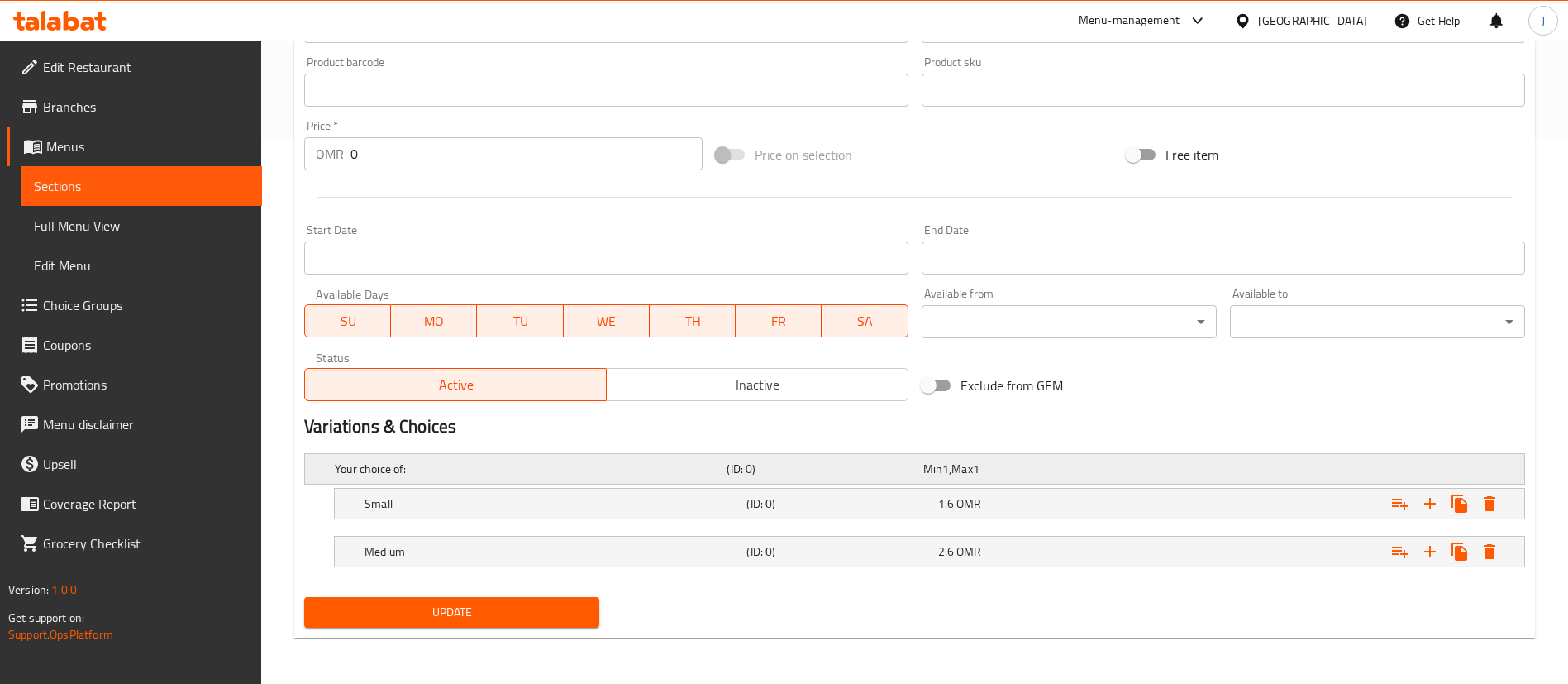
scroll to position [545, 0]
click at [1436, 557] on icon "Expand" at bounding box center [1429, 551] width 20 height 20
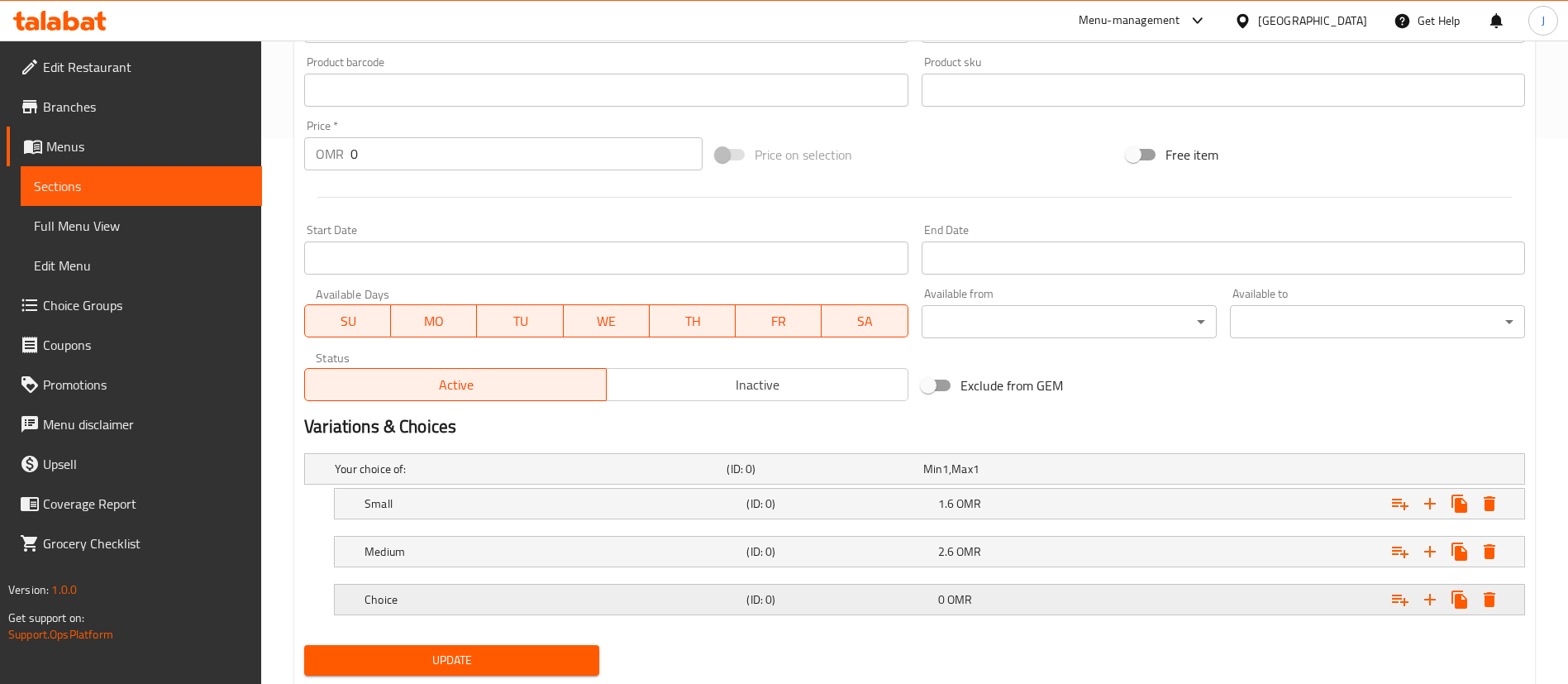
click at [442, 487] on div "Choice (ID: 0) 0 OMR" at bounding box center [919, 468] width 1176 height 36
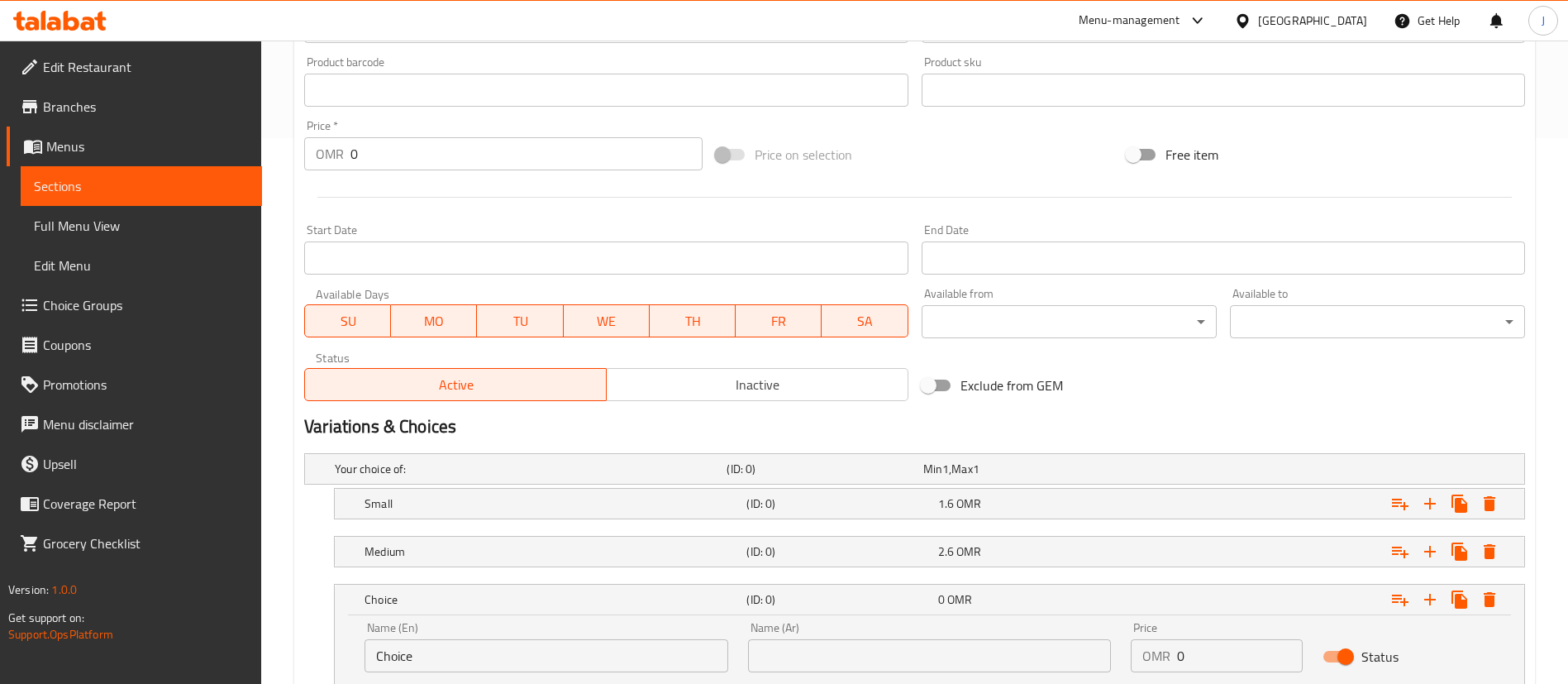
scroll to position [664, 0]
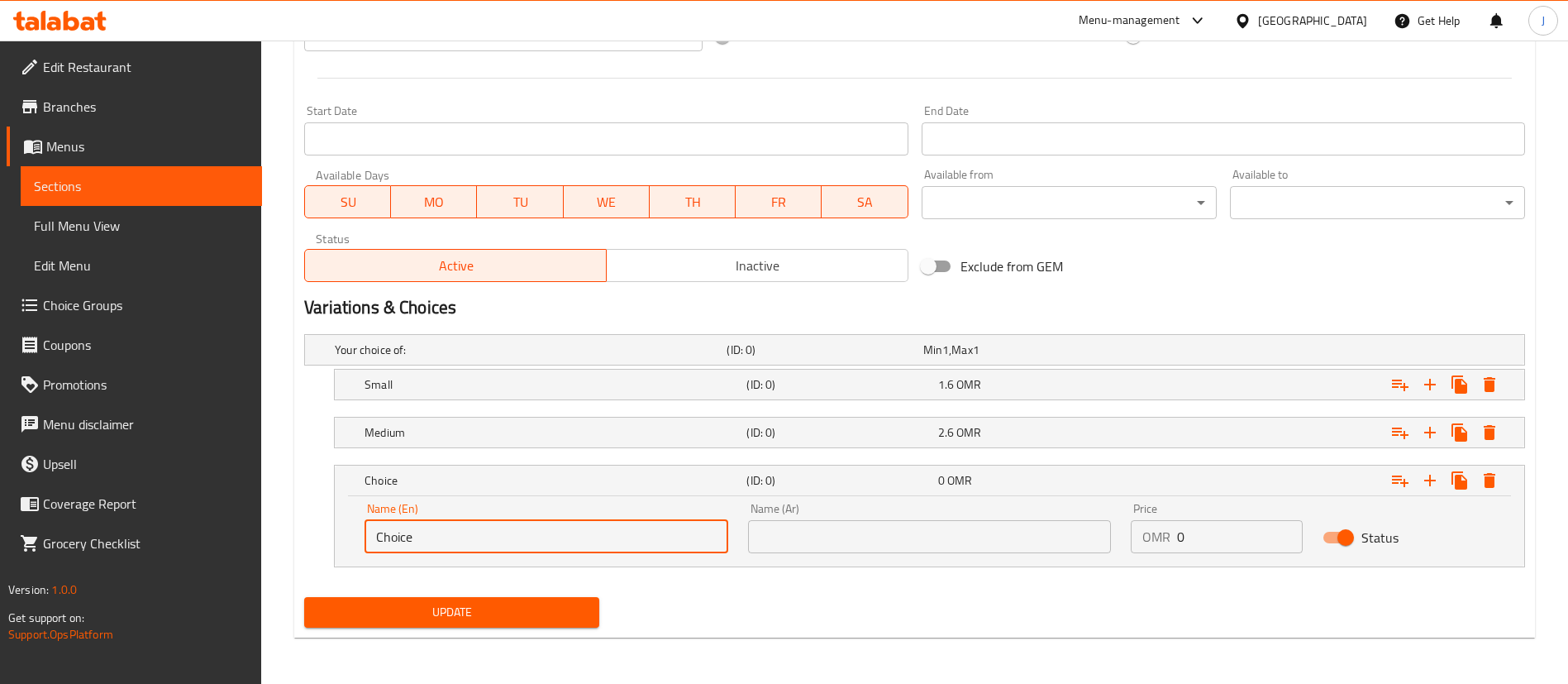
drag, startPoint x: 471, startPoint y: 546, endPoint x: 304, endPoint y: 546, distance: 167.0
click at [304, 546] on div "Choice (ID: 0) 0 OMR Name (En) Choice Name (En) Name (Ar) Name (Ar) Price OMR 0…" at bounding box center [915, 516] width 1221 height 102
type input "Large"
click at [785, 540] on input "text" at bounding box center [930, 537] width 364 height 34
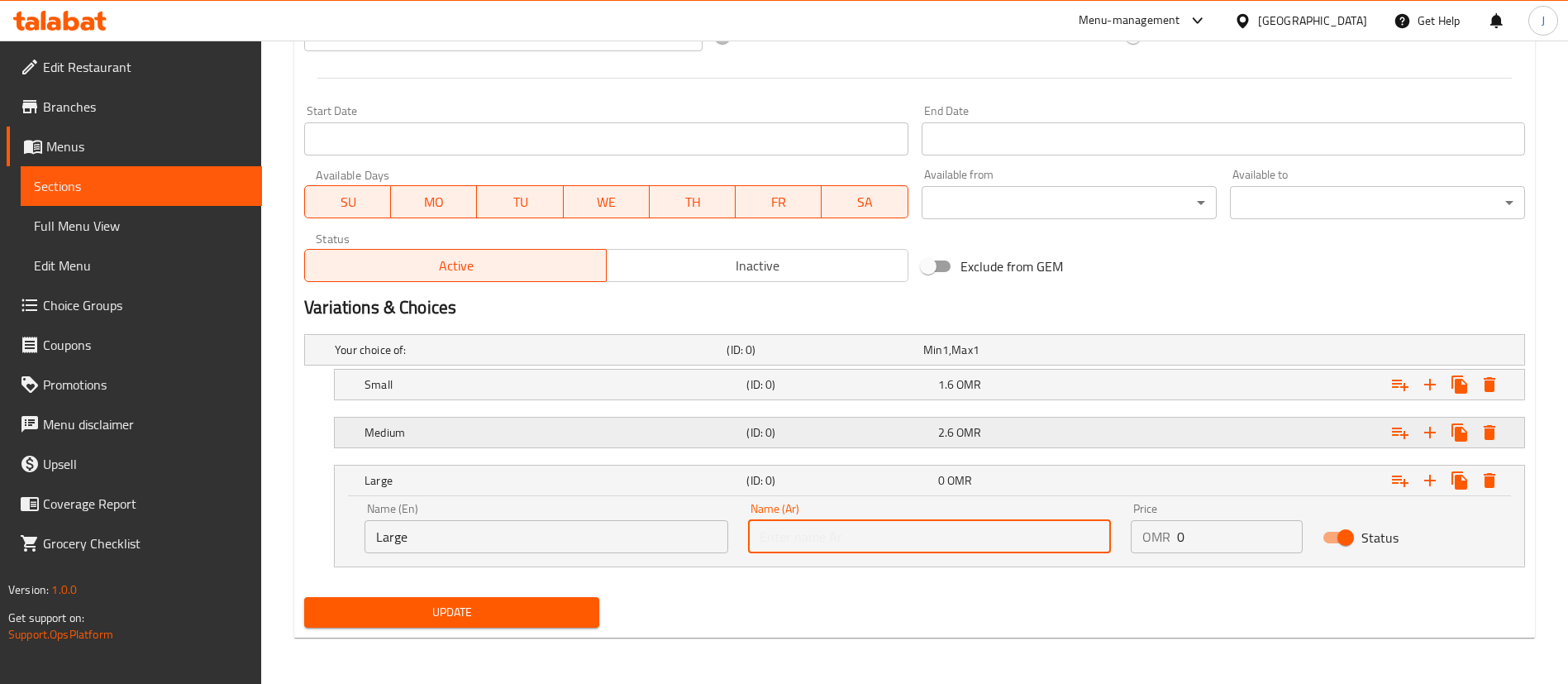
type input "كبير"
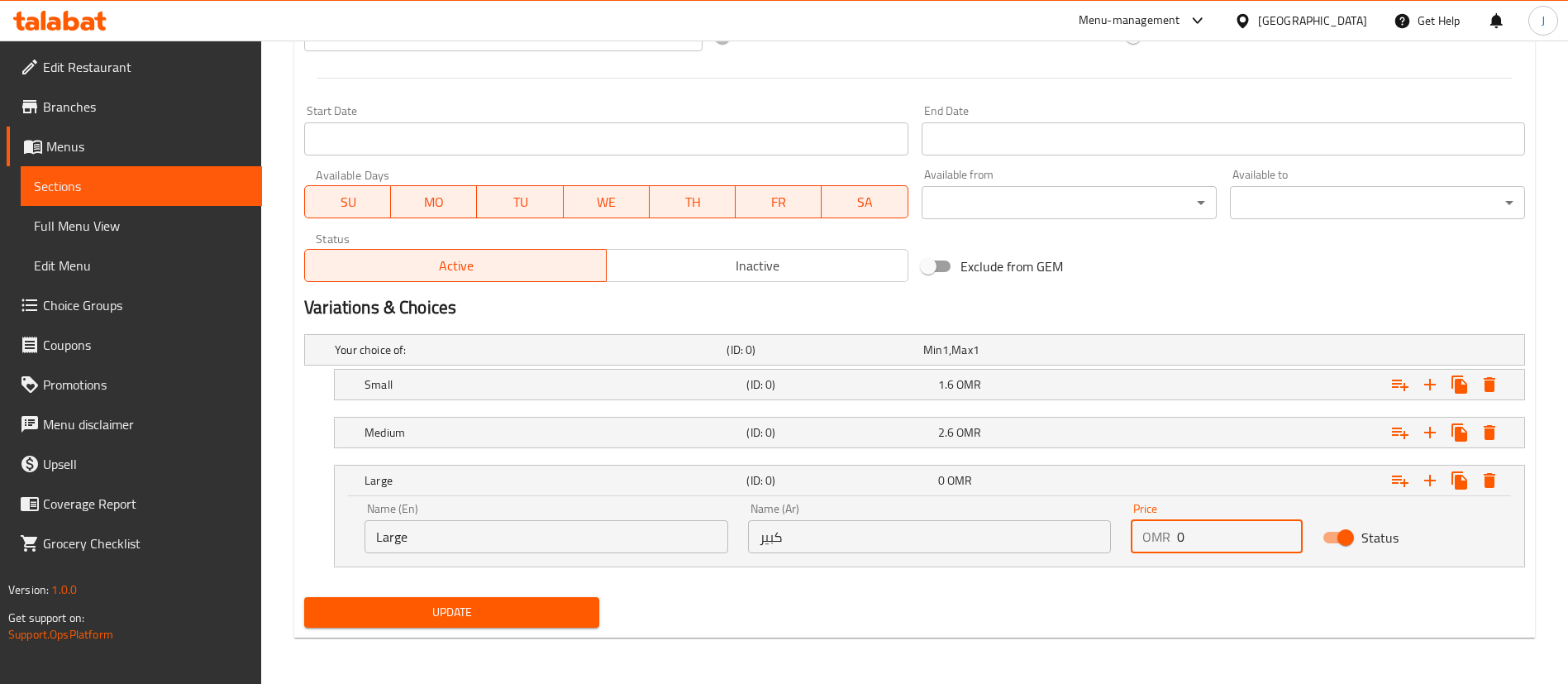
drag, startPoint x: 1198, startPoint y: 539, endPoint x: 1166, endPoint y: 541, distance: 32.1
click at [1166, 541] on div "OMR 0 Price" at bounding box center [1216, 537] width 172 height 34
type input "3.6"
click at [484, 477] on h5 "Large" at bounding box center [552, 480] width 375 height 17
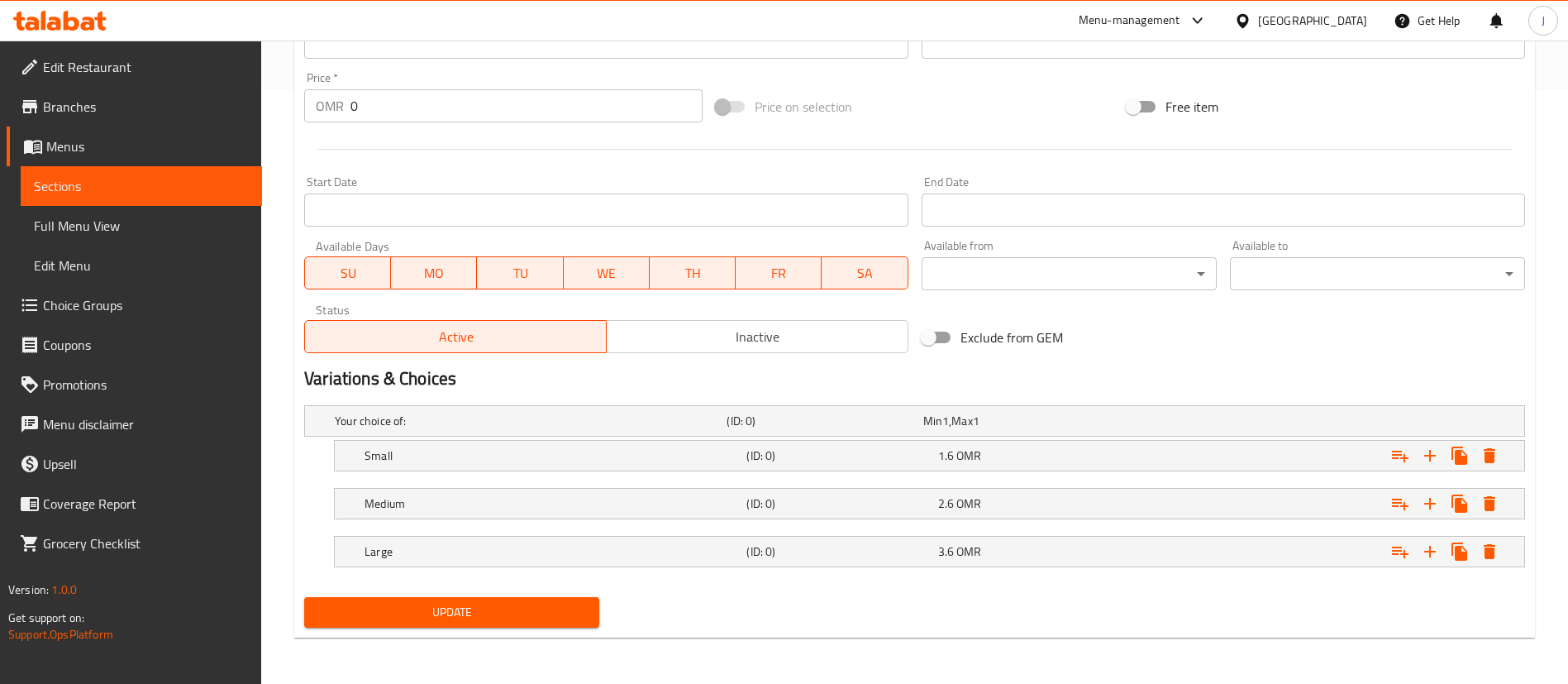
scroll to position [594, 0]
click at [467, 622] on span "Update" at bounding box center [451, 612] width 269 height 20
click at [502, 613] on span "Update" at bounding box center [451, 612] width 269 height 20
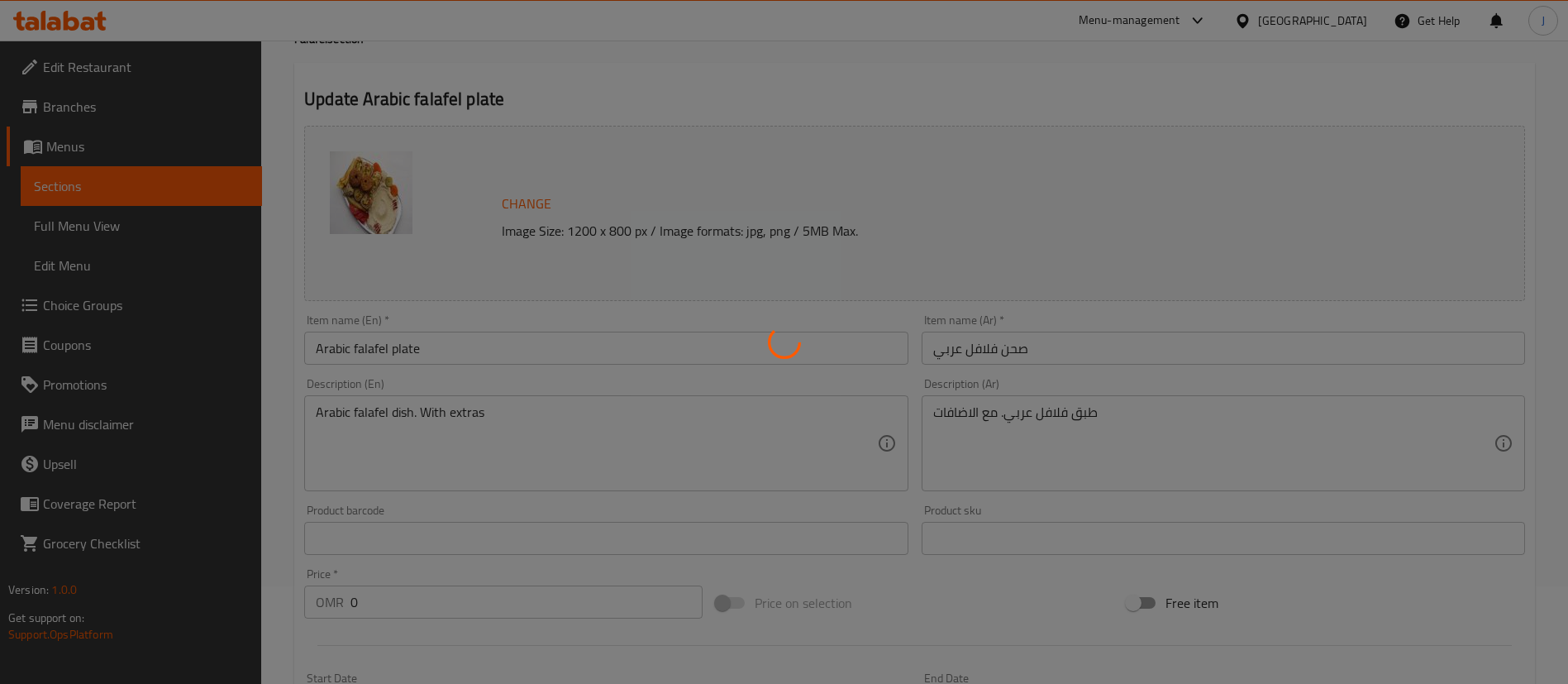
scroll to position [0, 0]
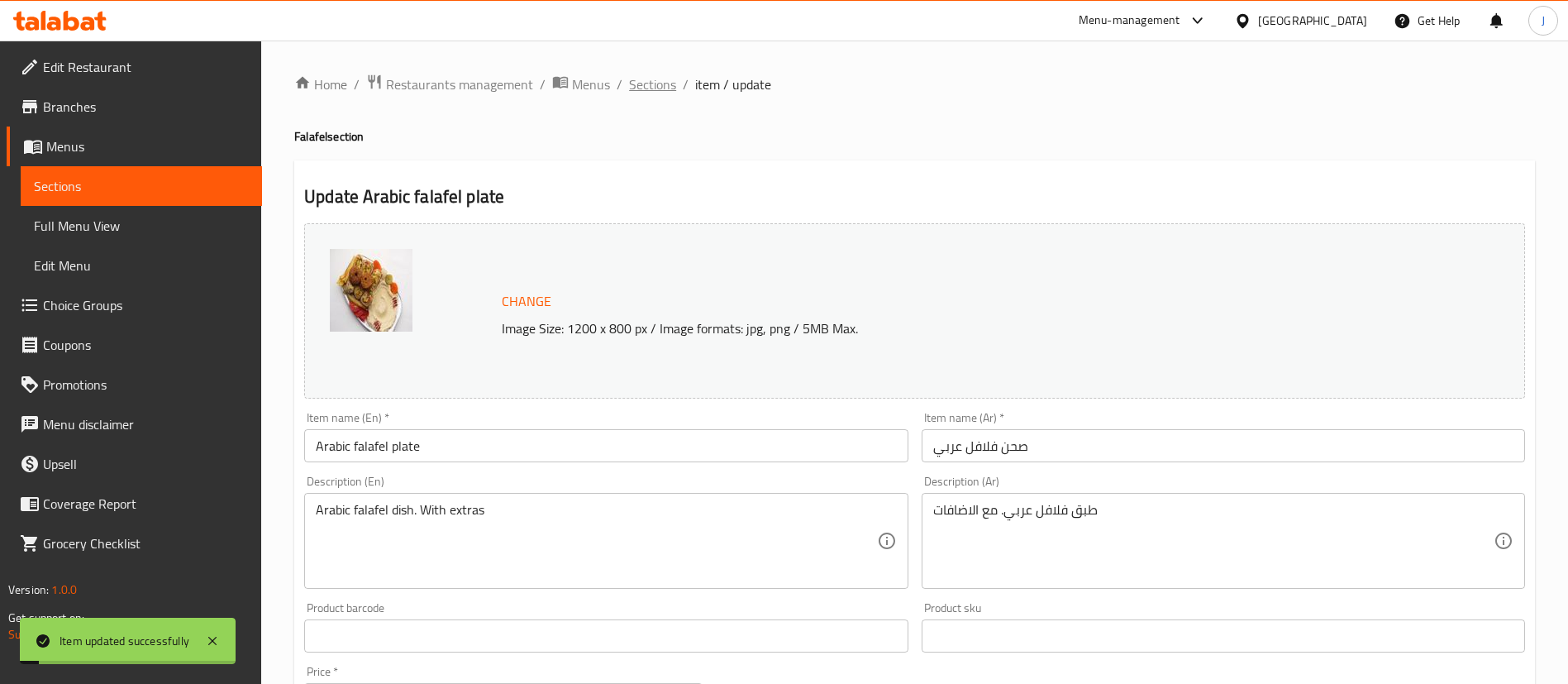
click at [650, 89] on span "Sections" at bounding box center [652, 84] width 47 height 20
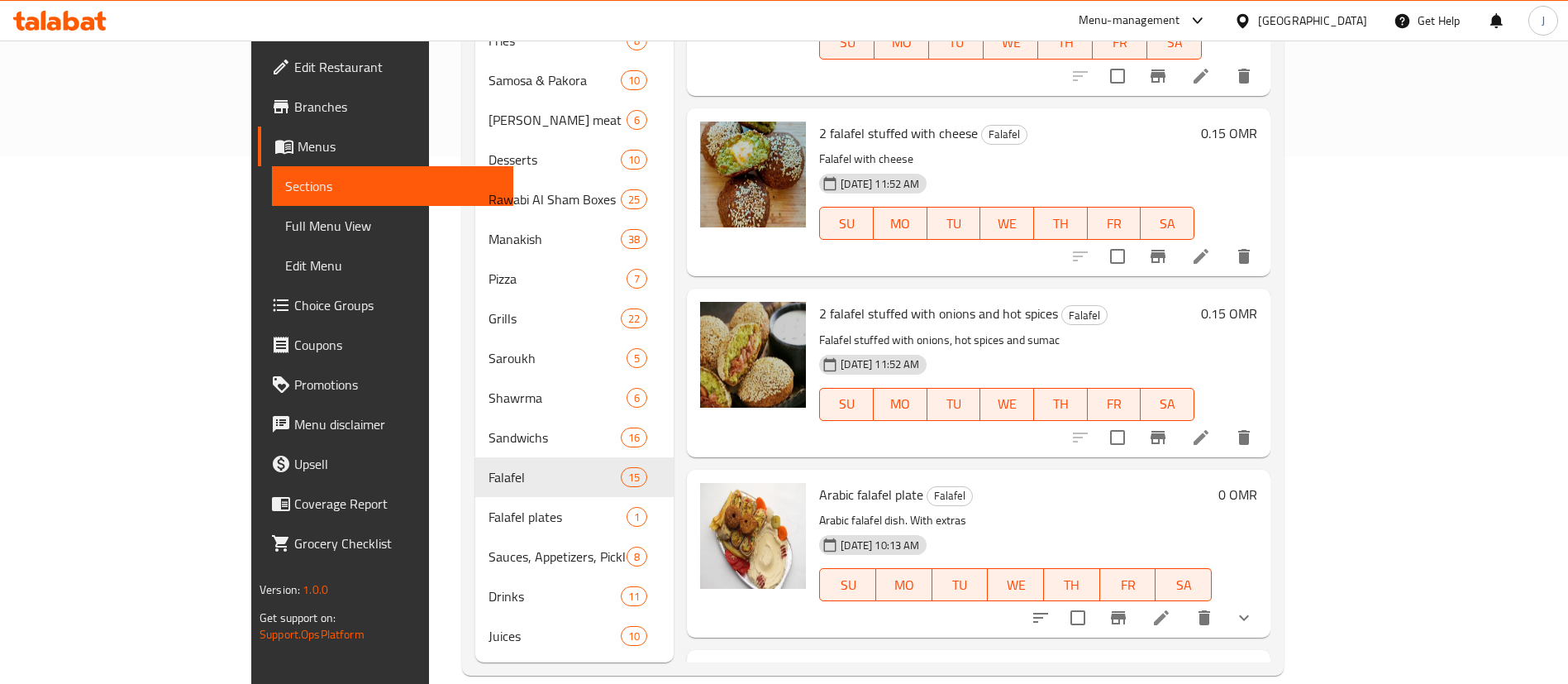
scroll to position [530, 0]
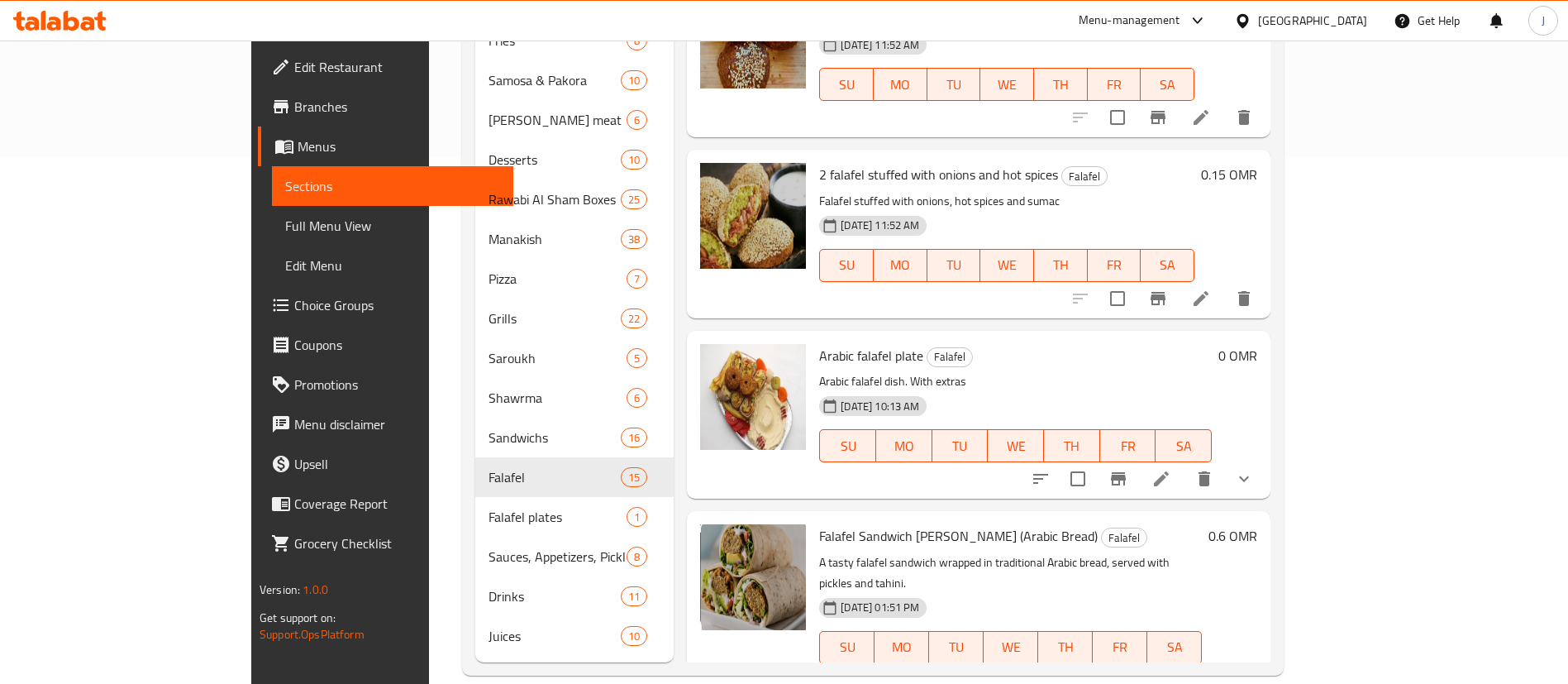
click at [1254, 469] on icon "show more" at bounding box center [1243, 478] width 20 height 20
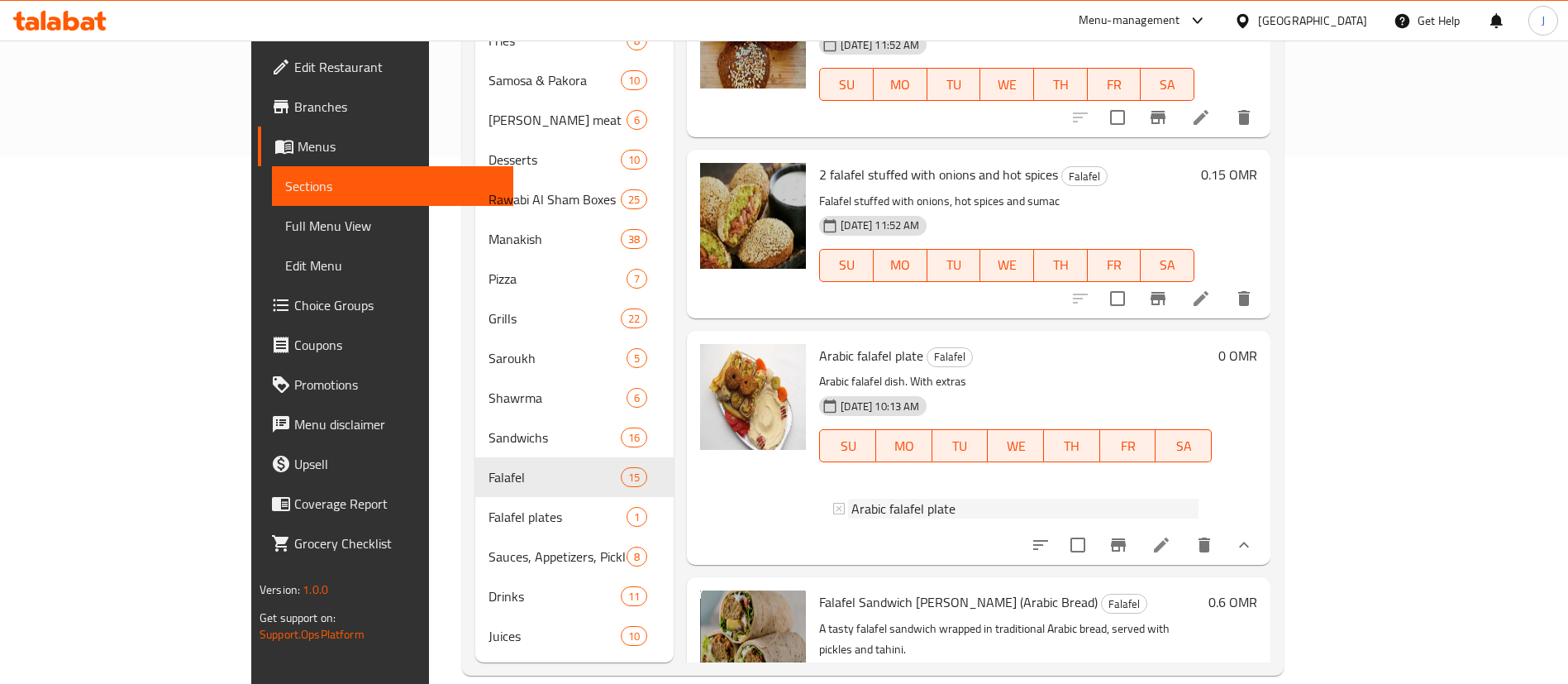
click at [833, 503] on icon at bounding box center [838, 508] width 11 height 11
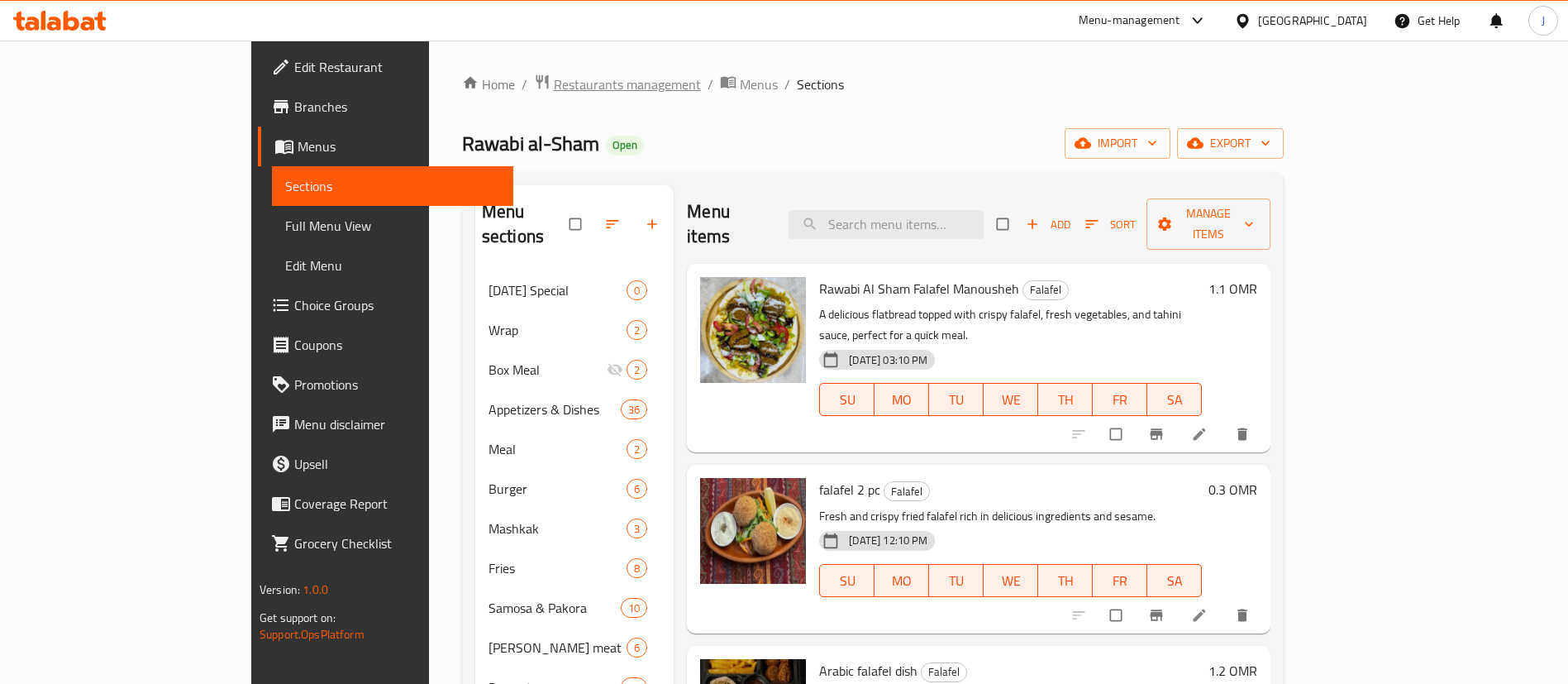
click at [554, 75] on span "Restaurants management" at bounding box center [627, 84] width 147 height 20
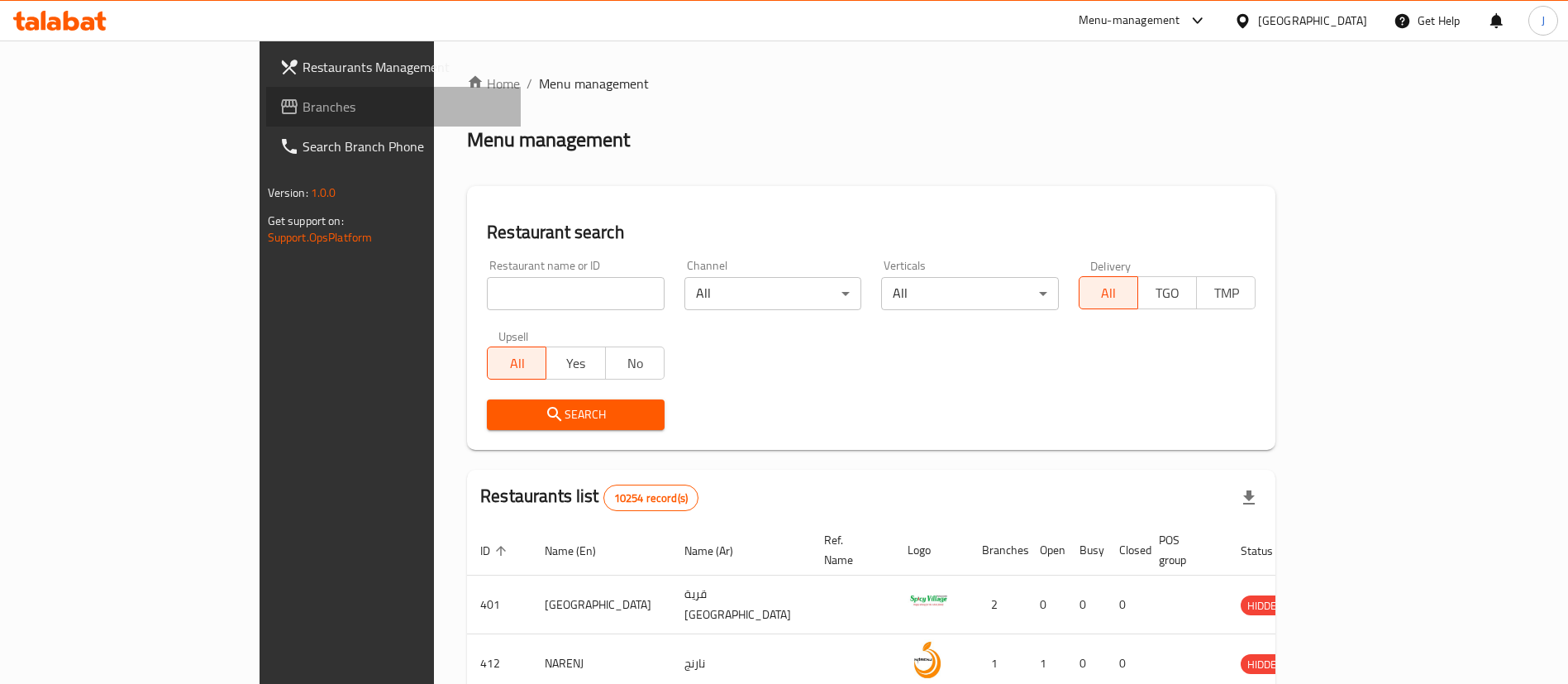
click at [302, 113] on span "Branches" at bounding box center [405, 106] width 206 height 20
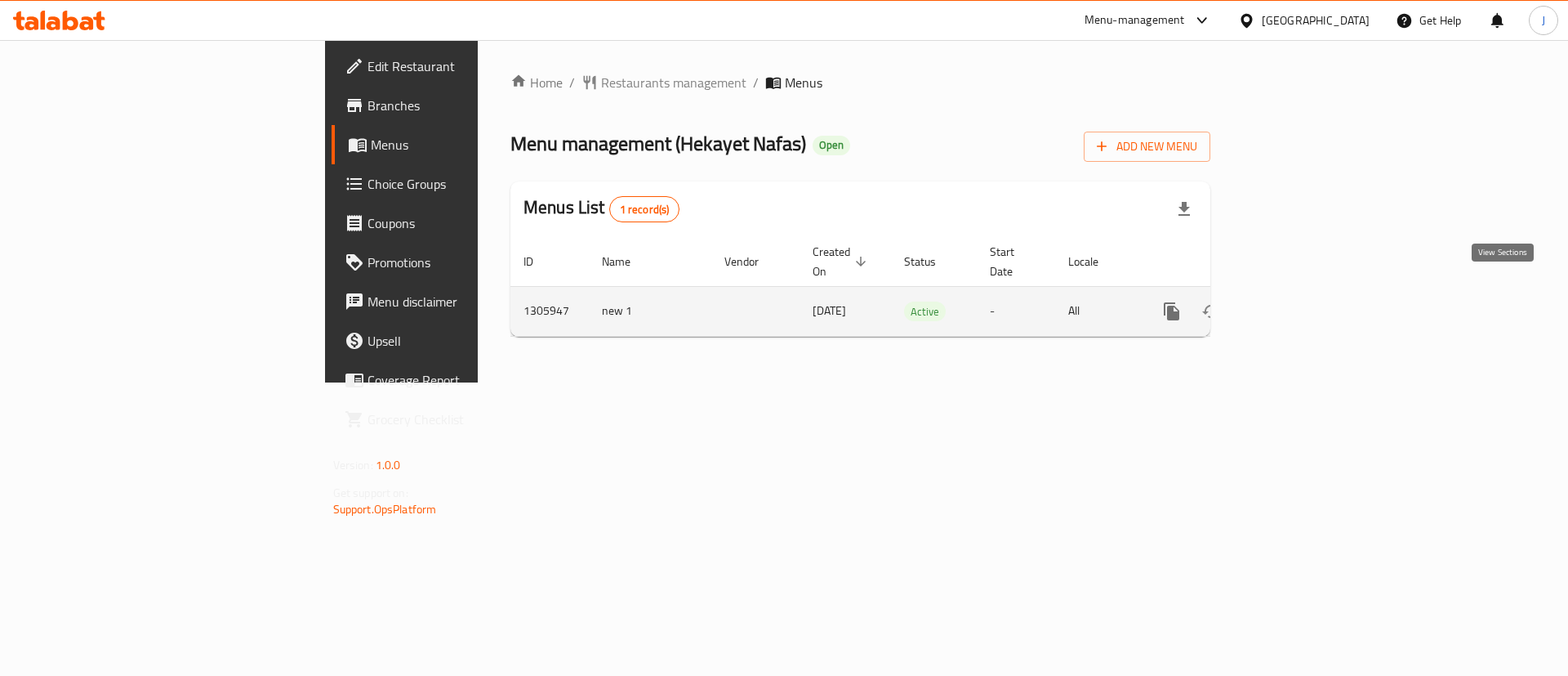
click at [1299, 302] on icon "enhanced table" at bounding box center [1289, 311] width 19 height 19
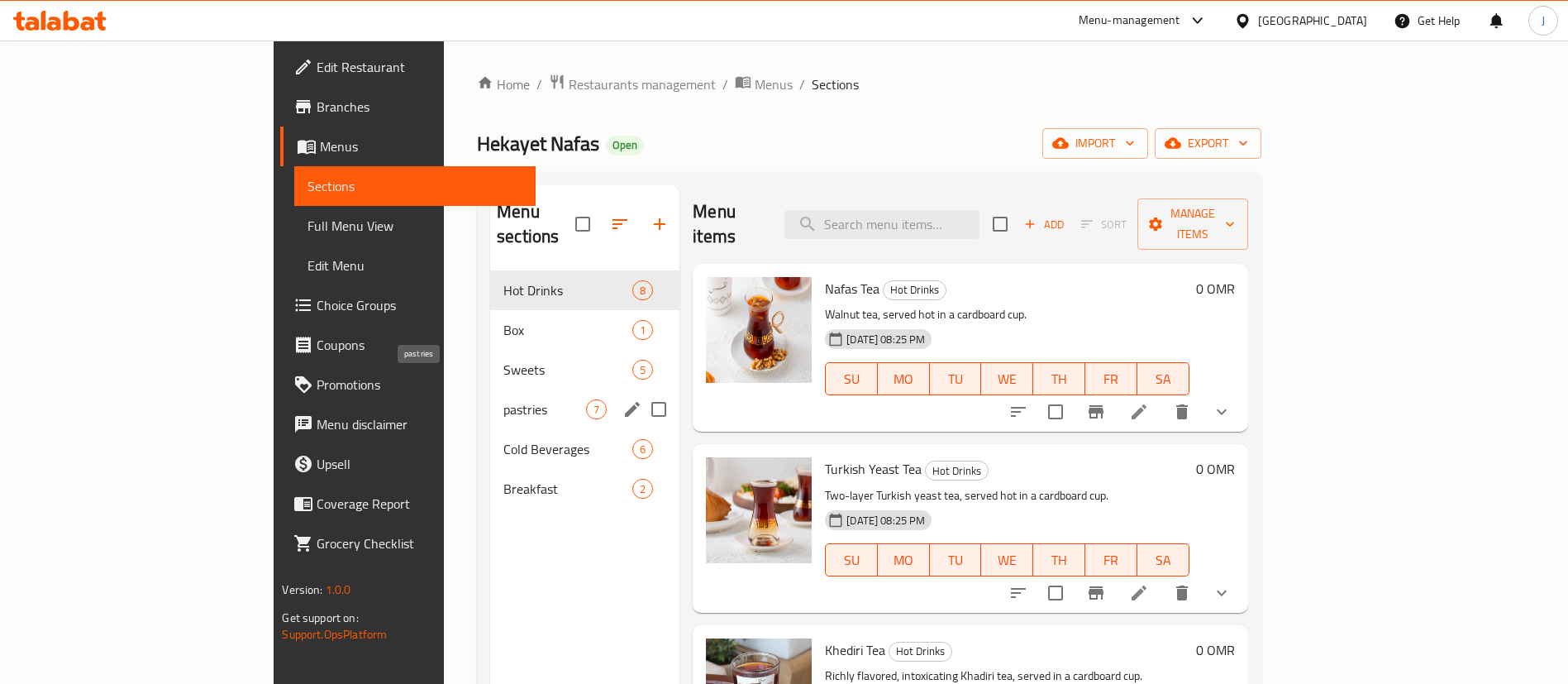
click at [503, 399] on span "pastries" at bounding box center [544, 409] width 83 height 20
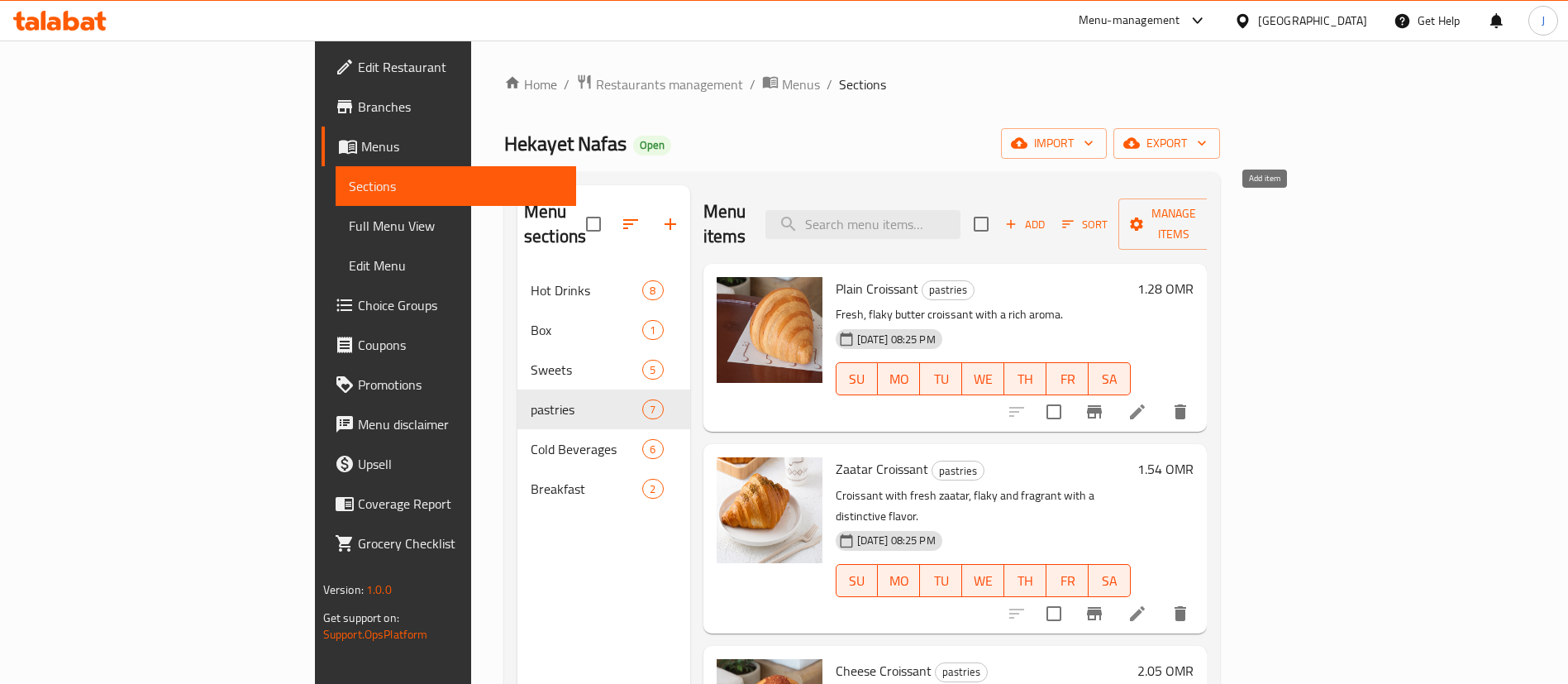
click at [1048, 215] on span "Add" at bounding box center [1025, 224] width 45 height 19
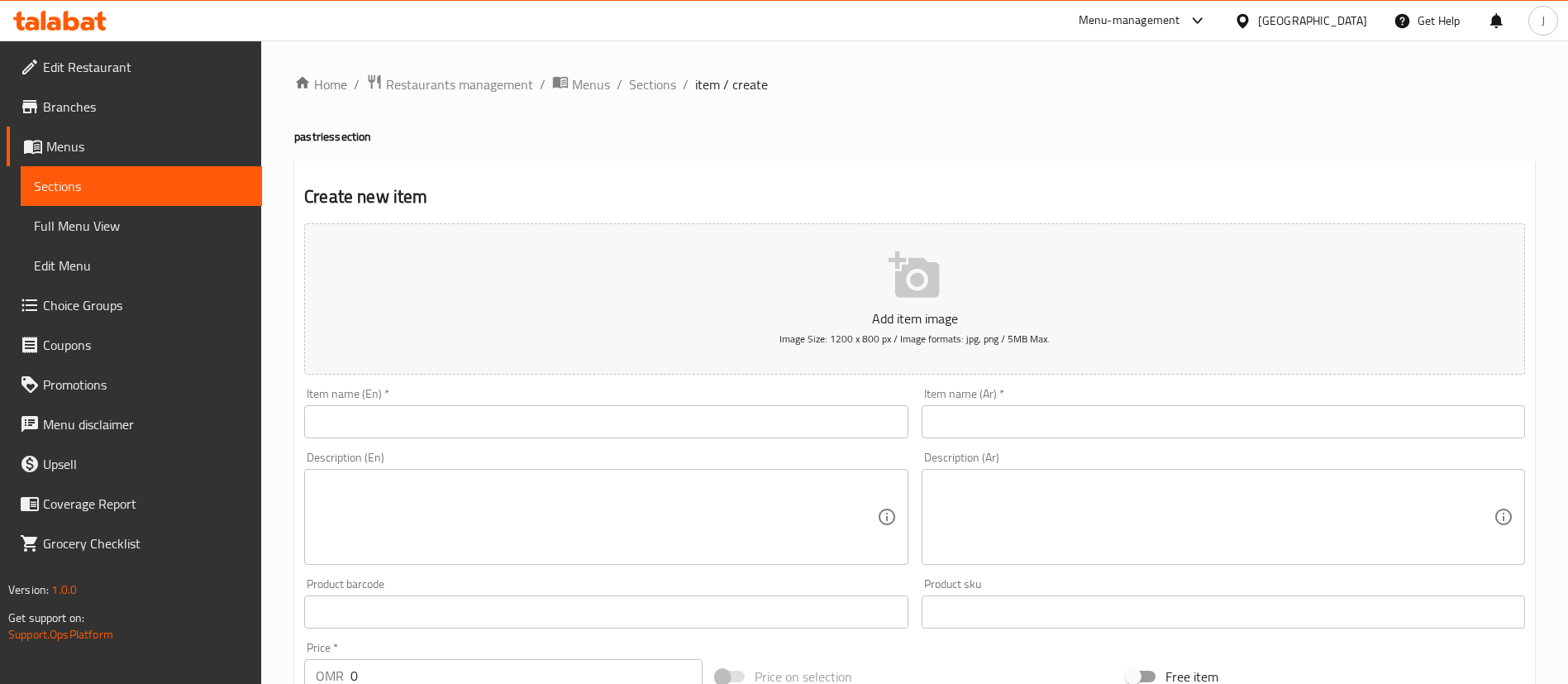
click at [974, 423] on input "text" at bounding box center [1224, 422] width 604 height 34
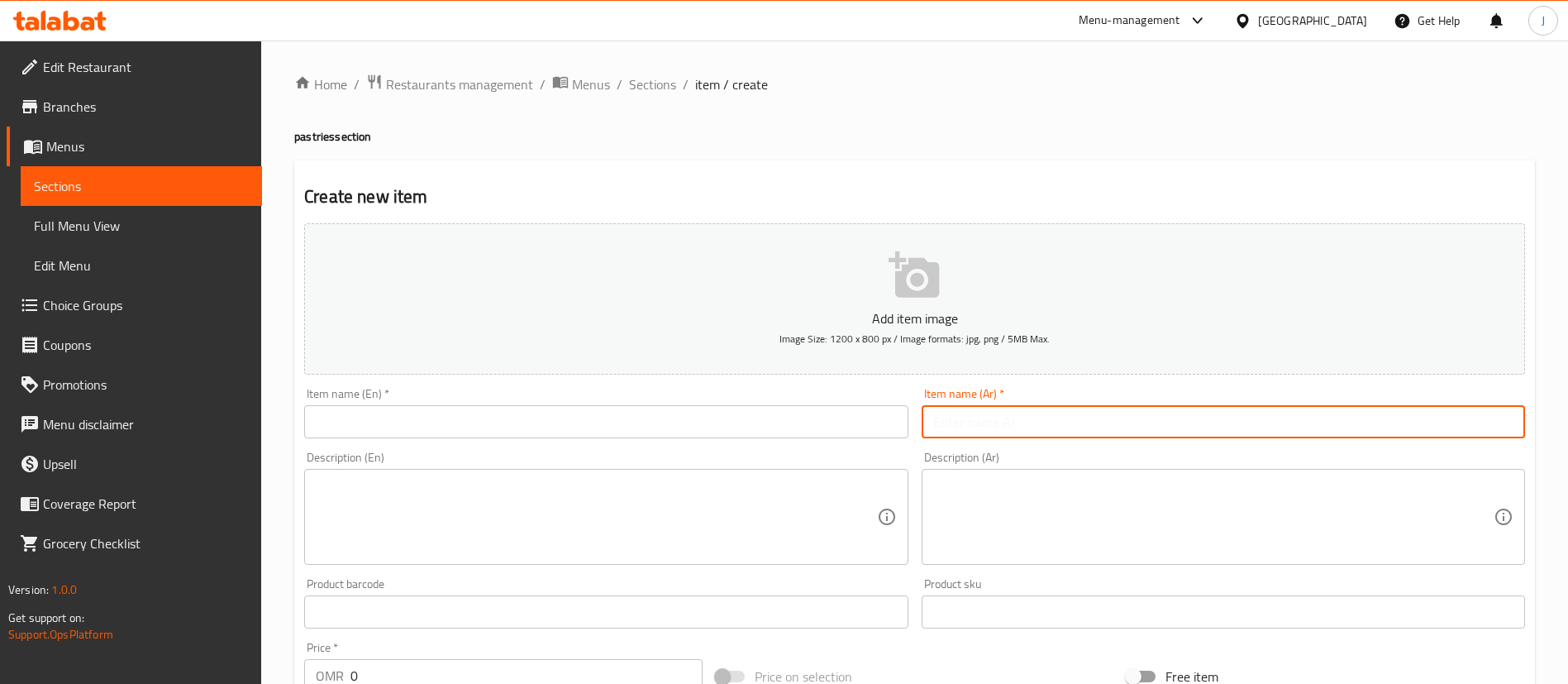
paste input "كرواسون جبن و بيض"
type input "كرواسون جبن و بيض"
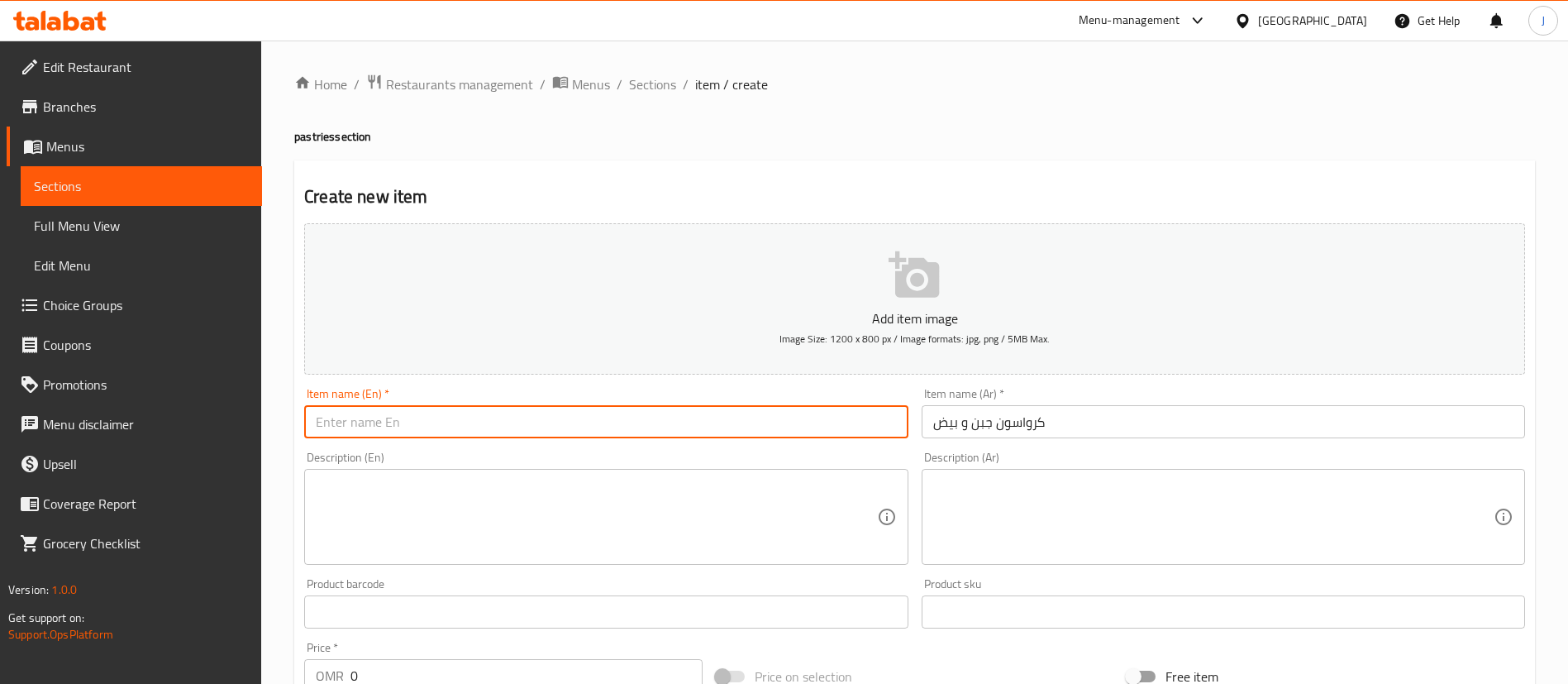
click at [534, 415] on input "text" at bounding box center [606, 422] width 604 height 34
paste input "Cheese and Egg Croissant"
type input "Cheese and Egg Croissant"
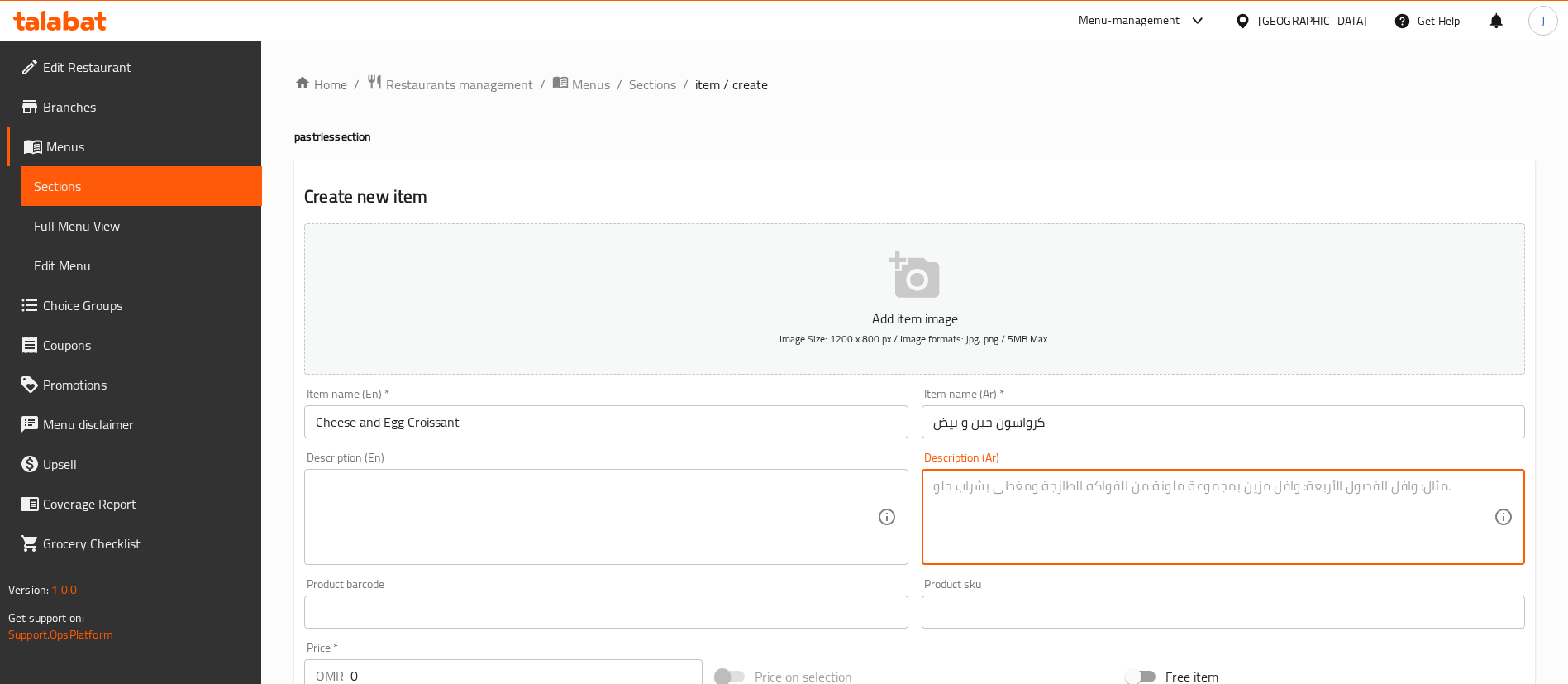
click at [998, 521] on textarea at bounding box center [1213, 516] width 560 height 78
paste textarea "كرواسون طازج محشو ببيض مخفوق، جبن سايح وفطر لذيذ… مزيج مثالي لفطور شهي وخفيف."
type textarea "كرواسون طازج محشو ببيض مخفوق، جبن سايح وفطر لذيذ… مزيج مثالي لفطور شهي وخفيف."
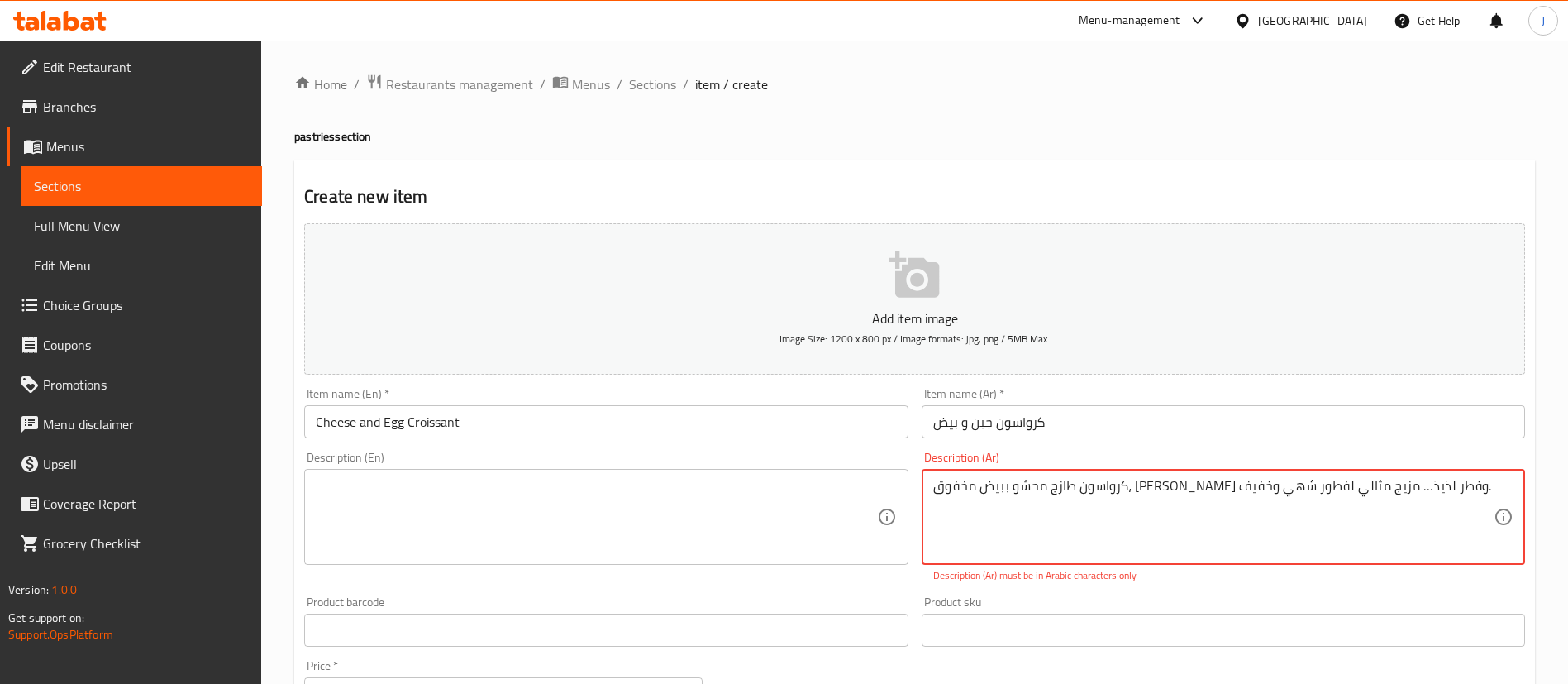
click at [393, 528] on textarea at bounding box center [596, 516] width 560 height 78
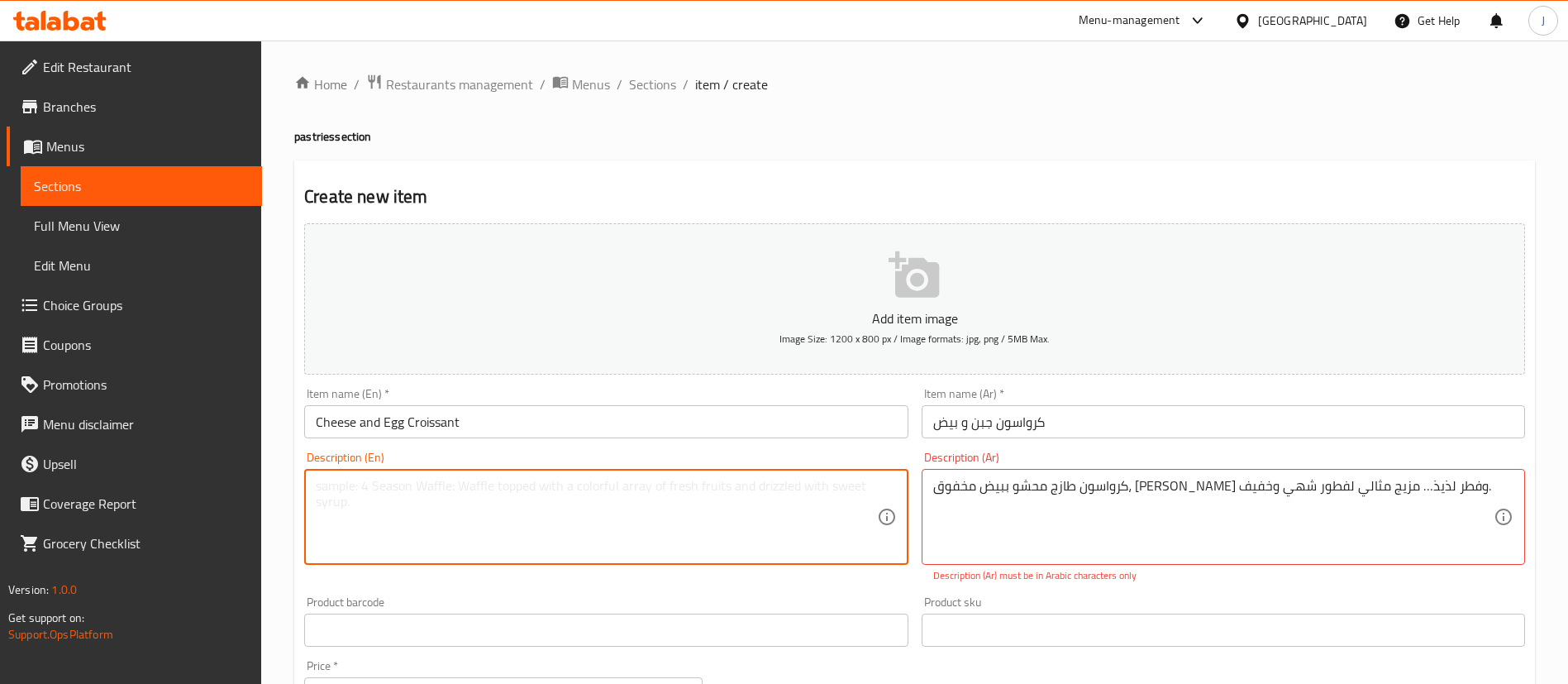
paste textarea "Fresh croissants filled with scrambled eggs, melted cheese and delicious mushro…"
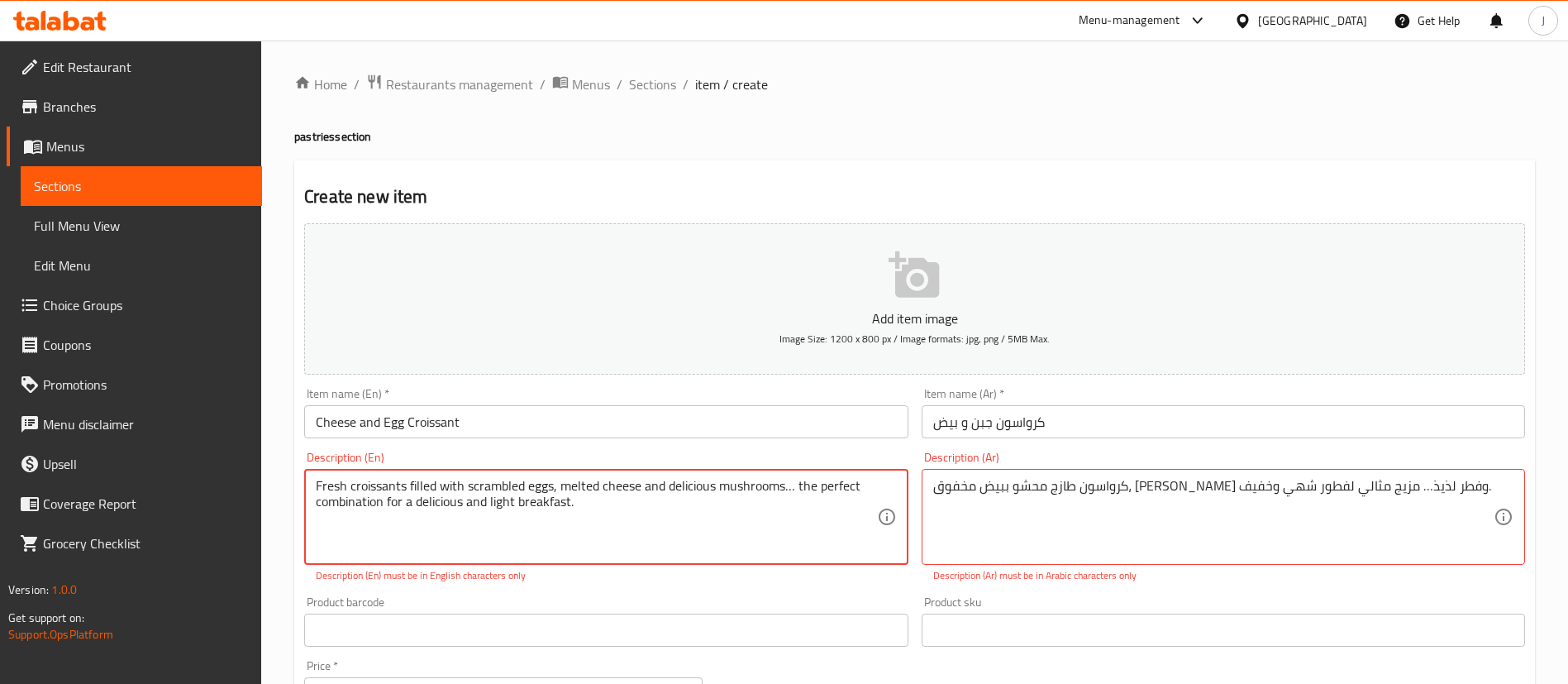
click at [485, 597] on div "Product barcode Product barcode" at bounding box center [606, 622] width 604 height 50
type textarea "Fresh croissants filled with scrambled eggs, melted cheese and delicious mushro…"
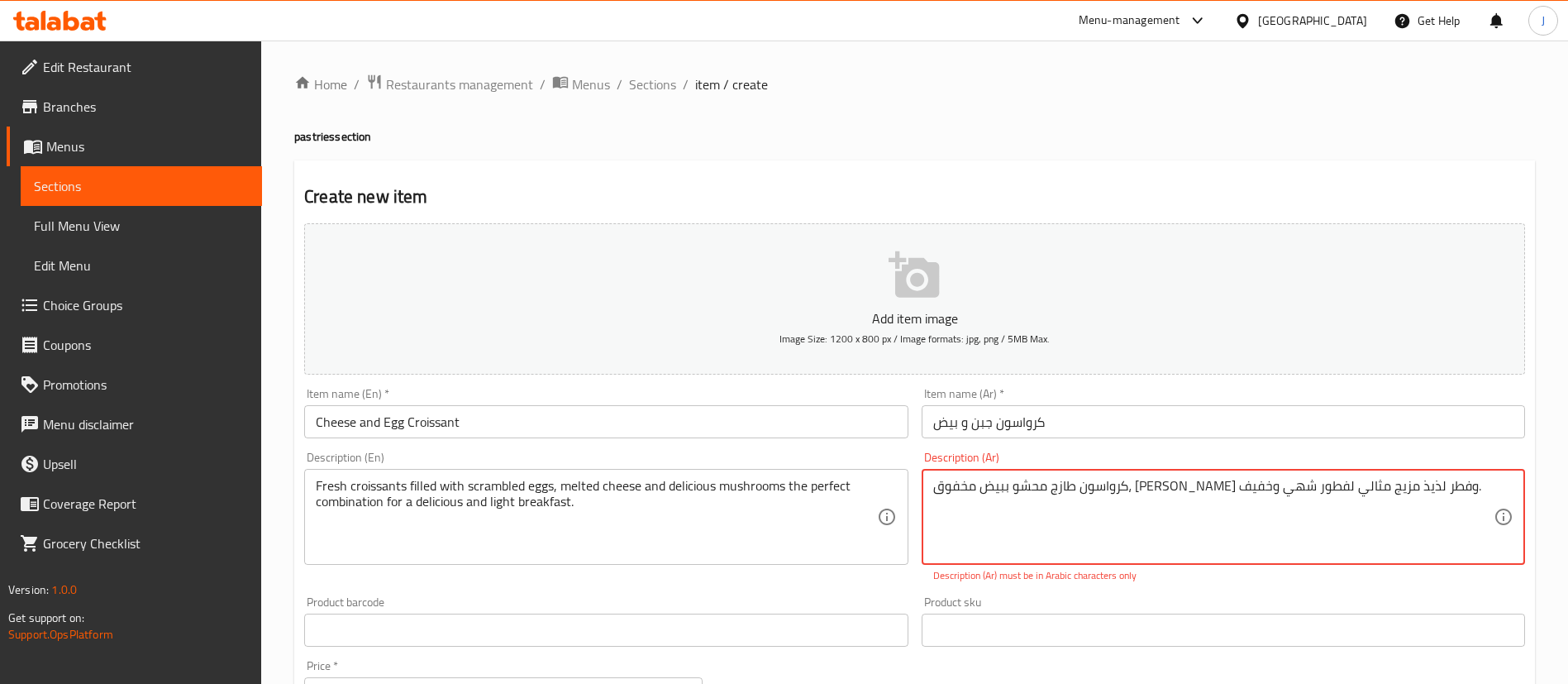
type textarea "كرواسون طازج محشو ببيض مخفوق، جبن سايح وفطر لذيذ مزيج مثالي لفطور شهي وخفيف."
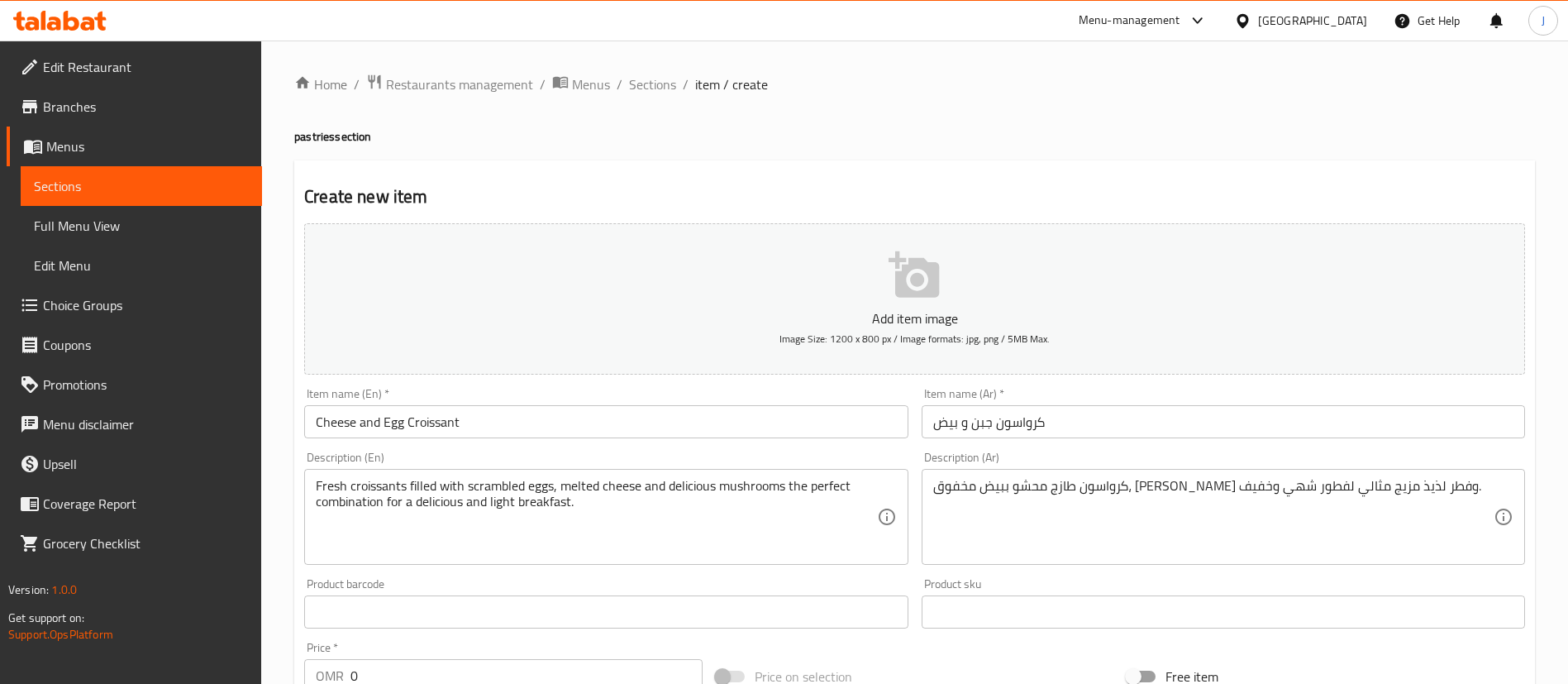
click at [532, 581] on div "Add item image Image Size: 1200 x 800 px / Image formats: jpg, png / 5MB Max. I…" at bounding box center [915, 573] width 1234 height 713
click at [473, 617] on input "text" at bounding box center [606, 612] width 604 height 34
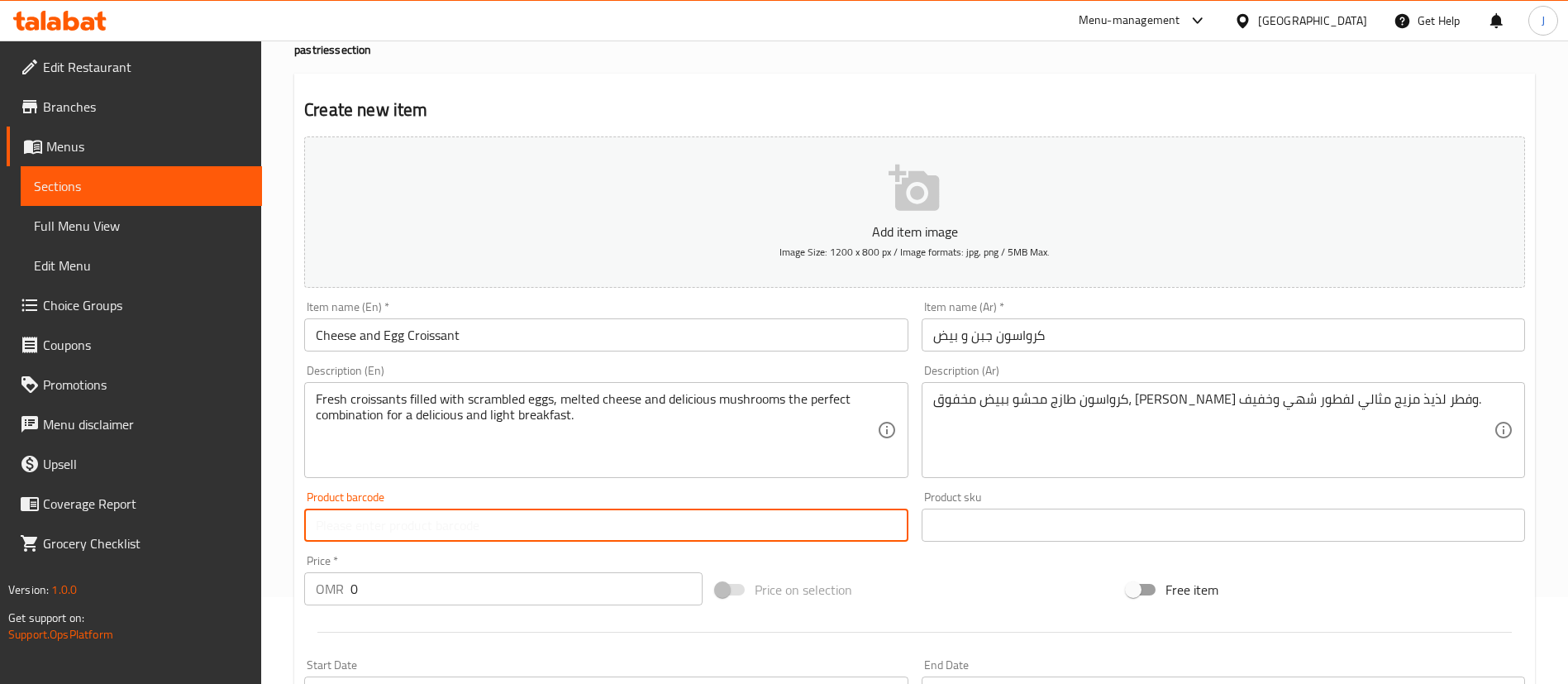
scroll to position [124, 0]
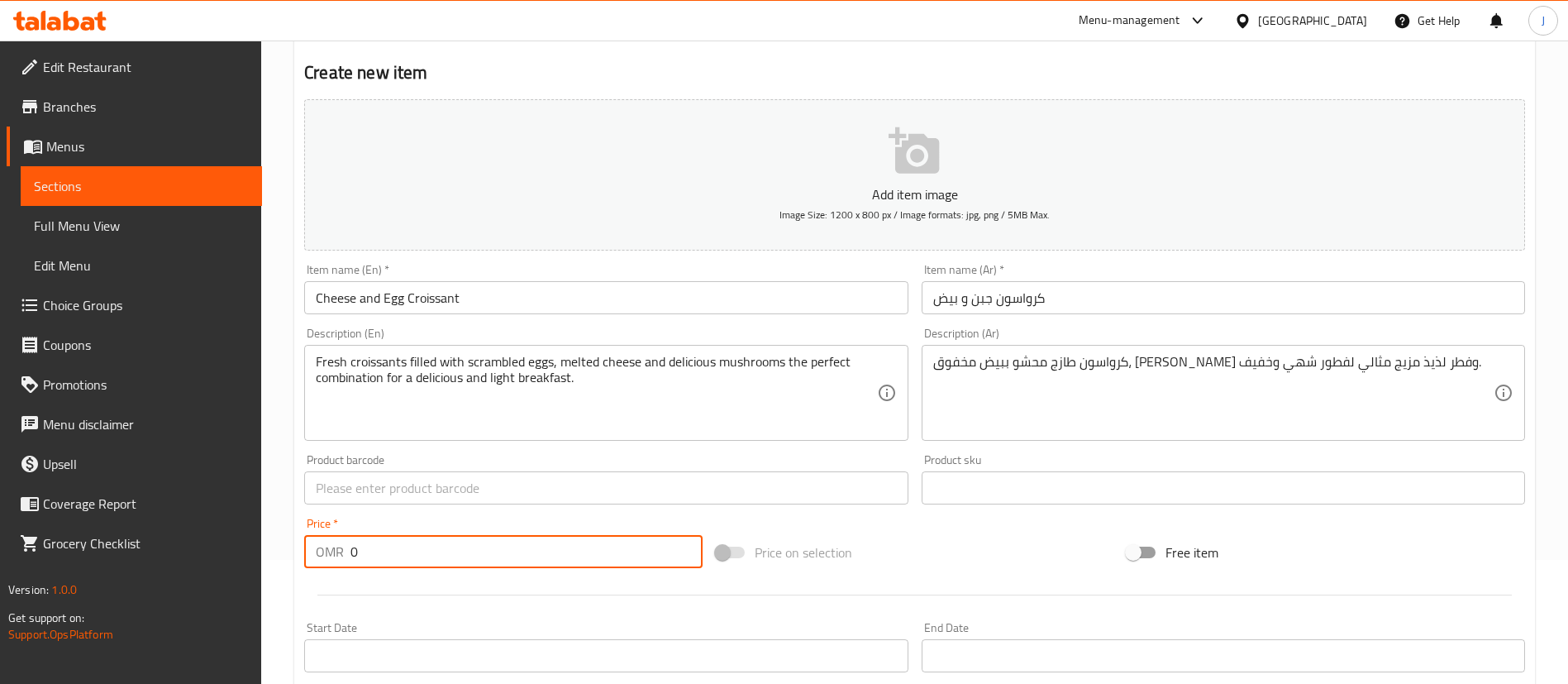
drag, startPoint x: 388, startPoint y: 551, endPoint x: 329, endPoint y: 541, distance: 59.8
click at [329, 541] on div "OMR 0 Price *" at bounding box center [503, 552] width 398 height 34
paste input "2.432"
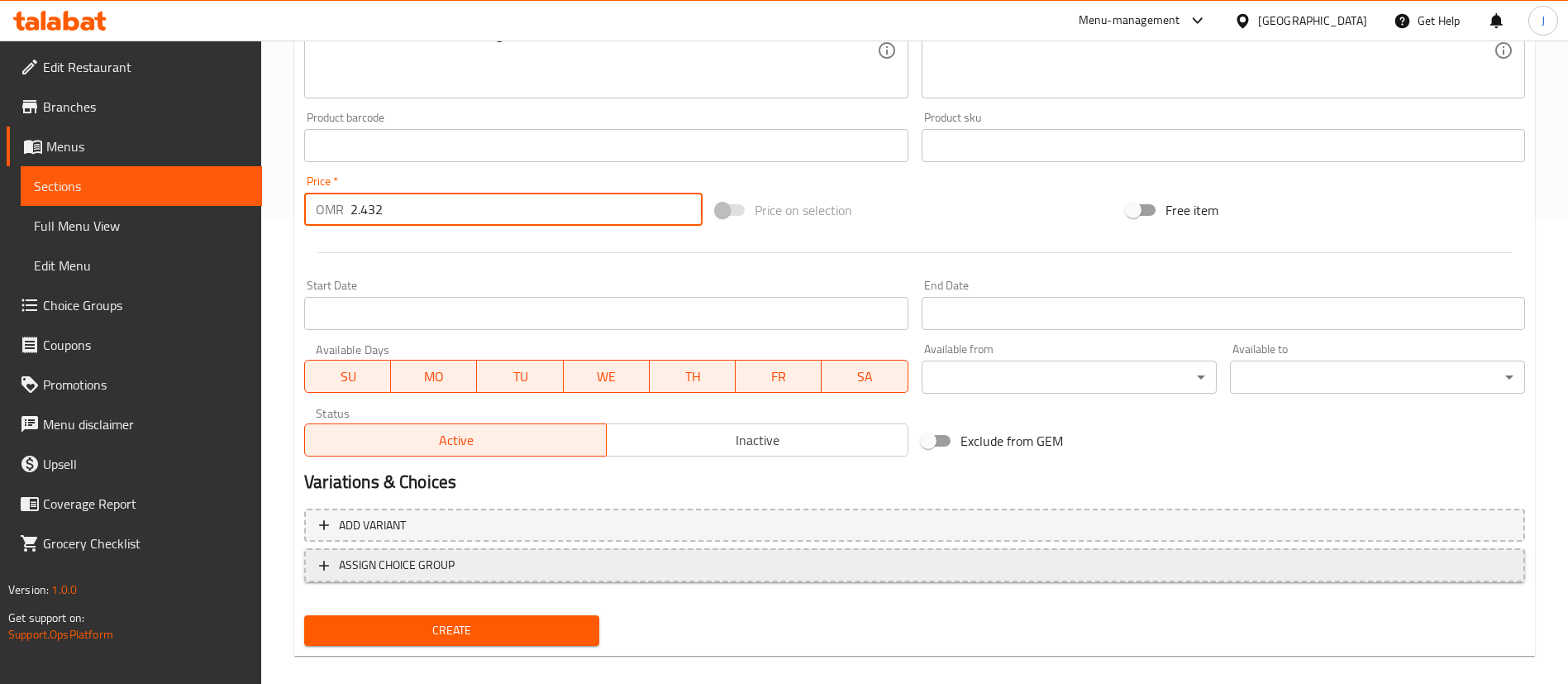
scroll to position [485, 0]
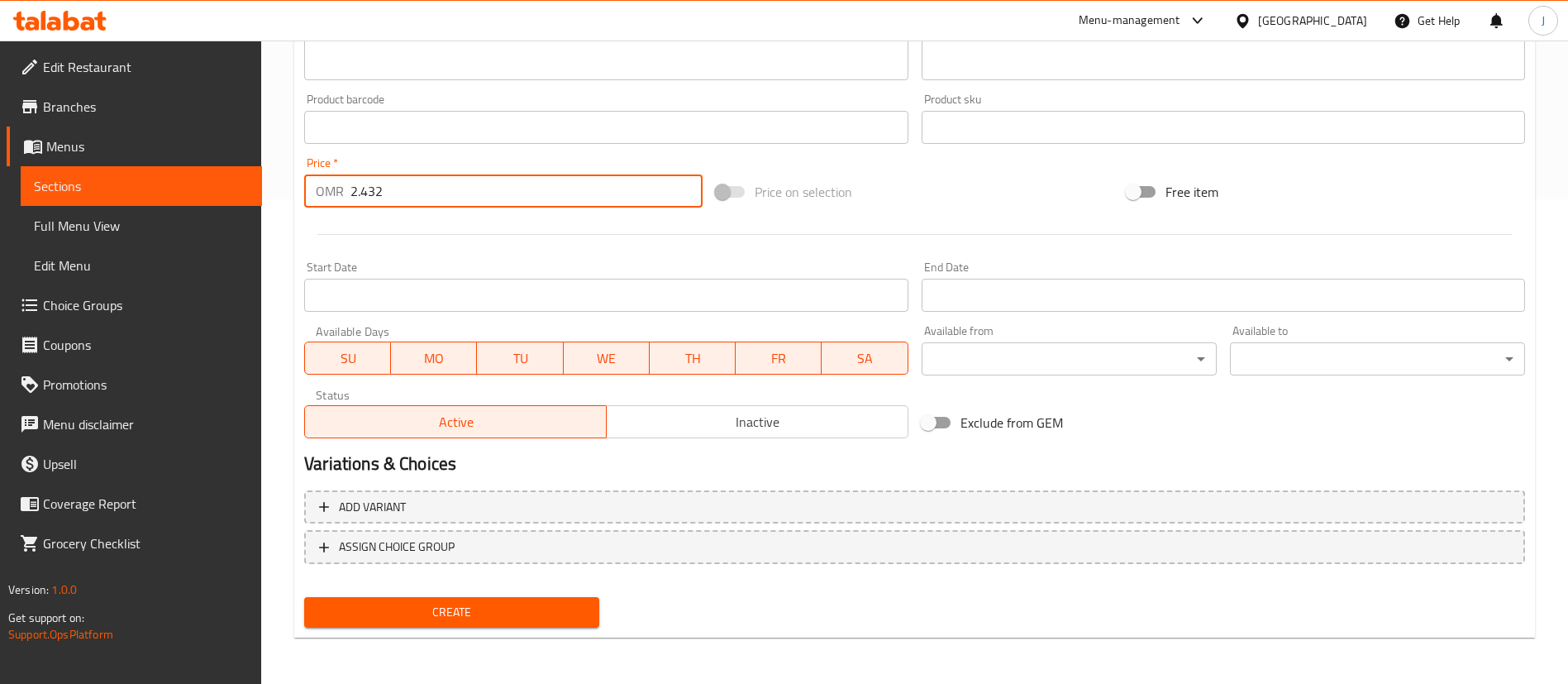
type input "2.432"
click at [532, 623] on button "Create" at bounding box center [451, 611] width 295 height 31
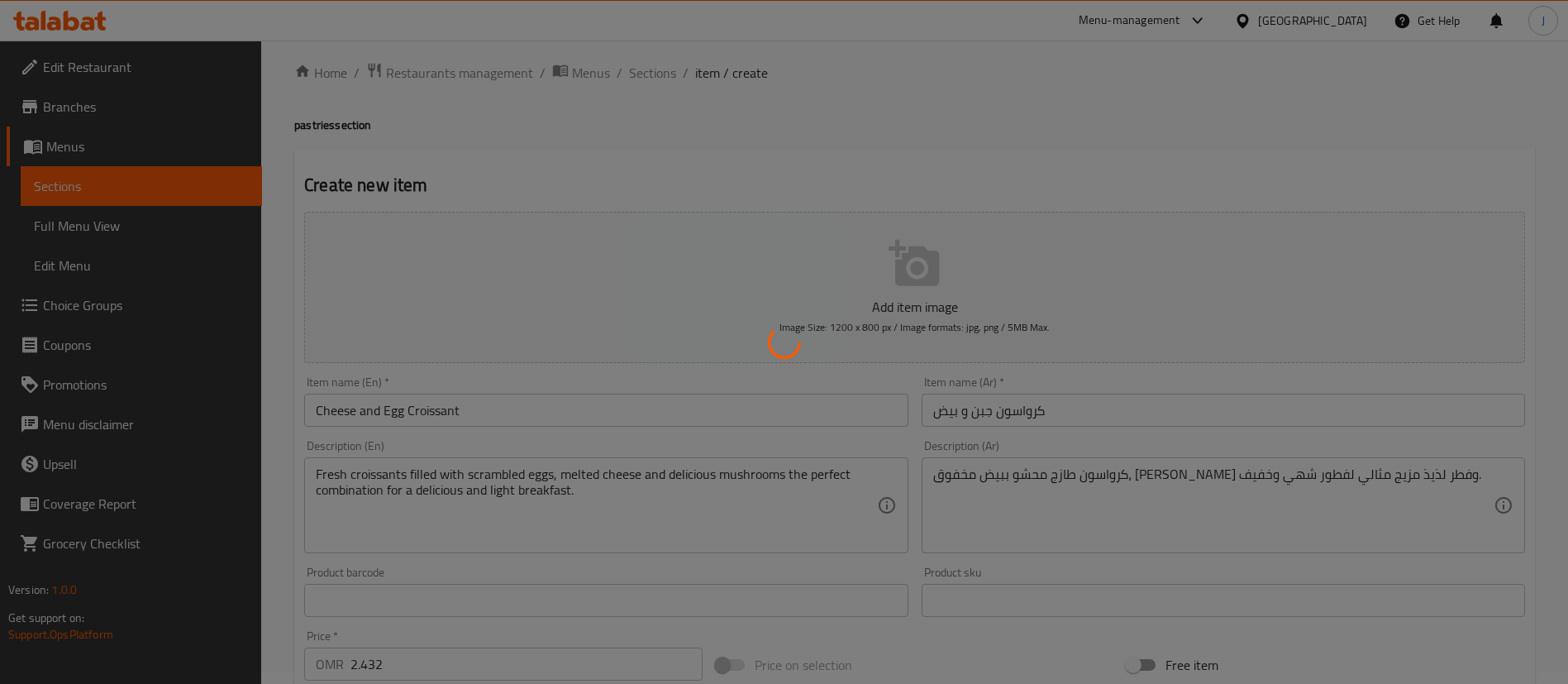
scroll to position [0, 0]
type input "0"
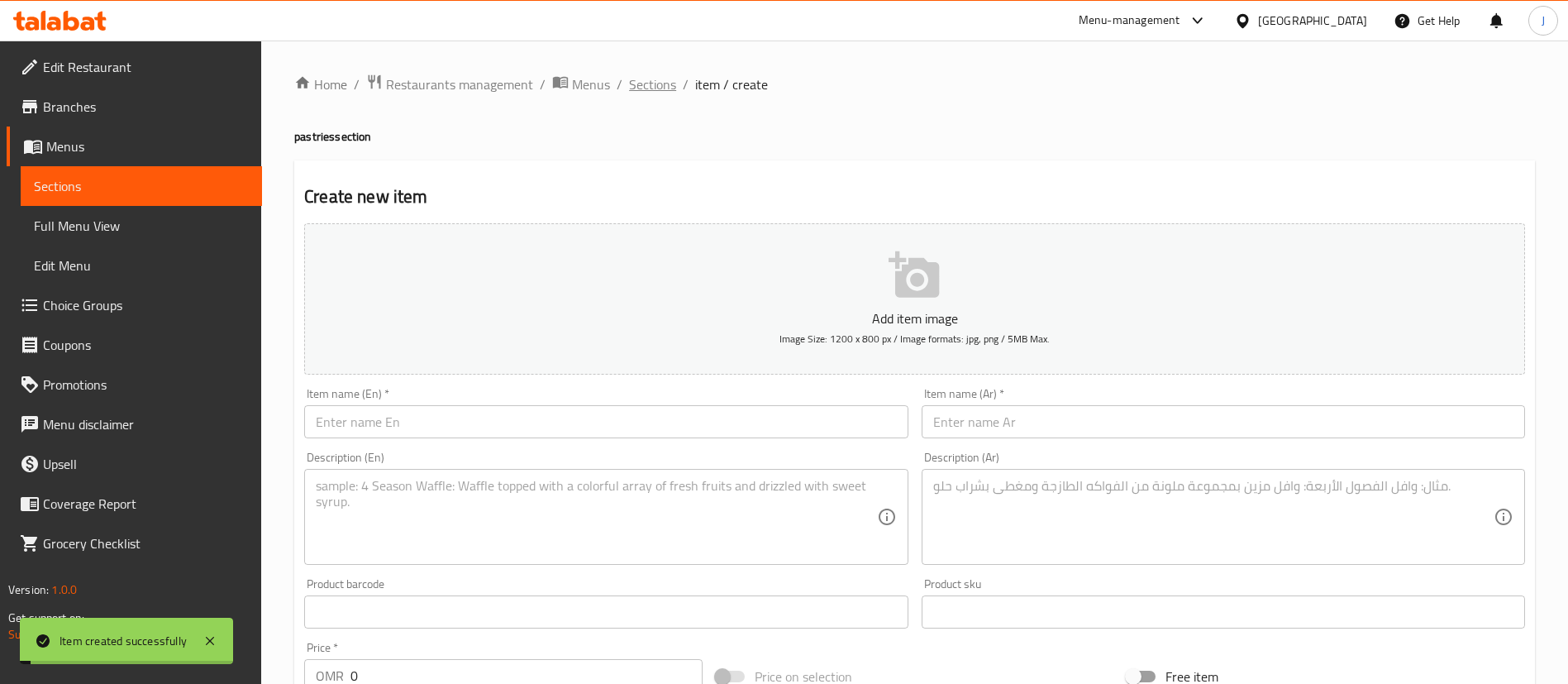
click at [663, 83] on span "Sections" at bounding box center [652, 84] width 47 height 20
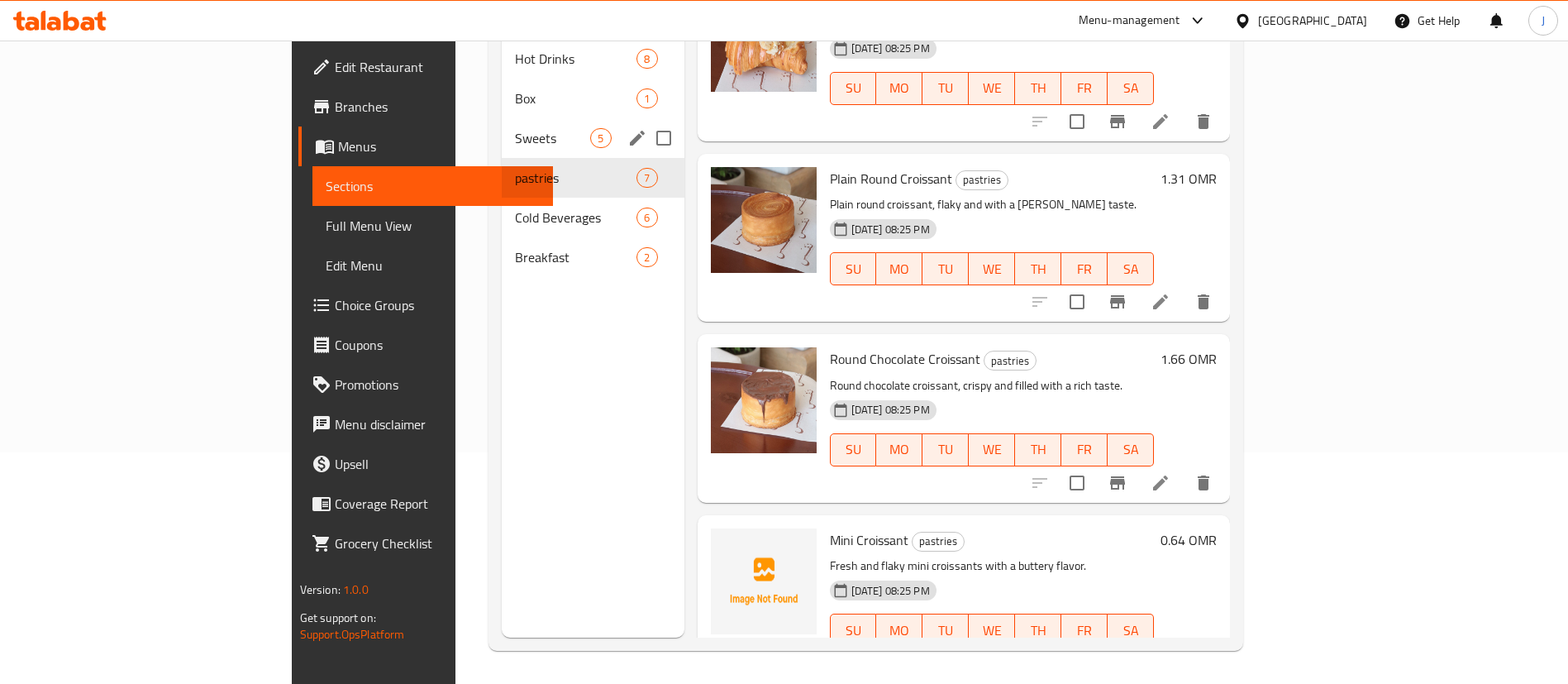
scroll to position [374, 0]
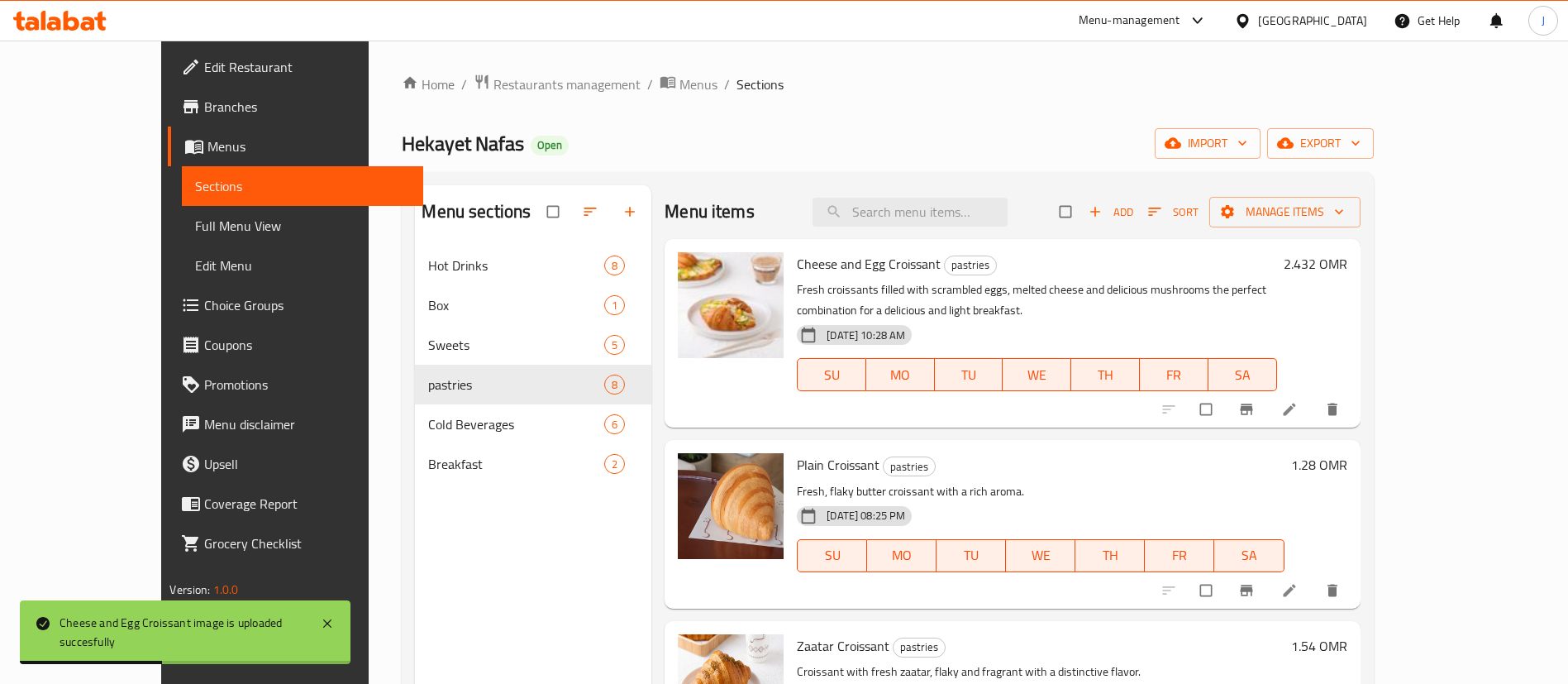
click at [629, 139] on div "Hekayet Nafas Open import export" at bounding box center [888, 143] width 972 height 31
